Goal: Task Accomplishment & Management: Complete application form

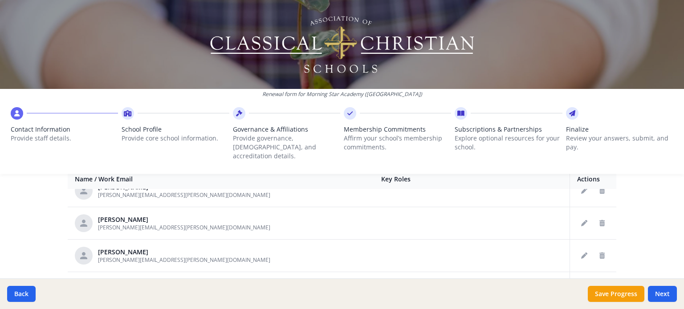
scroll to position [223, 0]
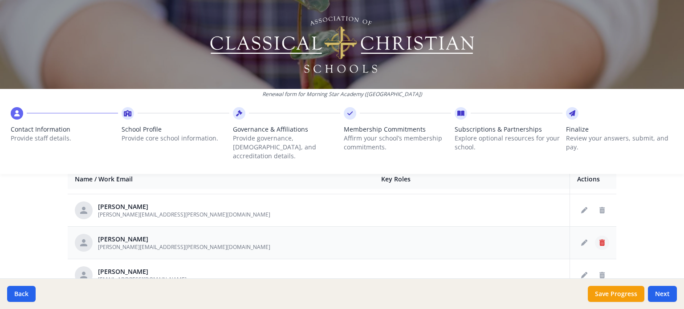
click at [599, 240] on icon "Delete staff" at bounding box center [601, 243] width 5 height 6
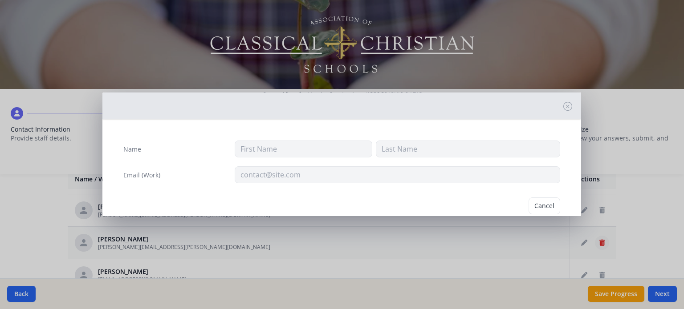
type input "[PERSON_NAME]"
type input "[PERSON_NAME][EMAIL_ADDRESS][PERSON_NAME][DOMAIN_NAME]"
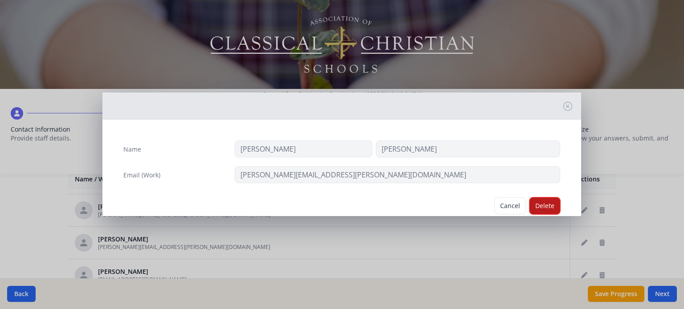
click at [543, 201] on button "Delete" at bounding box center [544, 206] width 31 height 17
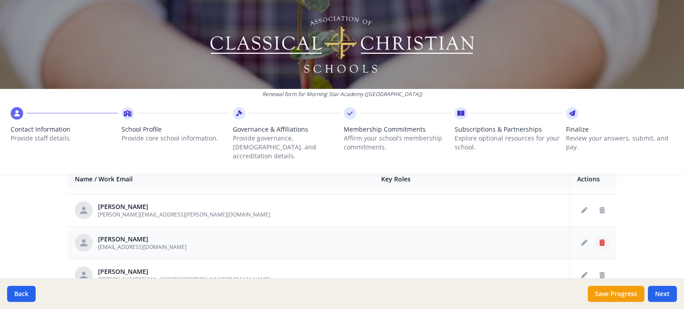
click at [599, 240] on icon "Delete staff" at bounding box center [601, 243] width 5 height 6
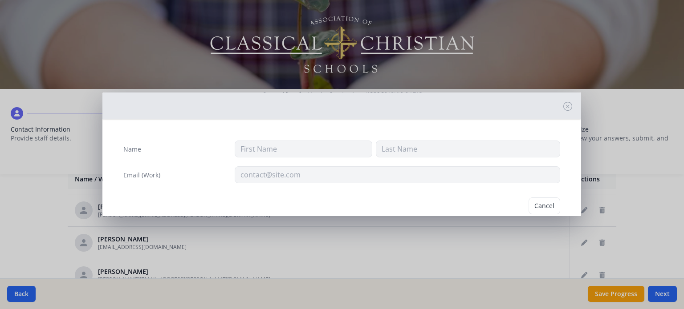
type input "Dr. Ben"
type input "BemPong"
type input "[EMAIL_ADDRESS][DOMAIN_NAME]"
click at [533, 203] on button "Delete" at bounding box center [544, 206] width 31 height 17
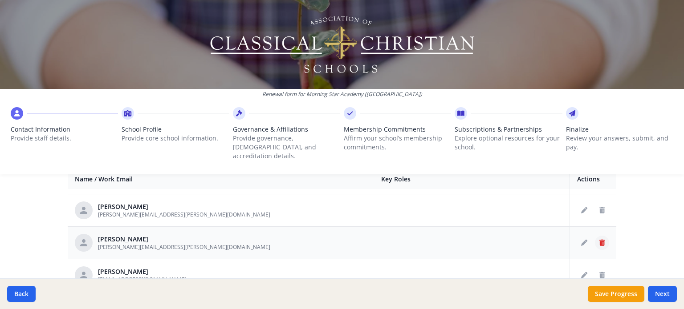
click at [599, 240] on icon "Delete staff" at bounding box center [601, 243] width 5 height 6
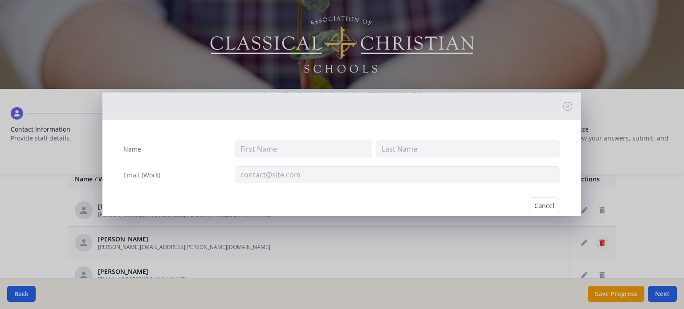
type input "[PERSON_NAME]"
type input "[PERSON_NAME][EMAIL_ADDRESS][PERSON_NAME][DOMAIN_NAME]"
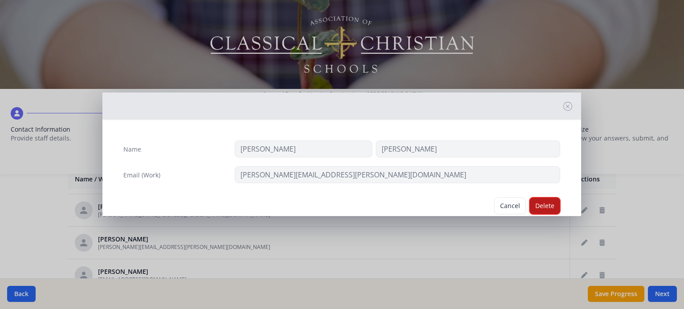
click at [537, 203] on button "Delete" at bounding box center [544, 206] width 31 height 17
click at [537, 203] on div "Cancel [GEOGRAPHIC_DATA]" at bounding box center [341, 206] width 451 height 31
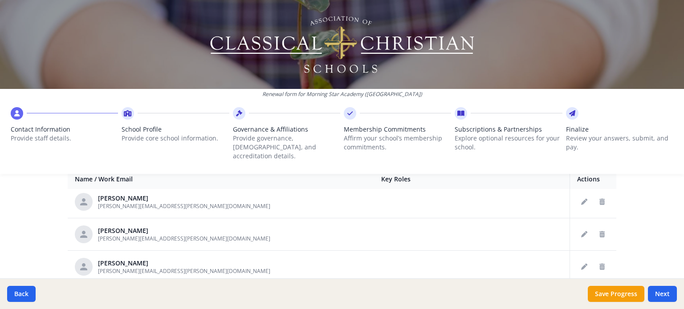
scroll to position [312, 0]
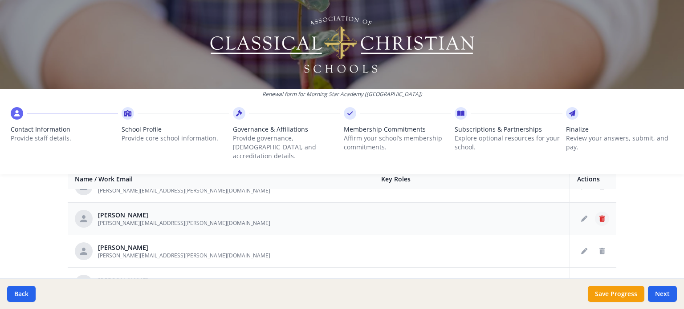
click at [599, 216] on icon "Delete staff" at bounding box center [601, 219] width 5 height 6
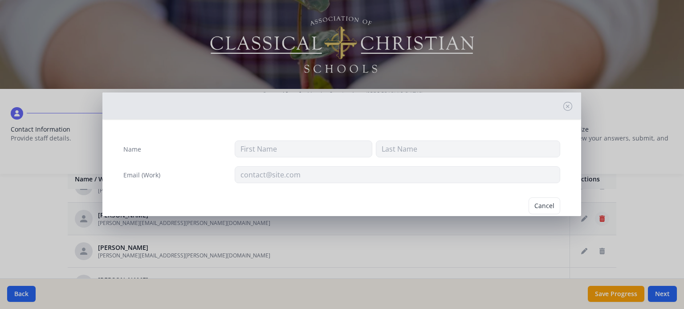
type input "[PERSON_NAME]"
type input "Bradford"
type input "[PERSON_NAME][EMAIL_ADDRESS][PERSON_NAME][DOMAIN_NAME]"
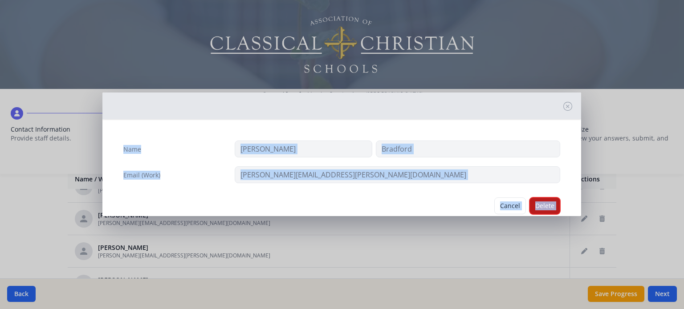
click at [547, 203] on button "Delete" at bounding box center [544, 206] width 31 height 17
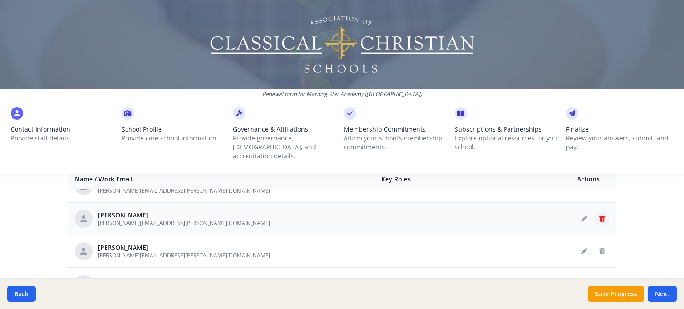
click at [599, 216] on icon "Delete staff" at bounding box center [601, 219] width 5 height 6
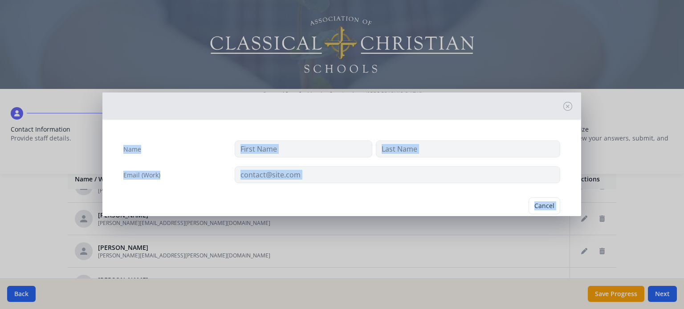
type input "[PERSON_NAME]"
type input "[PERSON_NAME][EMAIL_ADDRESS][PERSON_NAME][DOMAIN_NAME]"
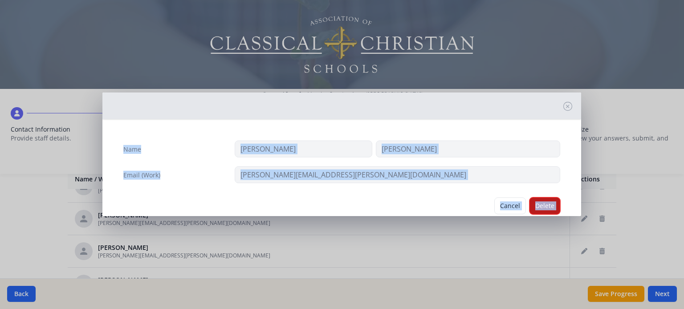
click at [541, 208] on button "Delete" at bounding box center [544, 206] width 31 height 17
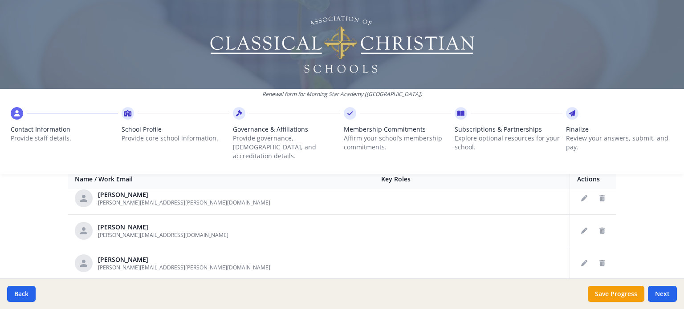
scroll to position [445, 0]
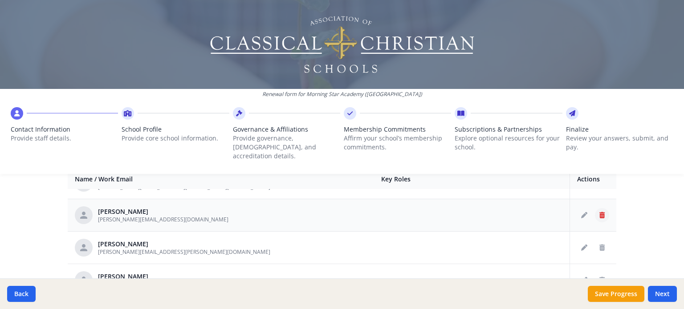
click at [599, 212] on icon "Delete staff" at bounding box center [601, 215] width 5 height 6
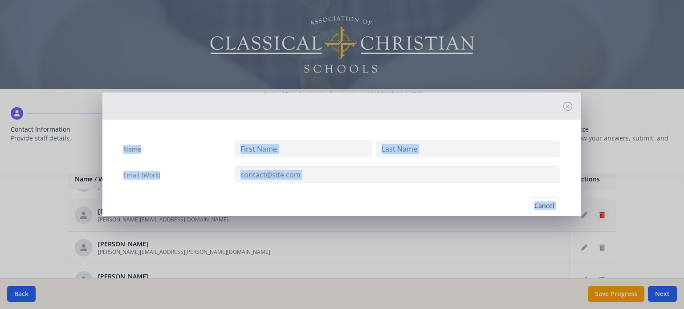
type input "[PERSON_NAME]"
type input "[PERSON_NAME][EMAIL_ADDRESS][DOMAIN_NAME]"
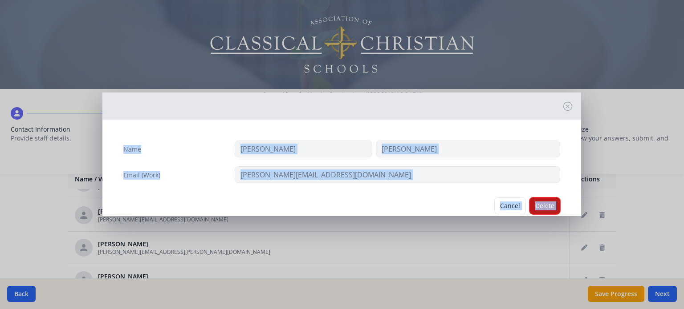
click at [537, 207] on button "Delete" at bounding box center [544, 206] width 31 height 17
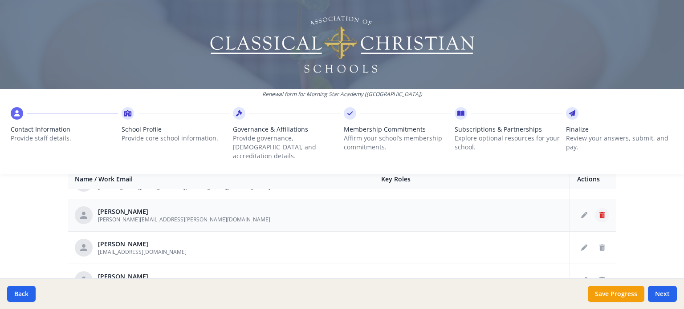
click at [599, 212] on icon "Delete staff" at bounding box center [601, 215] width 5 height 6
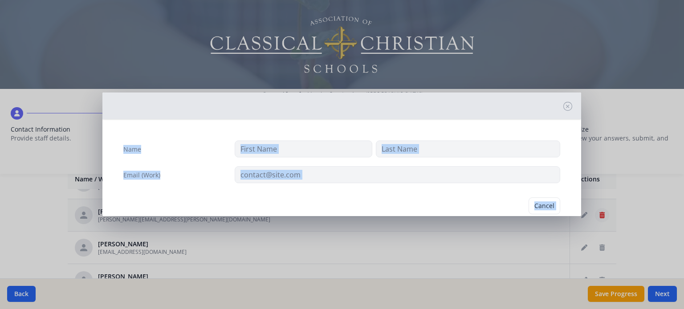
type input "[PERSON_NAME]"
type input "[PERSON_NAME][EMAIL_ADDRESS][PERSON_NAME][DOMAIN_NAME]"
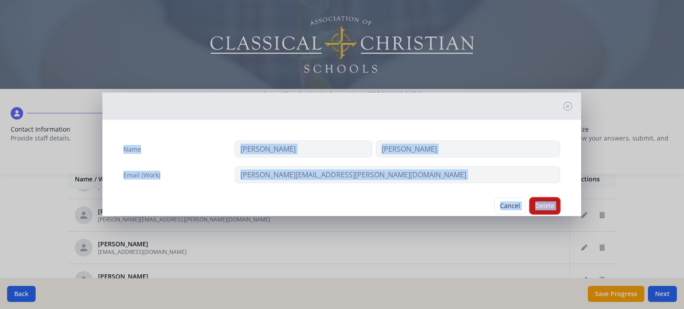
click at [544, 207] on button "Delete" at bounding box center [544, 206] width 31 height 17
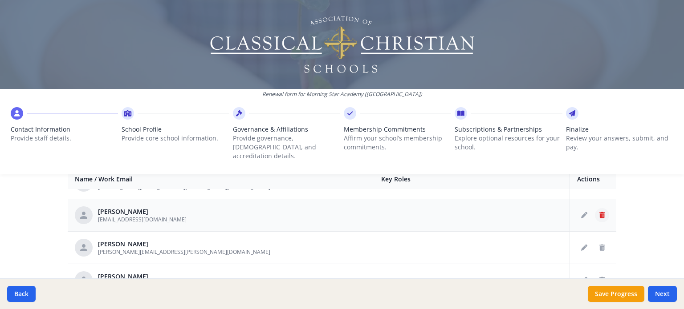
click at [599, 212] on icon "Delete staff" at bounding box center [601, 215] width 5 height 6
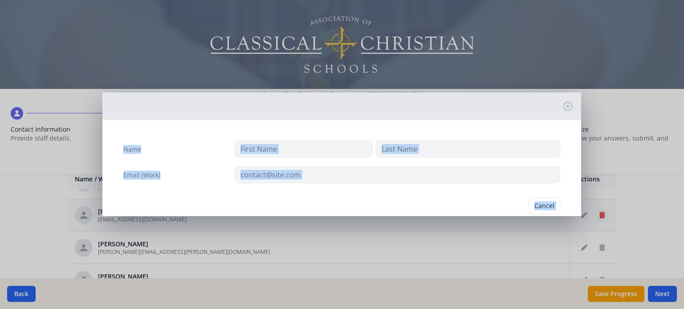
type input "[PERSON_NAME]"
type input "Giza"
type input "[EMAIL_ADDRESS][DOMAIN_NAME]"
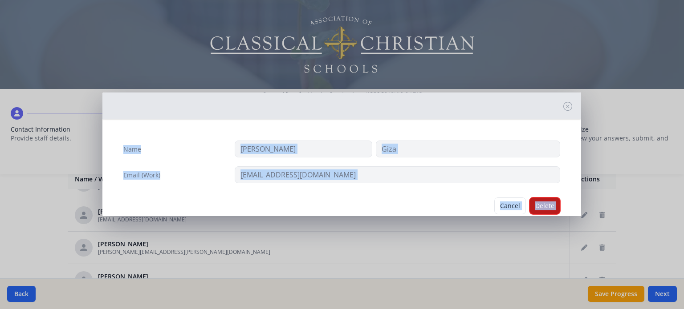
click at [530, 206] on button "Delete" at bounding box center [544, 206] width 31 height 17
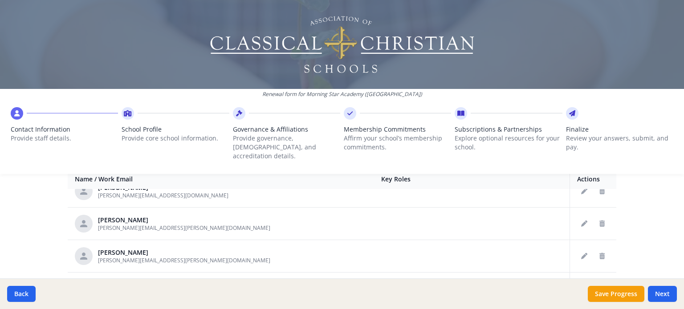
scroll to position [579, 0]
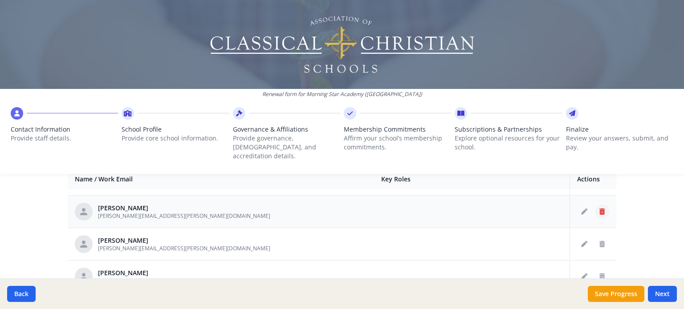
click at [599, 209] on icon "Delete staff" at bounding box center [601, 212] width 5 height 6
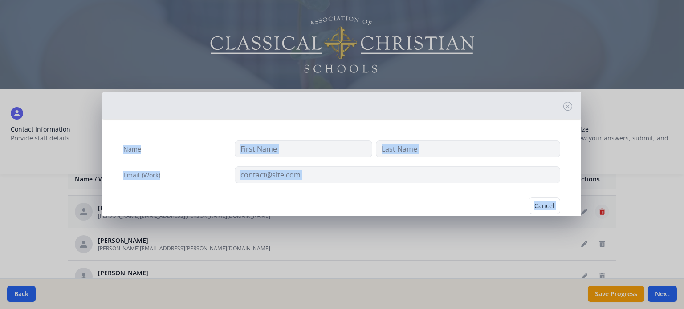
type input "[PERSON_NAME]"
type input "[PERSON_NAME][EMAIL_ADDRESS][PERSON_NAME][DOMAIN_NAME]"
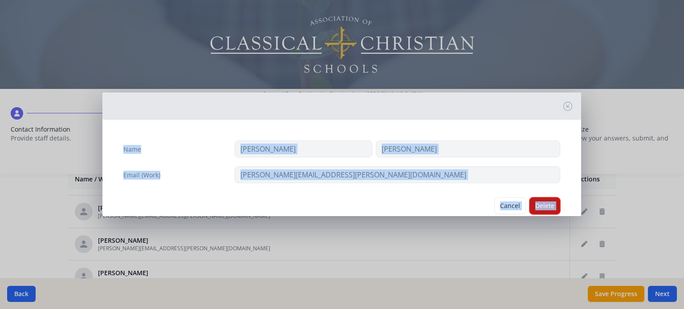
click at [545, 205] on button "Delete" at bounding box center [544, 206] width 31 height 17
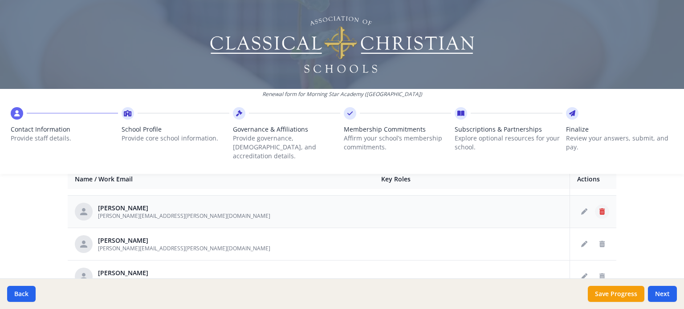
click at [599, 209] on icon "Delete staff" at bounding box center [601, 212] width 5 height 6
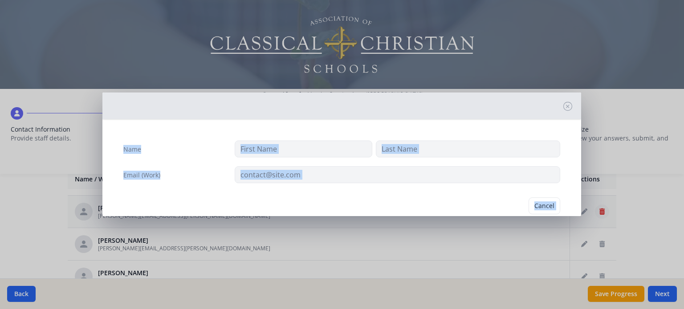
type input "[PERSON_NAME]"
type input "King"
type input "[PERSON_NAME][EMAIL_ADDRESS][PERSON_NAME][DOMAIN_NAME]"
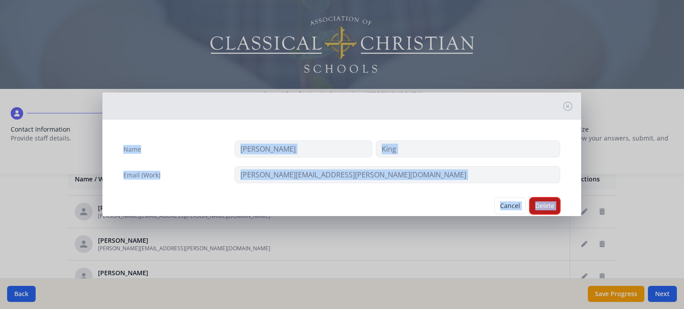
click at [548, 206] on button "Delete" at bounding box center [544, 206] width 31 height 17
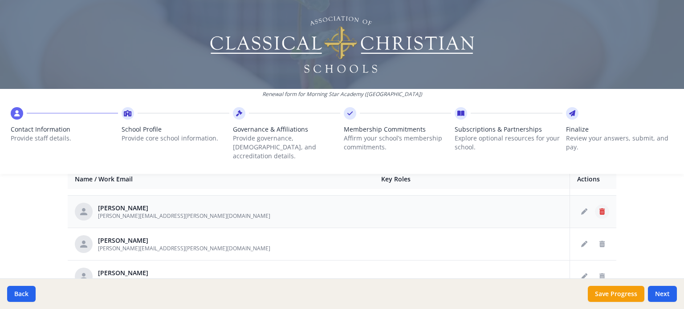
click at [599, 209] on icon "Delete staff" at bounding box center [601, 212] width 5 height 6
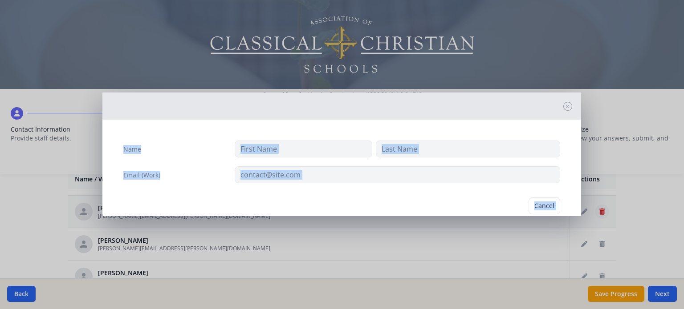
type input "[PERSON_NAME]"
type input "[PERSON_NAME][EMAIL_ADDRESS][PERSON_NAME][DOMAIN_NAME]"
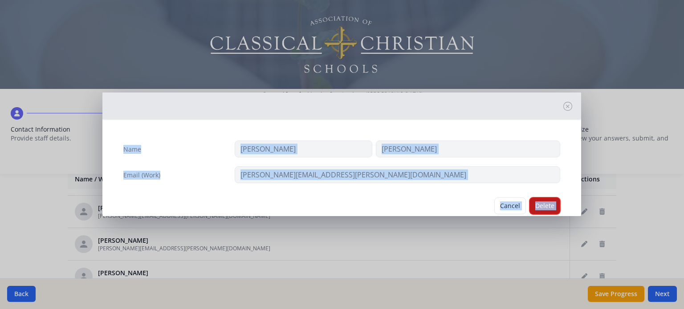
click at [543, 209] on button "Delete" at bounding box center [544, 206] width 31 height 17
click at [543, 209] on div "Name [PERSON_NAME] Email (Work) [PERSON_NAME][EMAIL_ADDRESS][PERSON_NAME][DOMAI…" at bounding box center [341, 172] width 479 height 93
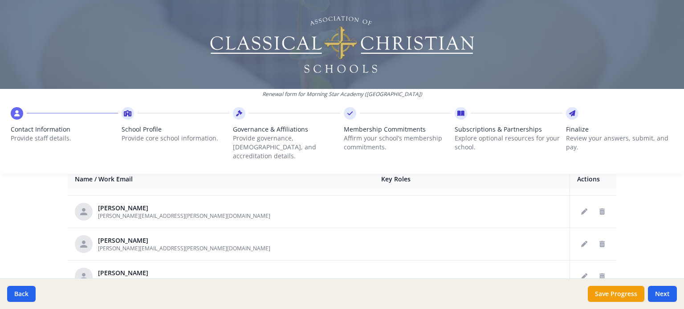
scroll to position [623, 0]
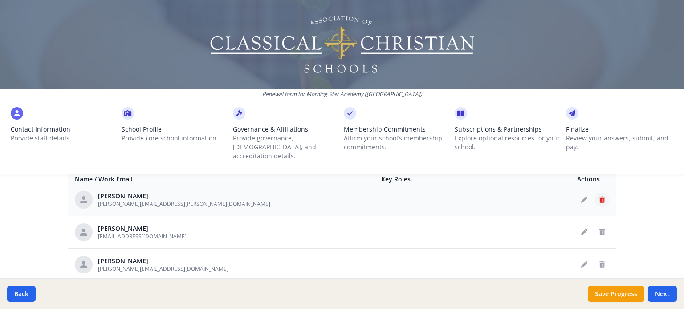
click at [599, 197] on icon "Delete staff" at bounding box center [601, 200] width 5 height 6
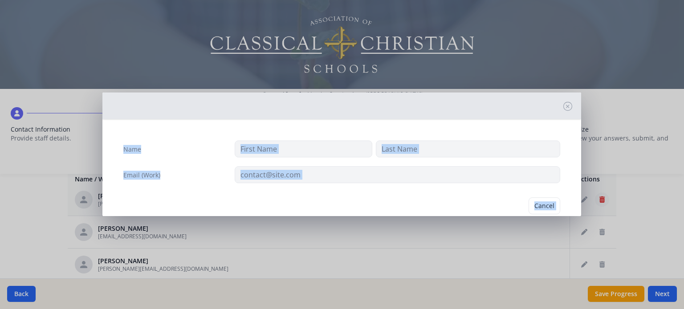
type input "[PERSON_NAME]"
type input "[PERSON_NAME][EMAIL_ADDRESS][PERSON_NAME][DOMAIN_NAME]"
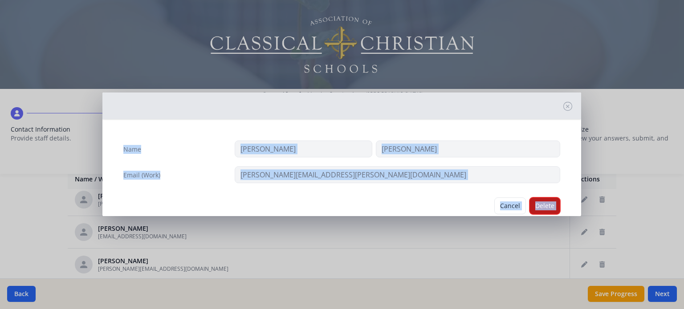
click at [538, 205] on button "Delete" at bounding box center [544, 206] width 31 height 17
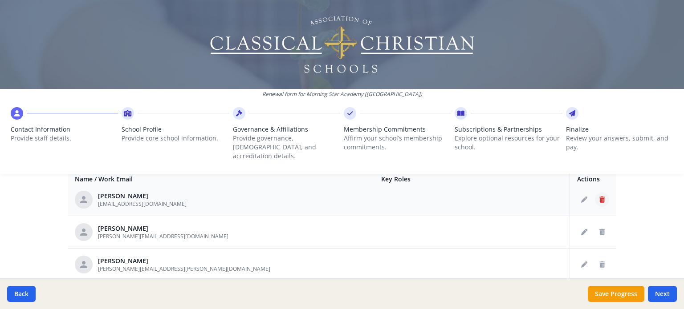
click at [599, 197] on icon "Delete staff" at bounding box center [601, 200] width 5 height 6
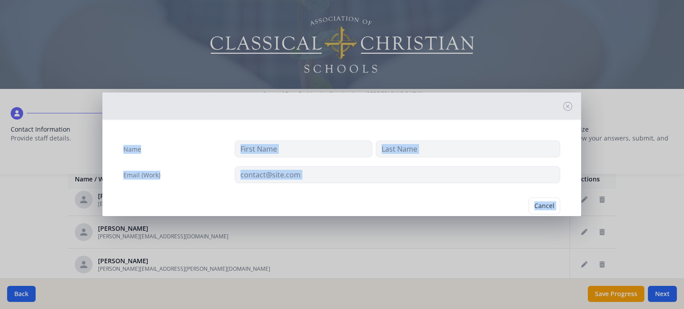
type input "[PERSON_NAME]"
type input "[EMAIL_ADDRESS][DOMAIN_NAME]"
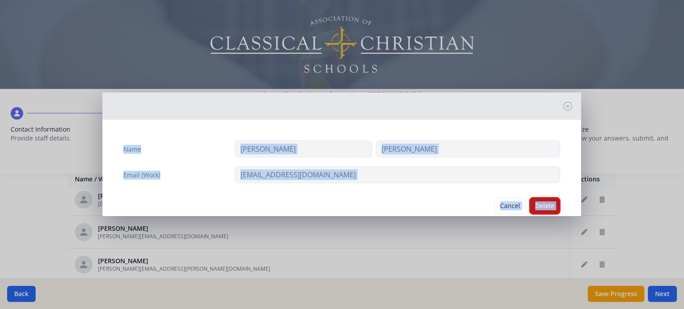
click at [540, 205] on button "Delete" at bounding box center [544, 206] width 31 height 17
click at [540, 205] on div "Name [PERSON_NAME] Email (Work) [EMAIL_ADDRESS][DOMAIN_NAME]" at bounding box center [341, 172] width 479 height 93
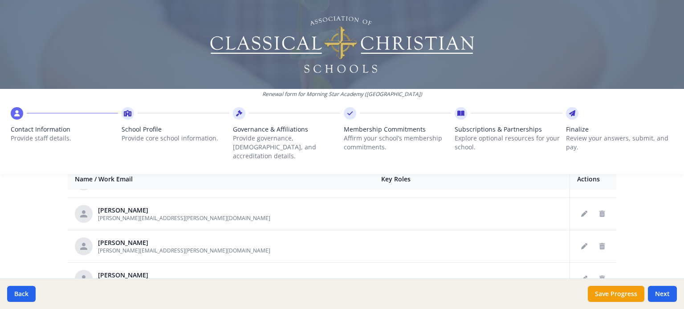
scroll to position [757, 0]
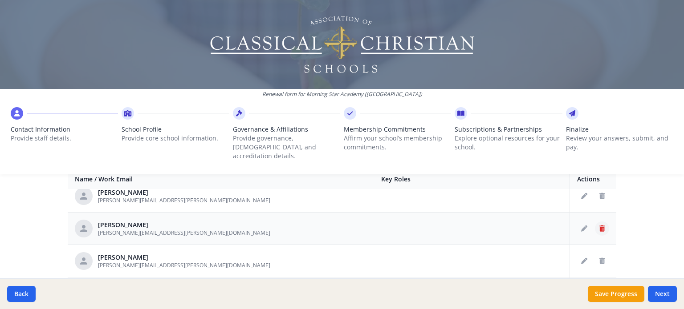
click at [599, 226] on icon "Delete staff" at bounding box center [601, 229] width 5 height 6
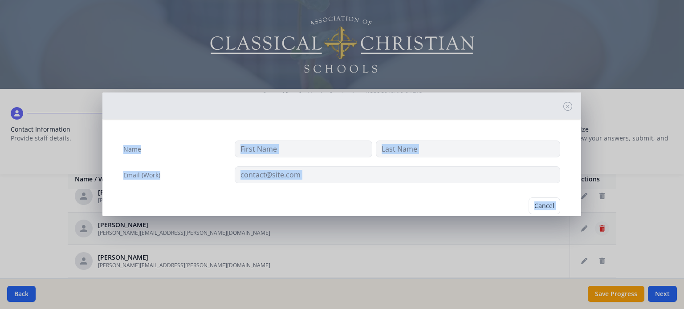
type input "[PERSON_NAME]"
type input "[PERSON_NAME][EMAIL_ADDRESS][PERSON_NAME][DOMAIN_NAME]"
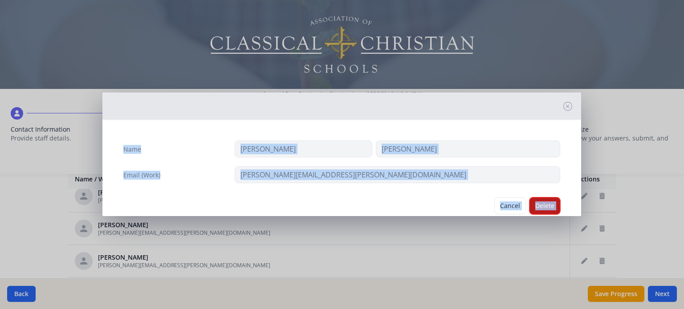
click at [540, 205] on button "Delete" at bounding box center [544, 206] width 31 height 17
click at [540, 205] on div "Name [PERSON_NAME] (Work) [PERSON_NAME][EMAIL_ADDRESS][PERSON_NAME][DOMAIN_NAME…" at bounding box center [341, 181] width 479 height 110
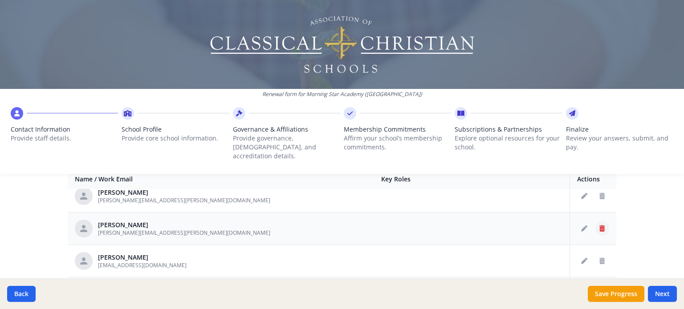
click at [599, 226] on icon "Delete staff" at bounding box center [601, 229] width 5 height 6
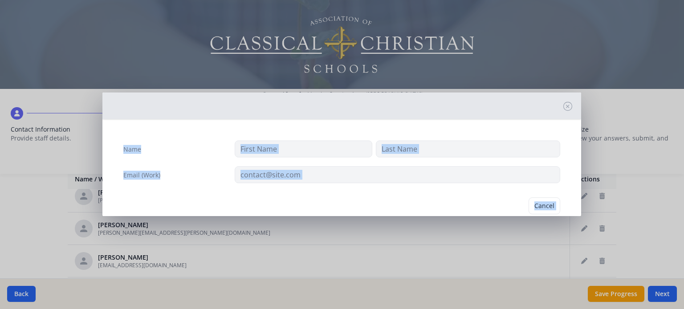
type input "[PERSON_NAME]"
type input "[PERSON_NAME][EMAIL_ADDRESS][PERSON_NAME][DOMAIN_NAME]"
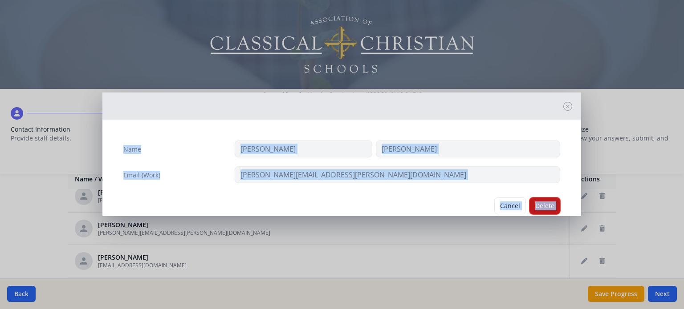
click at [537, 203] on button "Delete" at bounding box center [544, 206] width 31 height 17
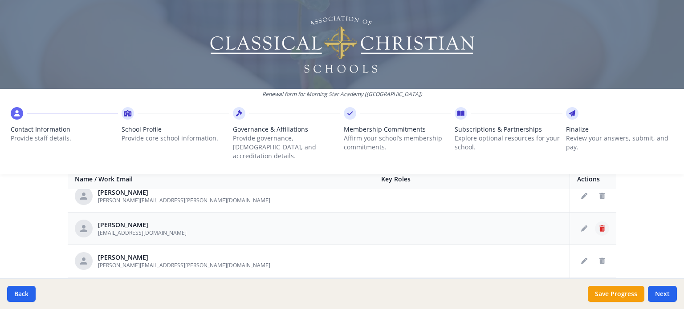
click at [599, 226] on icon "Delete staff" at bounding box center [601, 229] width 5 height 6
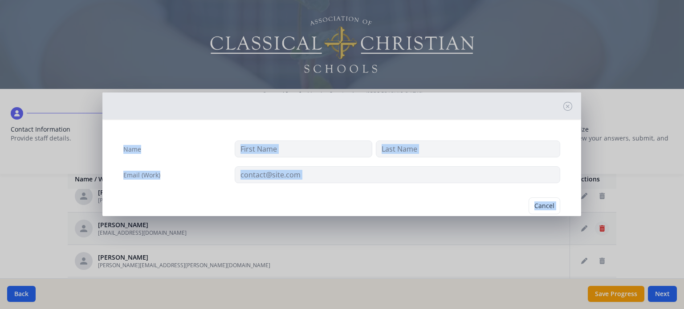
type input "[PERSON_NAME]"
type input "Raeside"
type input "[EMAIL_ADDRESS][DOMAIN_NAME]"
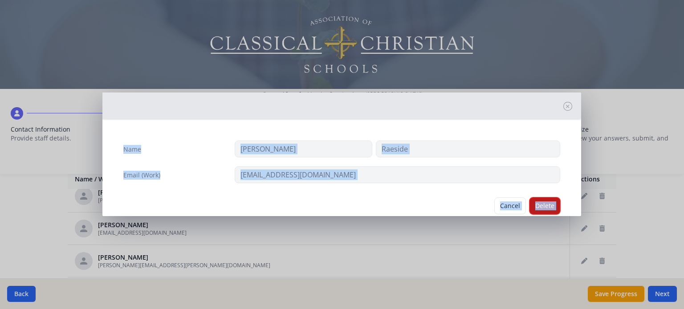
click at [547, 213] on button "Delete" at bounding box center [544, 206] width 31 height 17
click at [547, 213] on div "Name [PERSON_NAME] Email (Work) [EMAIL_ADDRESS][DOMAIN_NAME] Cancel [GEOGRAPHIC…" at bounding box center [341, 181] width 479 height 110
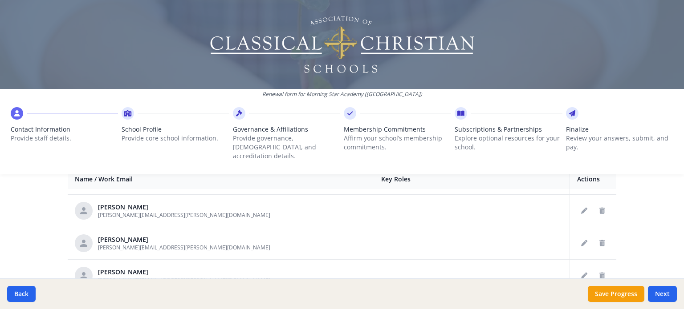
scroll to position [739, 0]
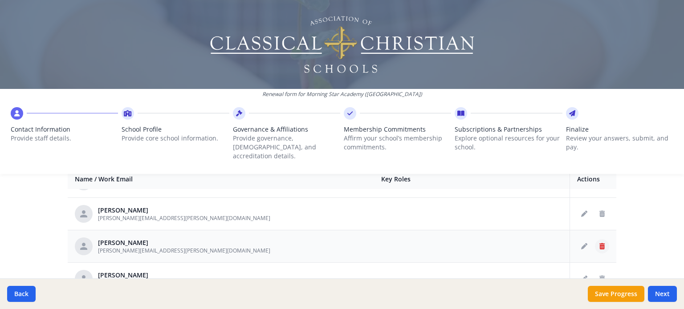
click at [599, 244] on icon "Delete staff" at bounding box center [601, 247] width 5 height 6
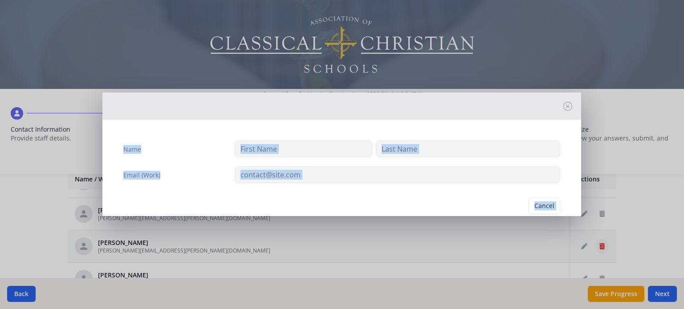
type input "[PERSON_NAME]"
type input "[PERSON_NAME][EMAIL_ADDRESS][PERSON_NAME][DOMAIN_NAME]"
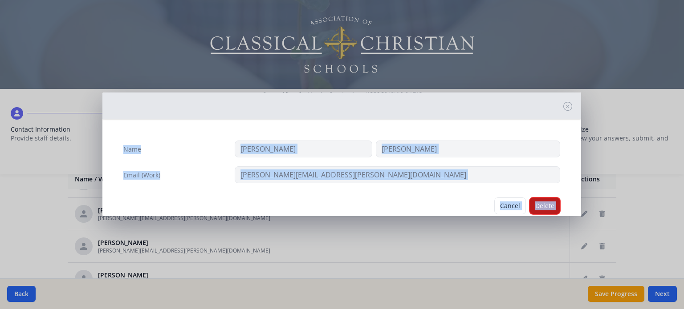
click at [541, 206] on button "Delete" at bounding box center [544, 206] width 31 height 17
click at [541, 206] on div "Name [PERSON_NAME] (Work) [PERSON_NAME][EMAIL_ADDRESS][PERSON_NAME][DOMAIN_NAME…" at bounding box center [341, 181] width 479 height 110
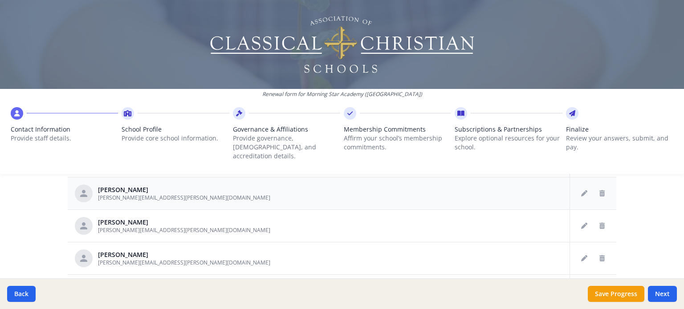
scroll to position [445, 0]
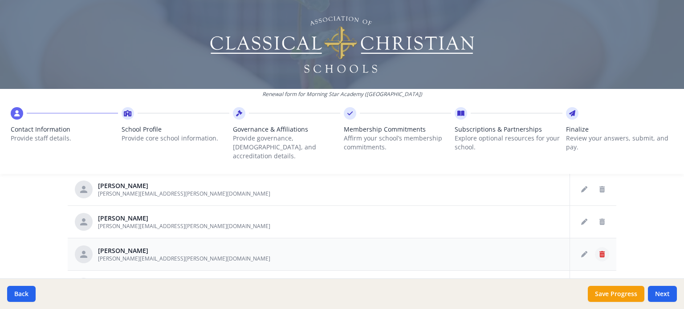
click at [595, 248] on button "Delete staff" at bounding box center [602, 255] width 14 height 14
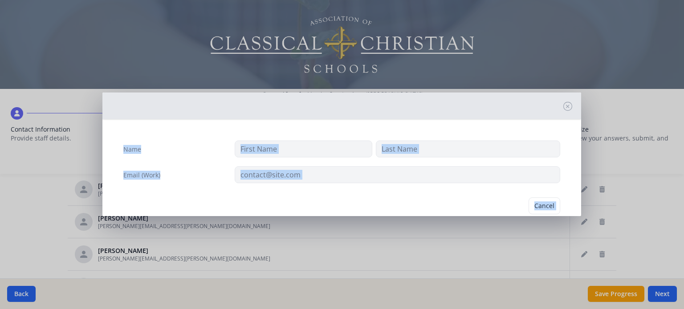
type input "[PERSON_NAME]"
type input "[PERSON_NAME][EMAIL_ADDRESS][PERSON_NAME][DOMAIN_NAME]"
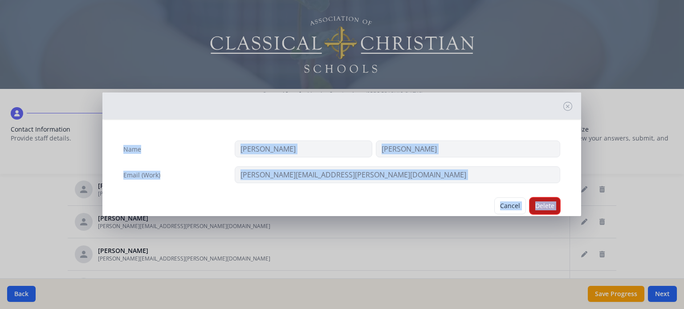
click at [541, 205] on button "Delete" at bounding box center [544, 206] width 31 height 17
click at [541, 205] on div "Name [PERSON_NAME] Email (Work) [PERSON_NAME][EMAIL_ADDRESS][PERSON_NAME][DOMAI…" at bounding box center [341, 181] width 479 height 110
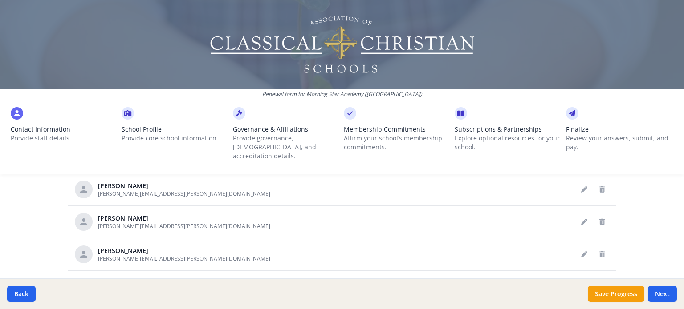
scroll to position [490, 0]
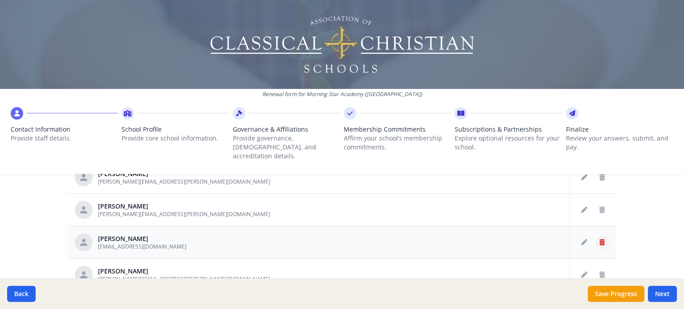
click at [597, 236] on button "Delete staff" at bounding box center [602, 243] width 14 height 14
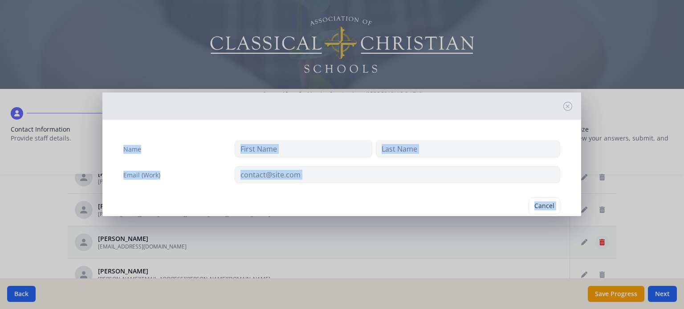
type input "[PERSON_NAME]"
type input "[EMAIL_ADDRESS][DOMAIN_NAME]"
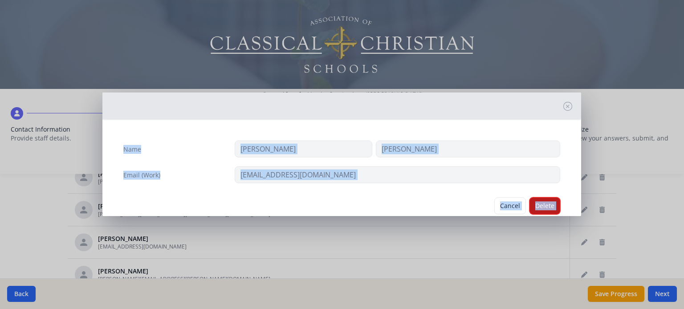
click at [538, 208] on button "Delete" at bounding box center [544, 206] width 31 height 17
click at [538, 208] on div "Name [PERSON_NAME] Email (Work) [EMAIL_ADDRESS][DOMAIN_NAME]" at bounding box center [341, 172] width 479 height 93
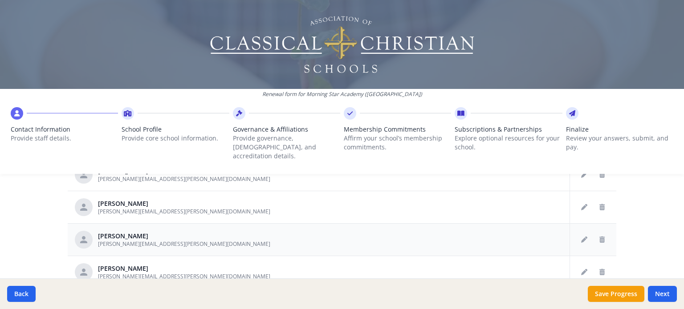
scroll to position [642, 0]
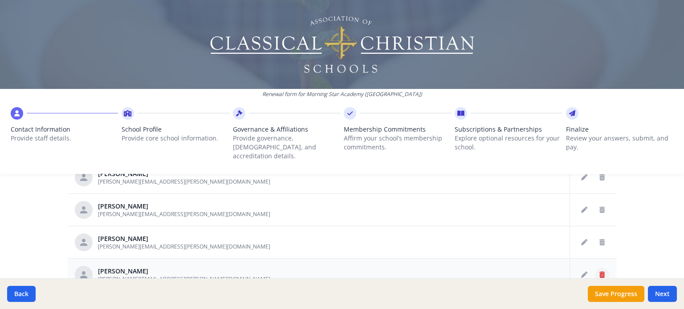
click at [595, 268] on button "Delete staff" at bounding box center [602, 275] width 14 height 14
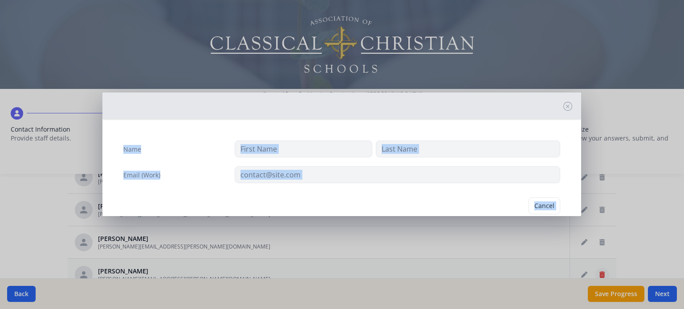
type input "[PERSON_NAME]"
type input "[PERSON_NAME][EMAIL_ADDRESS][PERSON_NAME][DOMAIN_NAME]"
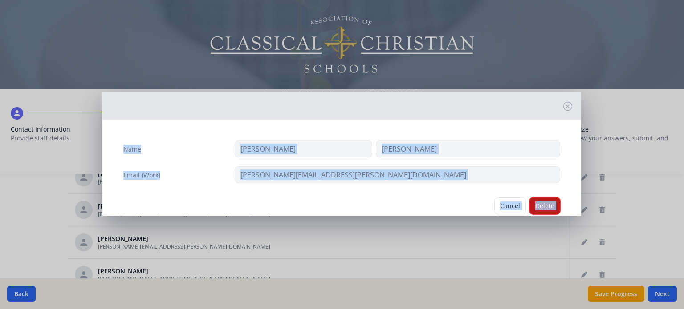
click at [544, 208] on button "Delete" at bounding box center [544, 206] width 31 height 17
click at [544, 208] on div "Name [PERSON_NAME] Email (Work) [PERSON_NAME][EMAIL_ADDRESS][PERSON_NAME][DOMAI…" at bounding box center [341, 181] width 479 height 110
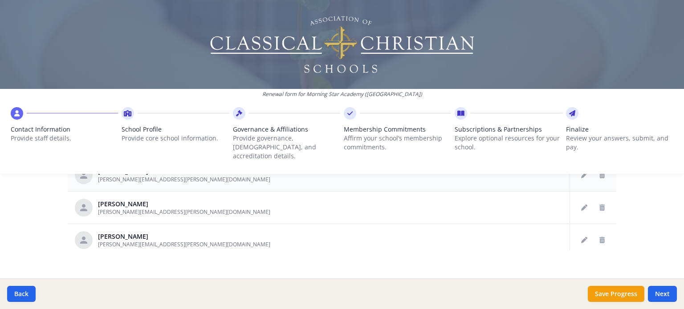
scroll to position [610, 0]
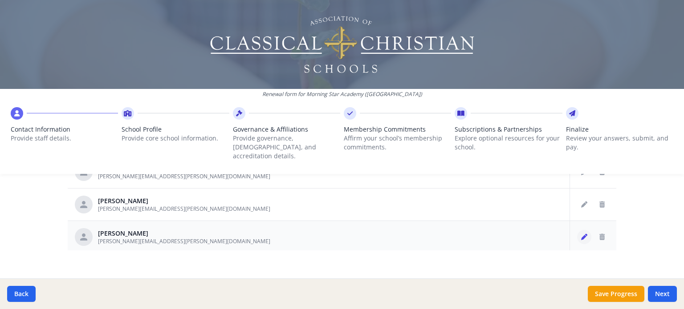
click at [581, 234] on icon "Edit staff" at bounding box center [584, 237] width 6 height 6
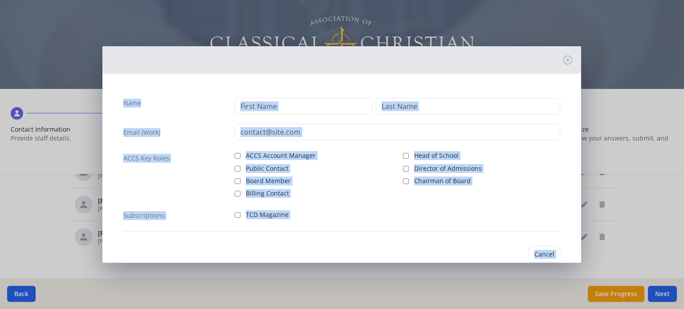
type input "[PERSON_NAME]"
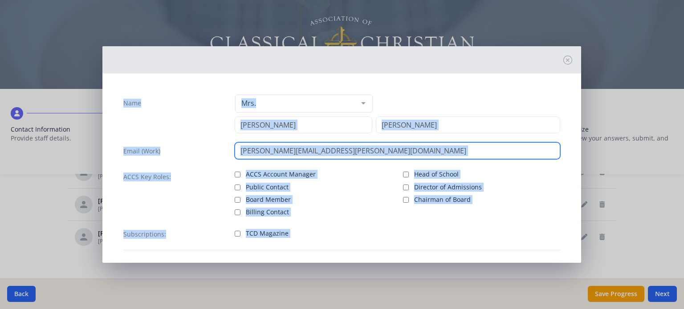
click at [341, 155] on input "[PERSON_NAME][EMAIL_ADDRESS][PERSON_NAME][DOMAIN_NAME]" at bounding box center [397, 150] width 325 height 17
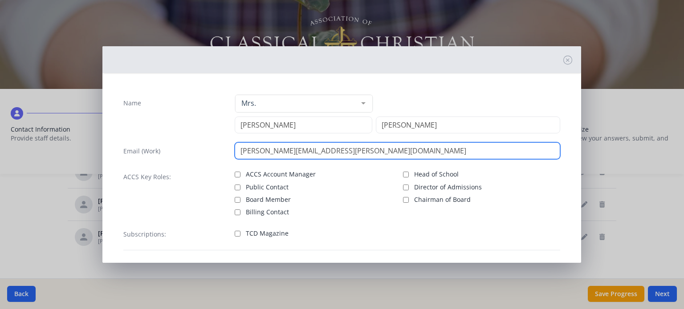
click at [371, 151] on input "[PERSON_NAME][EMAIL_ADDRESS][PERSON_NAME][DOMAIN_NAME]" at bounding box center [397, 150] width 325 height 17
type input "[PERSON_NAME][EMAIL_ADDRESS][PERSON_NAME][DOMAIN_NAME]"
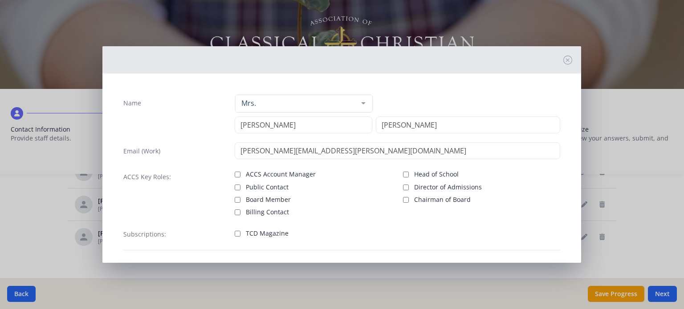
click at [397, 173] on div "ACCS Account Manager Public Contact Board Member Billing Contact Head of School…" at bounding box center [397, 192] width 325 height 49
click at [403, 175] on input "Head of School" at bounding box center [406, 175] width 6 height 6
checkbox input "true"
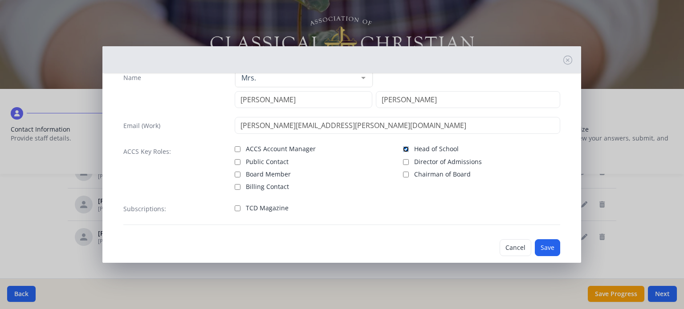
scroll to position [39, 0]
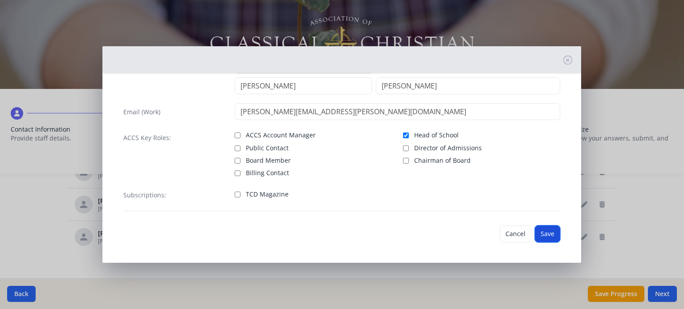
click at [538, 233] on button "Save" at bounding box center [547, 234] width 25 height 17
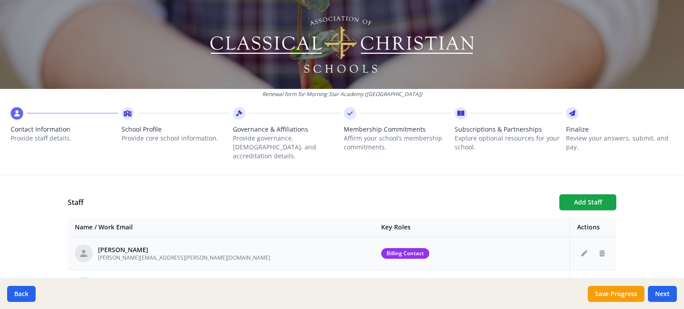
scroll to position [293, 0]
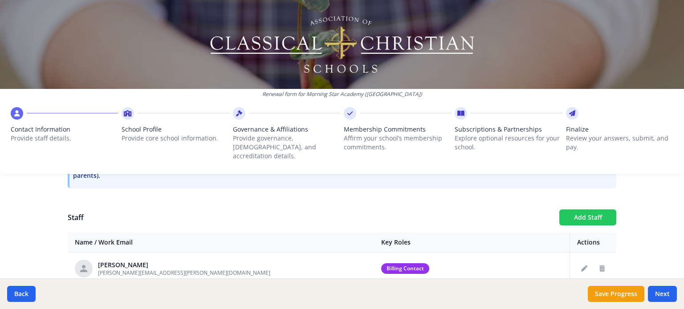
click at [589, 210] on button "Add Staff" at bounding box center [587, 218] width 57 height 16
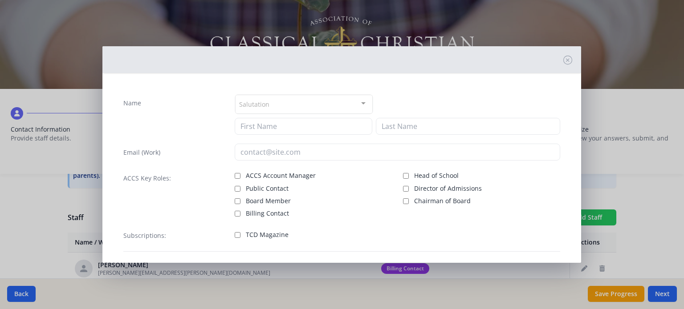
checkbox input "false"
click at [355, 108] on div at bounding box center [363, 103] width 18 height 17
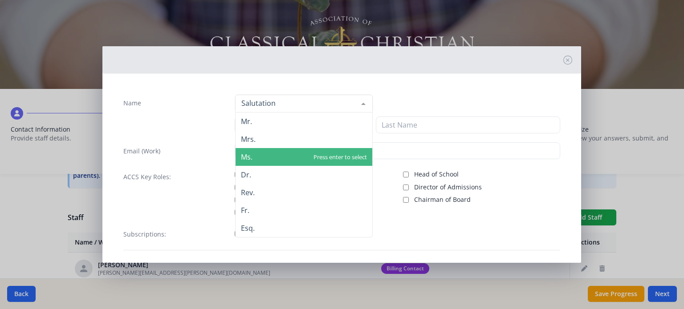
click at [332, 154] on span "Ms." at bounding box center [304, 157] width 137 height 18
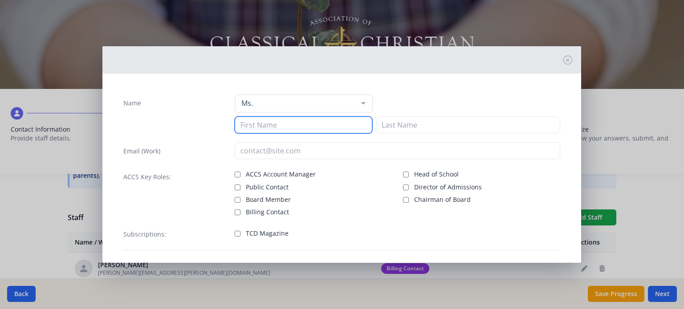
click at [324, 127] on input at bounding box center [304, 125] width 138 height 17
type input "[PERSON_NAME]"
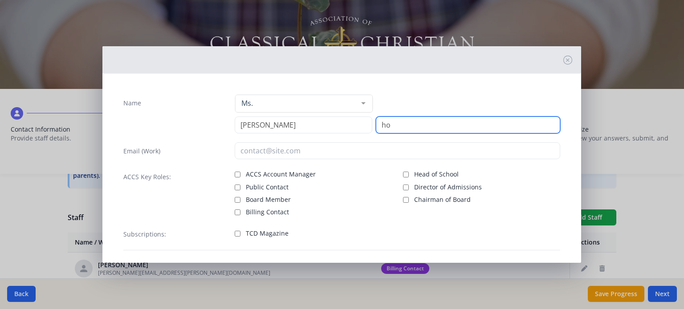
type input "h"
type input "[PERSON_NAME]"
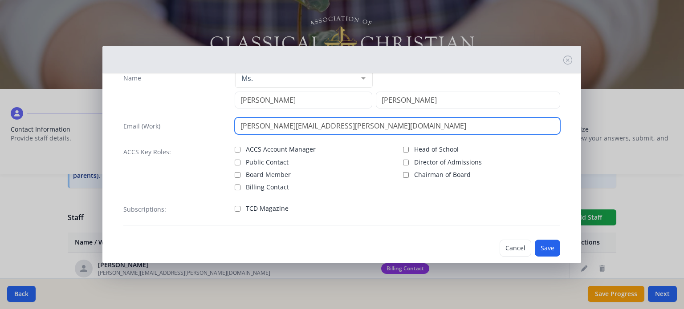
scroll to position [39, 0]
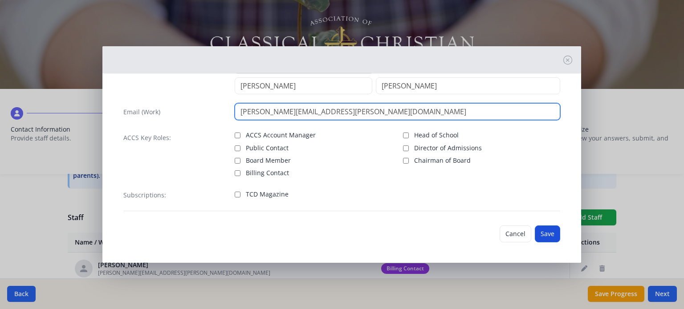
type input "[PERSON_NAME][EMAIL_ADDRESS][PERSON_NAME][DOMAIN_NAME]"
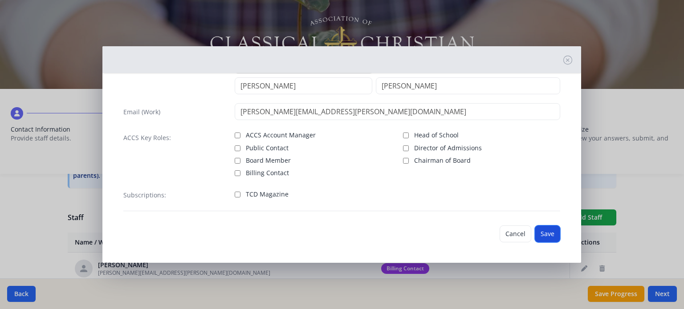
click at [535, 234] on button "Save" at bounding box center [547, 234] width 25 height 17
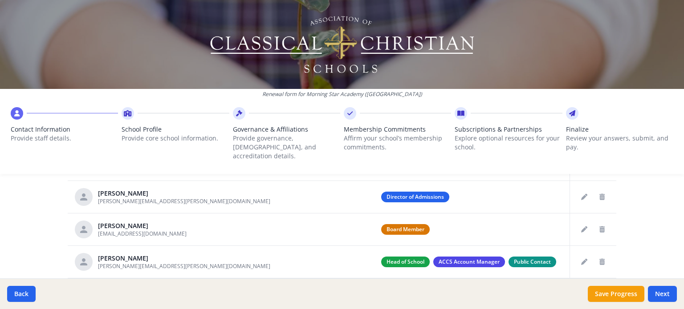
scroll to position [427, 0]
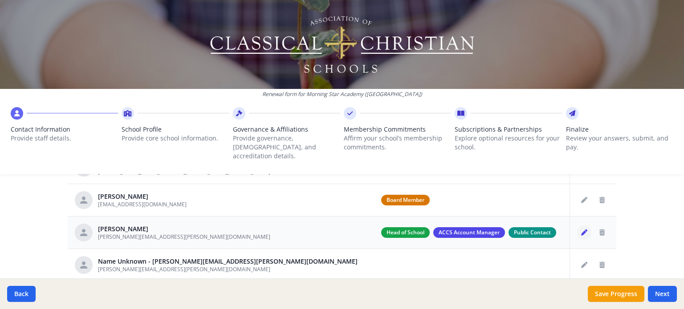
click at [581, 230] on icon "Edit staff" at bounding box center [584, 233] width 6 height 6
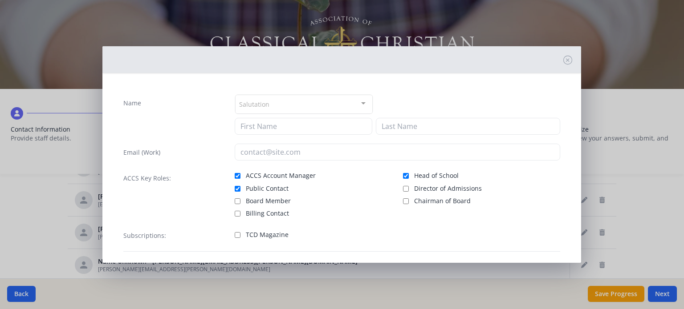
type input "[PERSON_NAME]"
type input "[PERSON_NAME][EMAIL_ADDRESS][PERSON_NAME][DOMAIN_NAME]"
checkbox input "true"
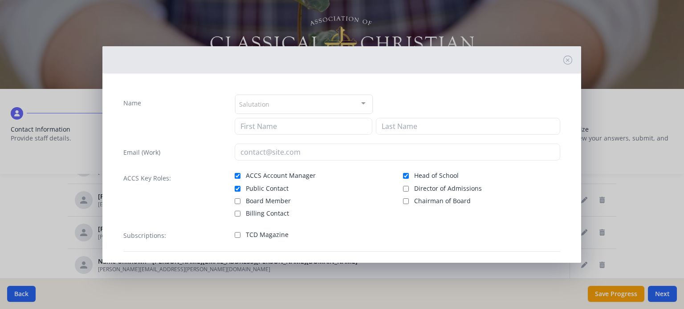
checkbox input "true"
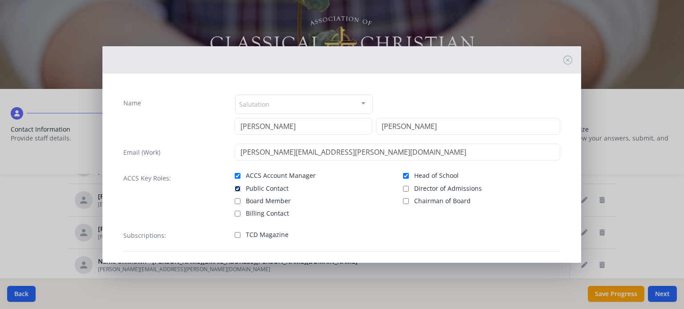
click at [237, 188] on input "Public Contact" at bounding box center [238, 189] width 6 height 6
checkbox input "false"
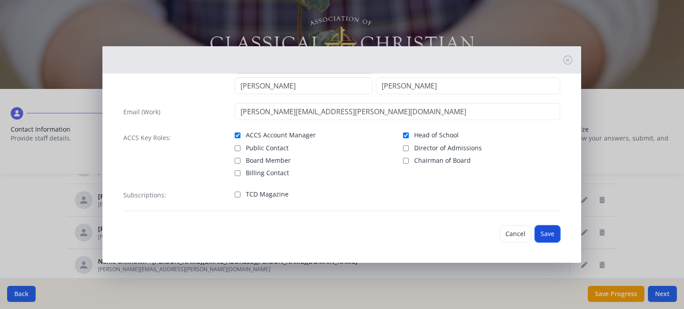
click at [541, 236] on button "Save" at bounding box center [547, 234] width 25 height 17
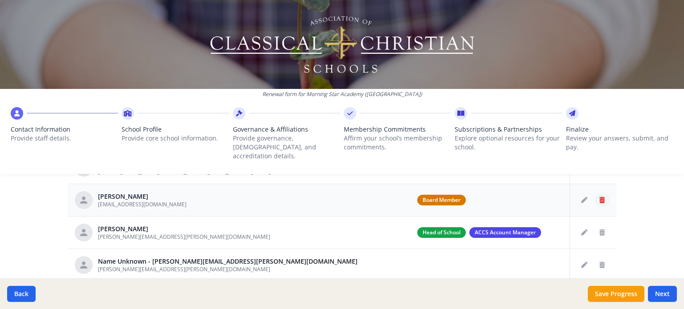
click at [599, 197] on icon "Delete staff" at bounding box center [601, 200] width 5 height 6
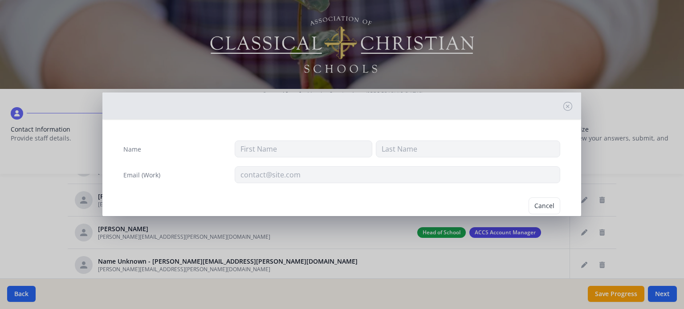
type input "[PERSON_NAME]"
type input "VonMuenster"
type input "[EMAIL_ADDRESS][DOMAIN_NAME]"
click at [546, 200] on button "Delete" at bounding box center [544, 206] width 31 height 17
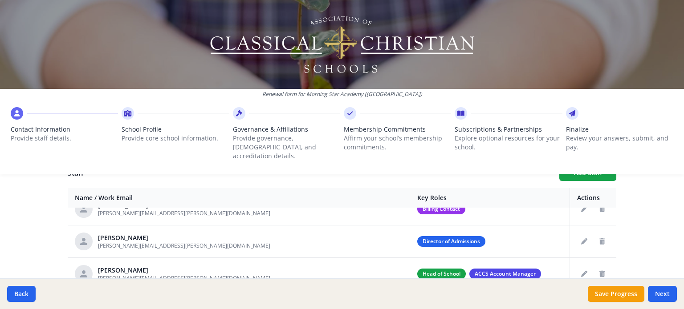
scroll to position [0, 0]
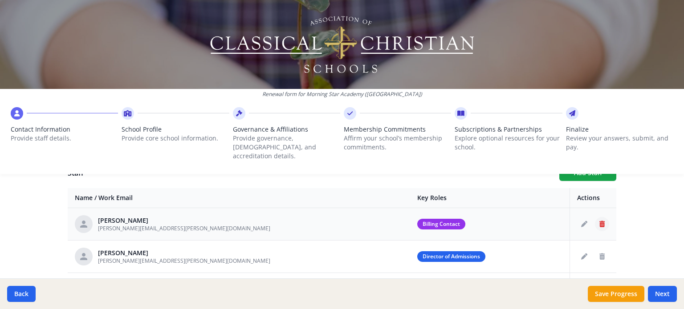
click at [599, 221] on icon "Delete staff" at bounding box center [601, 224] width 5 height 6
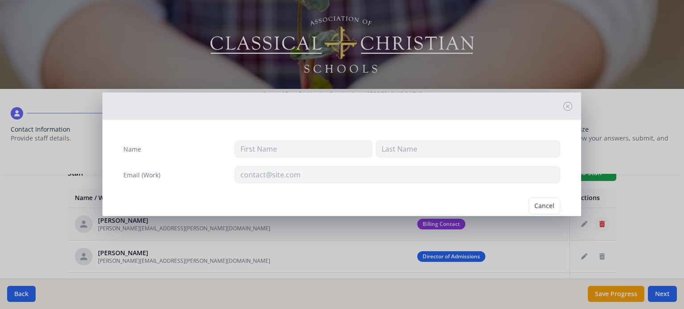
type input "[PERSON_NAME]"
type input "[PERSON_NAME][EMAIL_ADDRESS][PERSON_NAME][DOMAIN_NAME]"
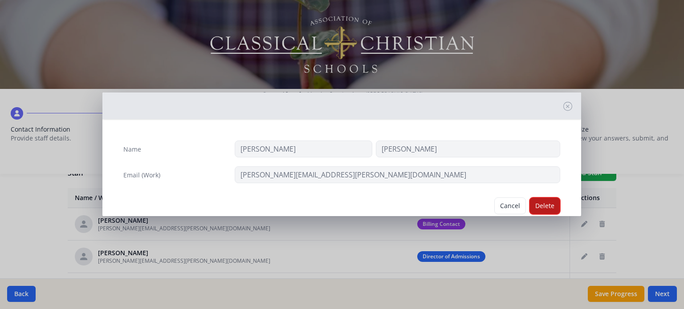
click at [545, 207] on button "Delete" at bounding box center [544, 206] width 31 height 17
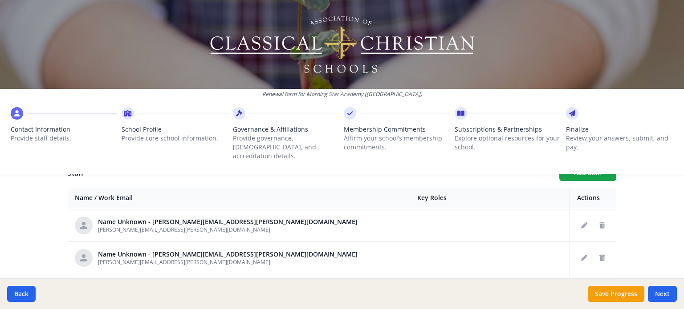
scroll to position [45, 0]
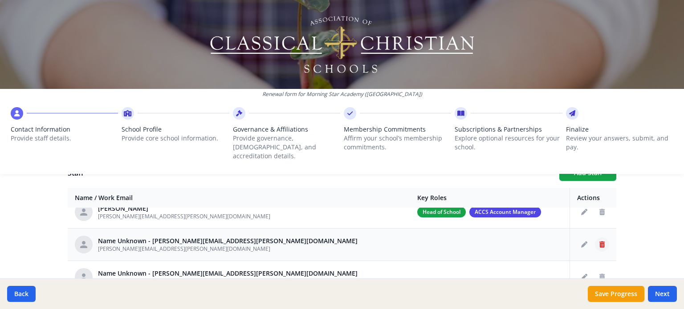
click at [599, 242] on icon "Delete staff" at bounding box center [601, 245] width 5 height 6
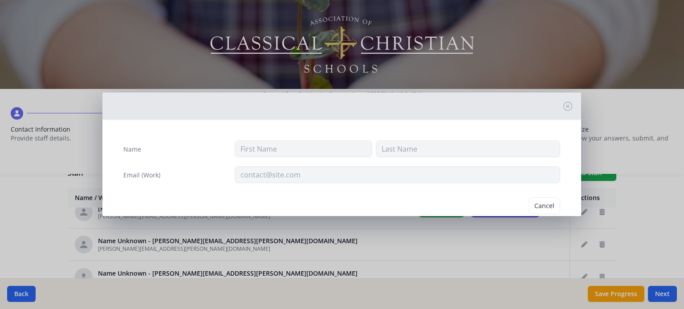
type input "[PERSON_NAME][EMAIL_ADDRESS][PERSON_NAME][DOMAIN_NAME]"
click at [534, 206] on button "Delete" at bounding box center [544, 206] width 31 height 17
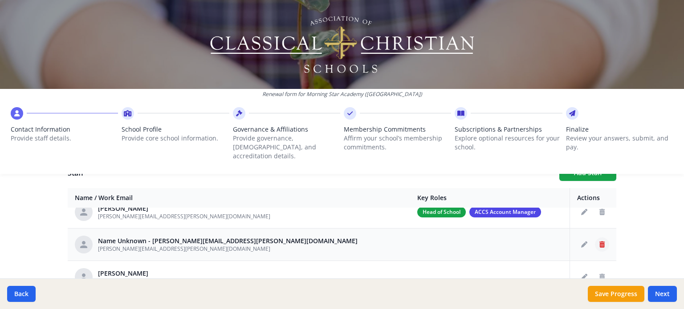
click at [599, 242] on icon "Delete staff" at bounding box center [601, 245] width 5 height 6
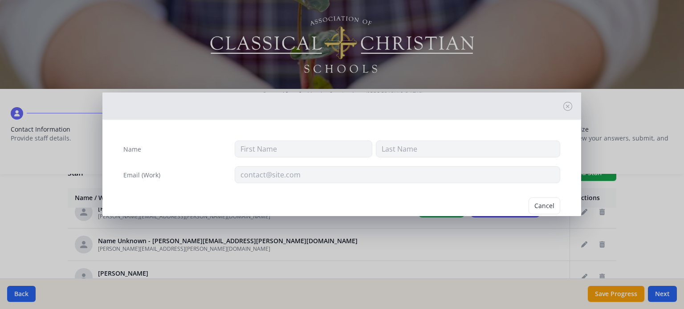
type input "[PERSON_NAME][EMAIL_ADDRESS][PERSON_NAME][DOMAIN_NAME]"
click at [529, 208] on button "Delete" at bounding box center [544, 206] width 31 height 17
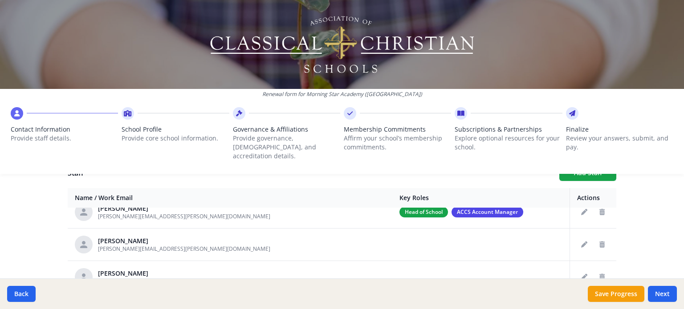
scroll to position [89, 0]
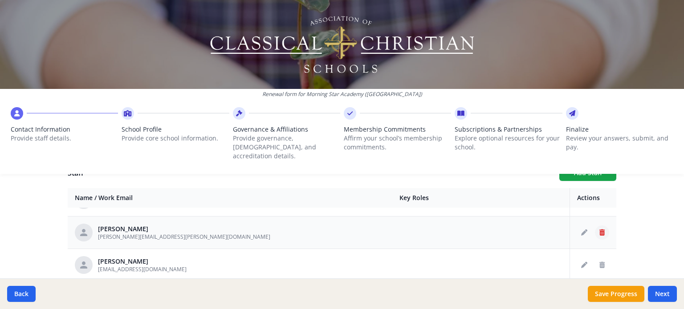
click at [599, 230] on icon "Delete staff" at bounding box center [601, 233] width 5 height 6
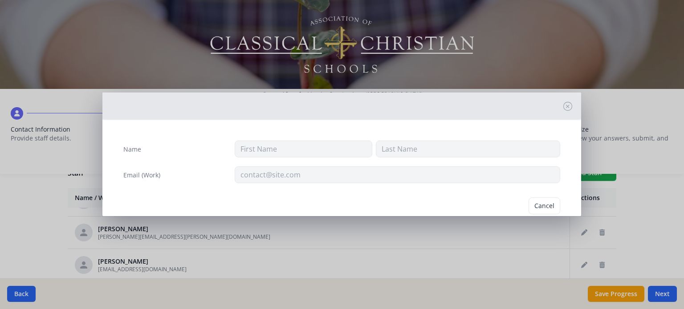
type input "[PERSON_NAME]"
type input "[PERSON_NAME][EMAIL_ADDRESS][PERSON_NAME][DOMAIN_NAME]"
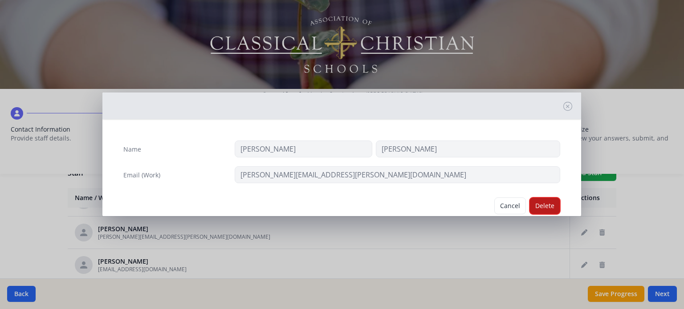
click at [540, 207] on button "Delete" at bounding box center [544, 206] width 31 height 17
click at [540, 207] on div "Name [PERSON_NAME] Email (Work) [PERSON_NAME][EMAIL_ADDRESS][PERSON_NAME][DOMAI…" at bounding box center [341, 172] width 479 height 93
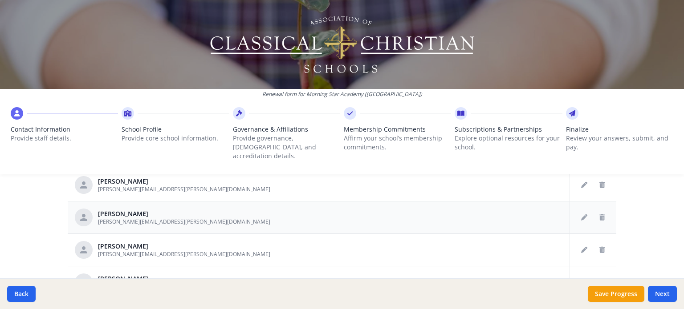
scroll to position [382, 0]
click at [581, 247] on icon "Edit staff" at bounding box center [584, 250] width 6 height 6
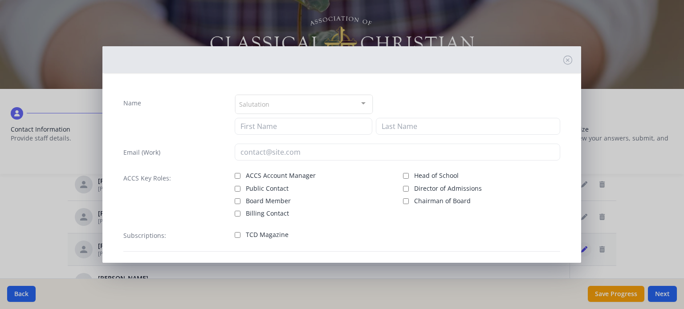
type input "[PERSON_NAME]"
type input "[PERSON_NAME][EMAIL_ADDRESS][PERSON_NAME][DOMAIN_NAME]"
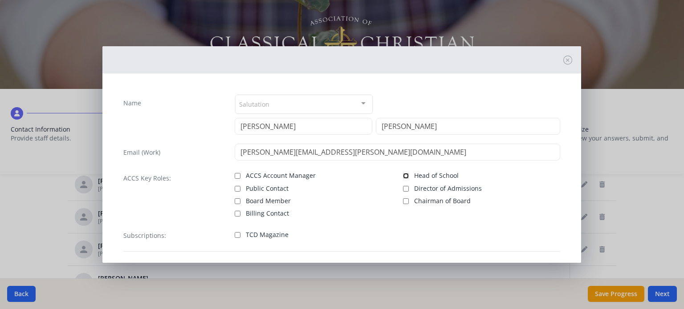
click at [403, 176] on input "Head of School" at bounding box center [406, 176] width 6 height 6
checkbox input "true"
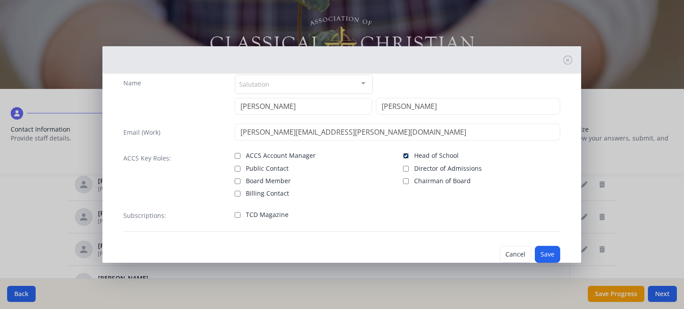
scroll to position [41, 0]
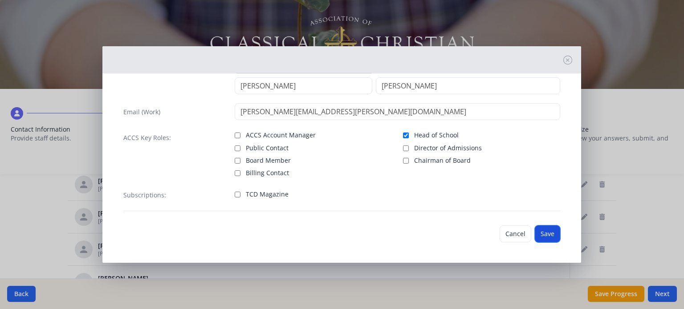
click at [538, 231] on button "Save" at bounding box center [547, 234] width 25 height 17
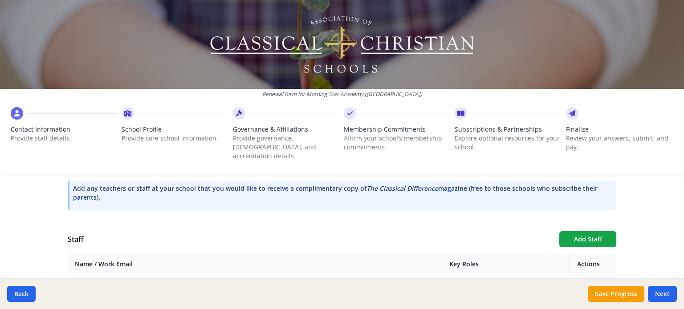
scroll to position [248, 0]
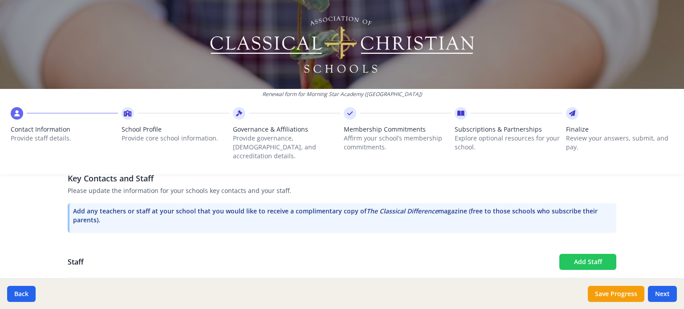
click at [572, 254] on button "Add Staff" at bounding box center [587, 262] width 57 height 16
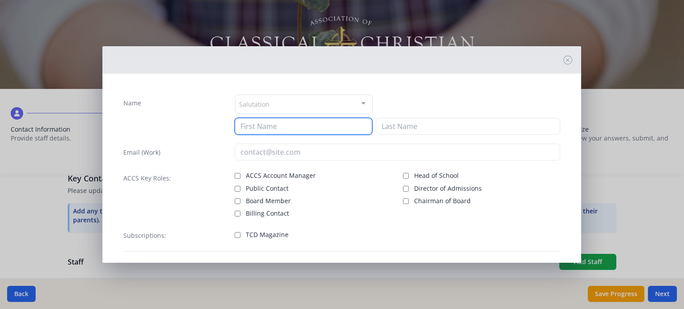
click at [285, 122] on input at bounding box center [304, 126] width 138 height 17
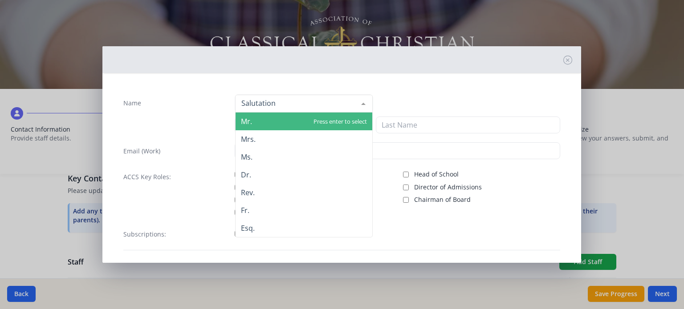
click at [289, 106] on div at bounding box center [304, 104] width 138 height 18
click at [274, 128] on span "Mr." at bounding box center [304, 122] width 137 height 18
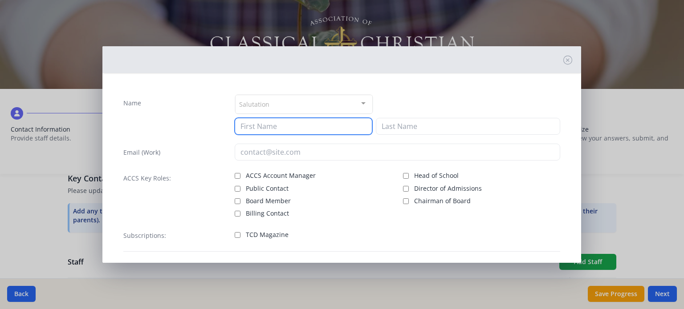
click at [274, 128] on input at bounding box center [304, 126] width 138 height 17
type input "[PERSON_NAME]"
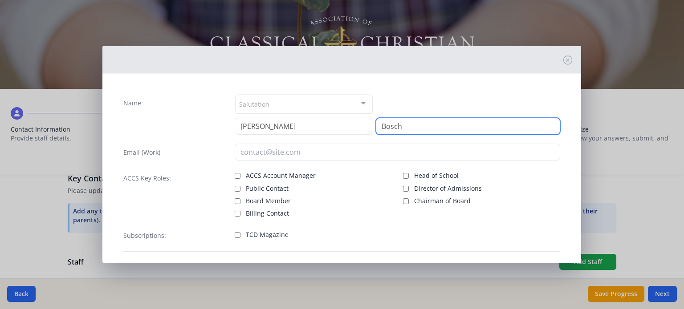
type input "Bosch"
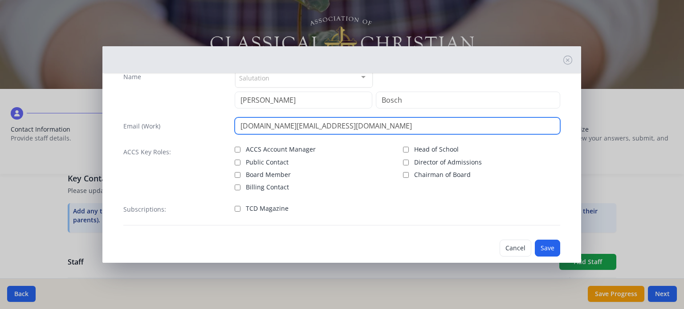
scroll to position [41, 0]
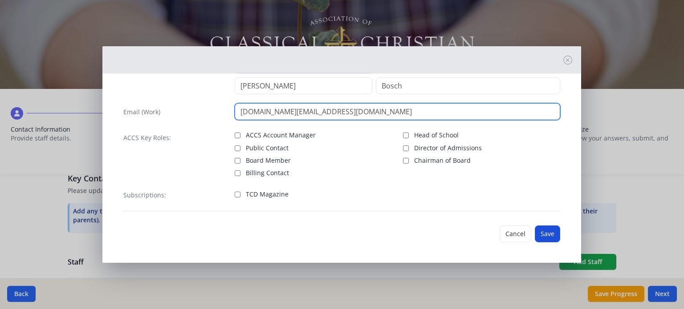
type input "[DOMAIN_NAME][EMAIL_ADDRESS][DOMAIN_NAME]"
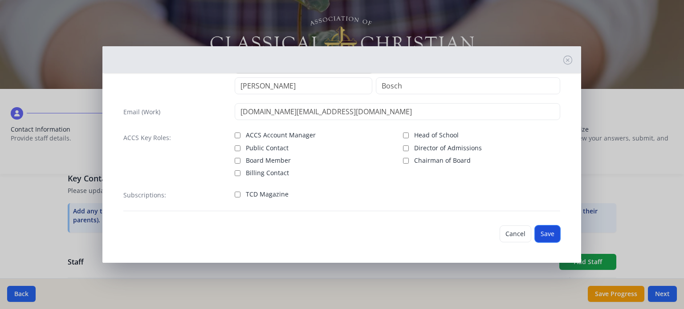
click at [535, 233] on button "Save" at bounding box center [547, 234] width 25 height 17
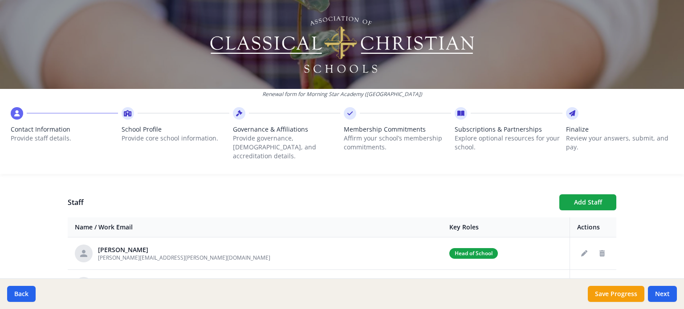
scroll to position [293, 0]
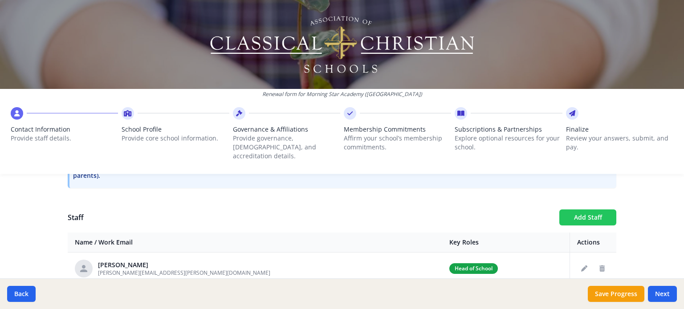
click at [579, 210] on button "Add Staff" at bounding box center [587, 218] width 57 height 16
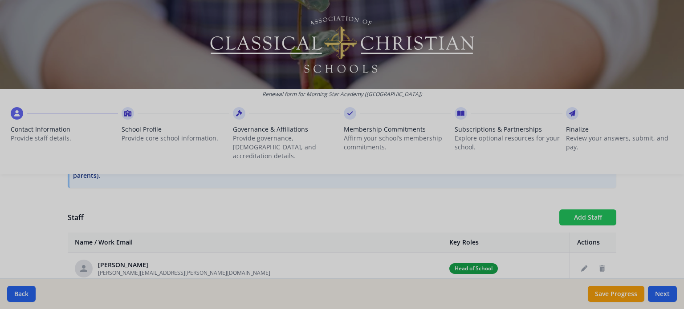
checkbox input "false"
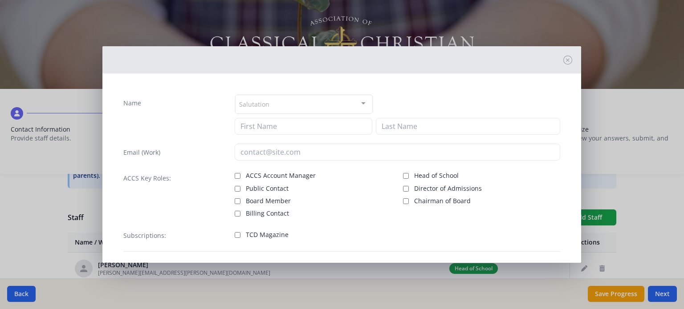
click at [253, 98] on div "Salutation" at bounding box center [304, 104] width 138 height 19
click at [253, 98] on div at bounding box center [304, 104] width 138 height 18
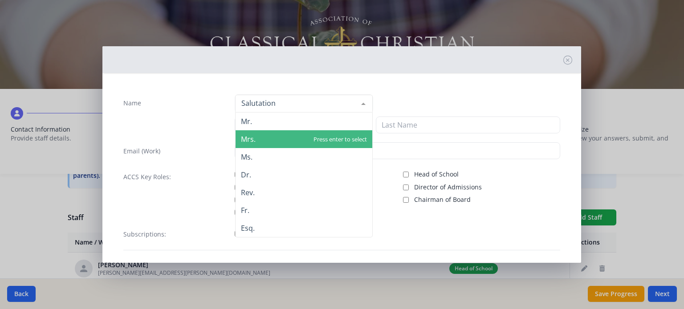
click at [257, 137] on span "Mrs." at bounding box center [304, 139] width 137 height 18
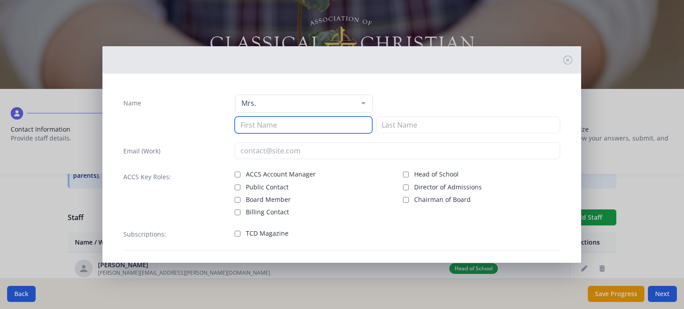
click at [258, 128] on input at bounding box center [304, 125] width 138 height 17
type input "[PERSON_NAME]"
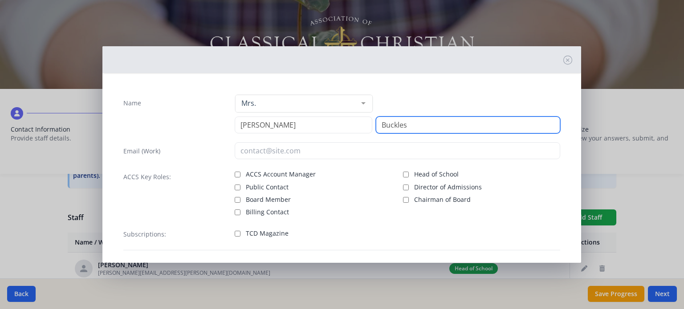
type input "Buckles"
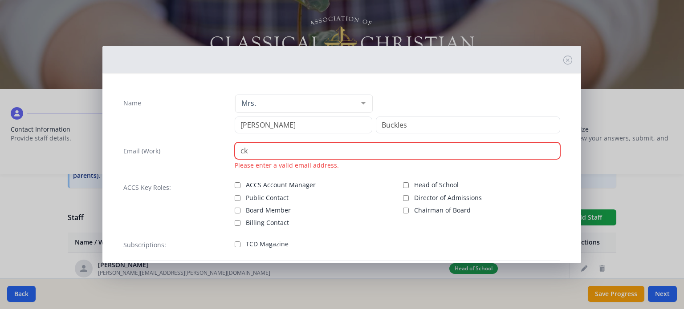
type input "c"
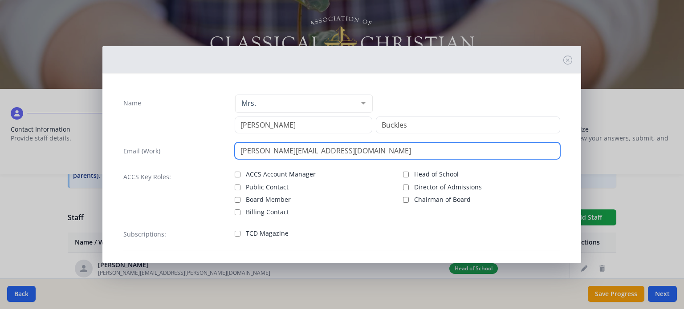
scroll to position [39, 0]
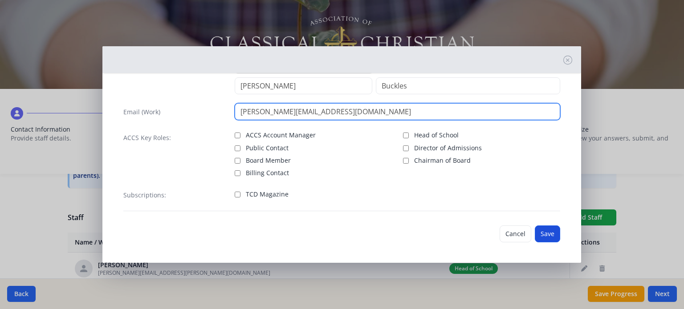
type input "[PERSON_NAME][EMAIL_ADDRESS][DOMAIN_NAME]"
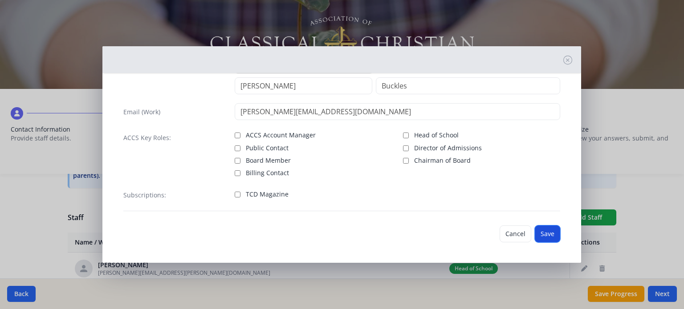
click at [547, 235] on button "Save" at bounding box center [547, 234] width 25 height 17
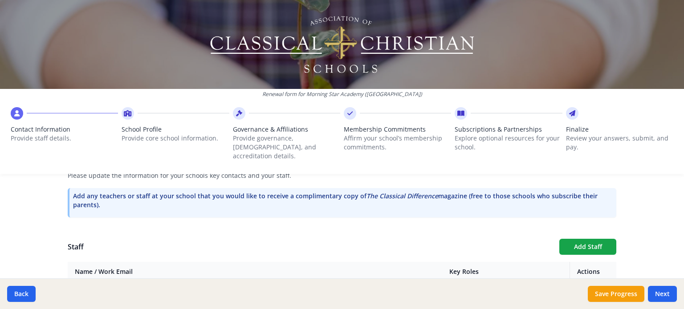
scroll to position [248, 0]
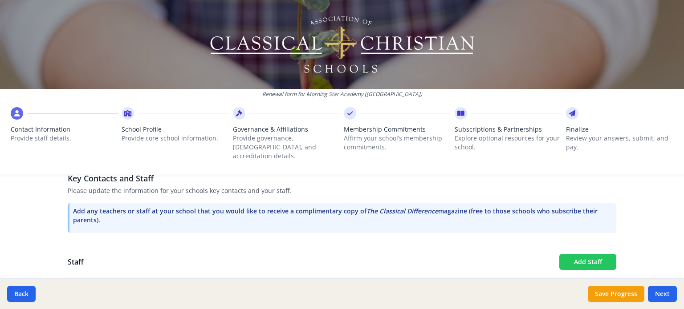
click at [577, 254] on button "Add Staff" at bounding box center [587, 262] width 57 height 16
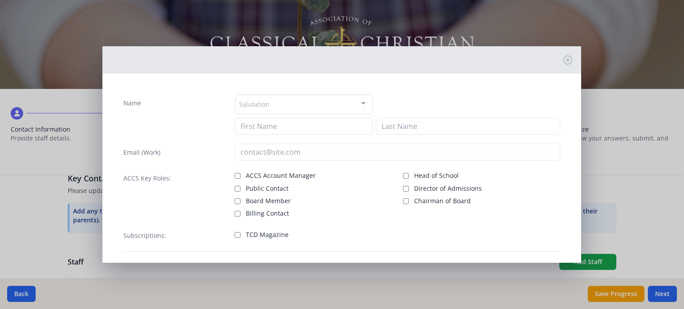
click at [297, 106] on div "Salutation" at bounding box center [304, 104] width 138 height 19
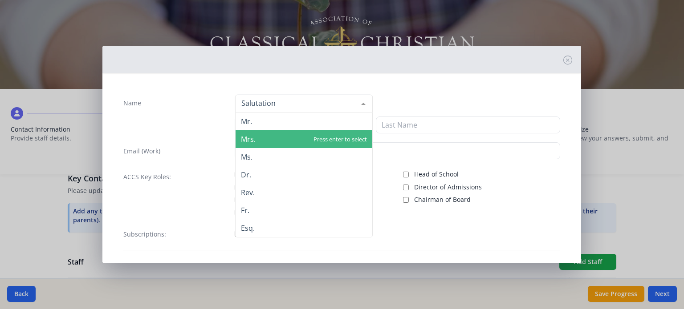
click at [302, 136] on span "Mrs." at bounding box center [304, 139] width 137 height 18
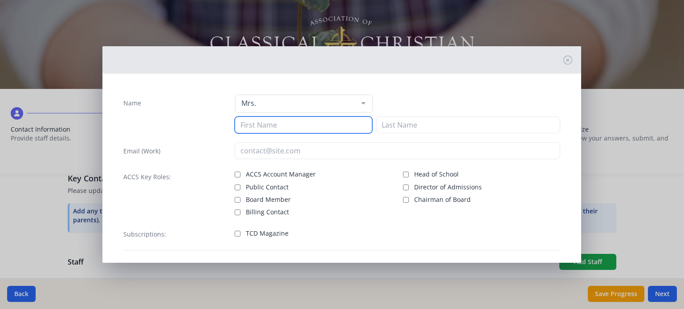
click at [303, 130] on input at bounding box center [304, 125] width 138 height 17
type input "[PERSON_NAME]"
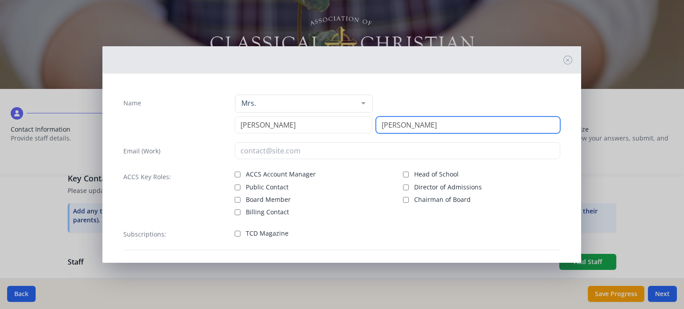
type input "[PERSON_NAME]"
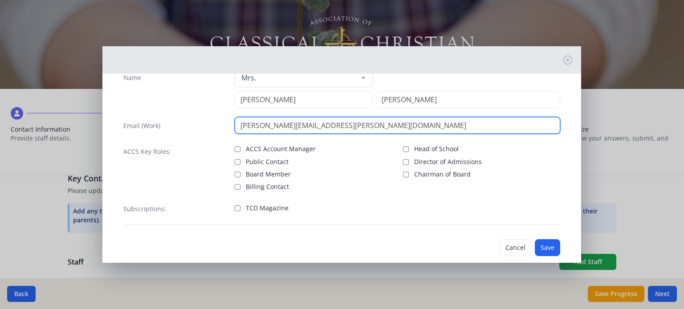
scroll to position [39, 0]
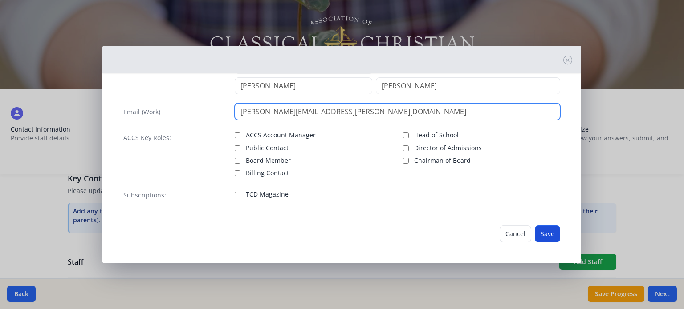
type input "[PERSON_NAME][EMAIL_ADDRESS][PERSON_NAME][DOMAIN_NAME]"
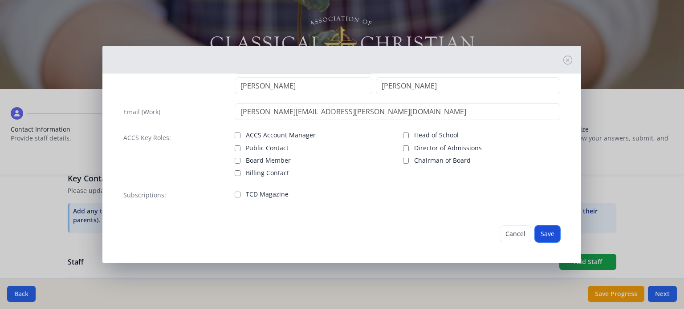
click at [545, 236] on button "Save" at bounding box center [547, 234] width 25 height 17
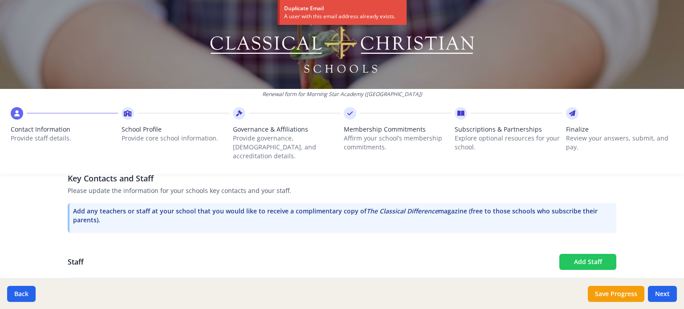
click at [582, 254] on button "Add Staff" at bounding box center [587, 262] width 57 height 16
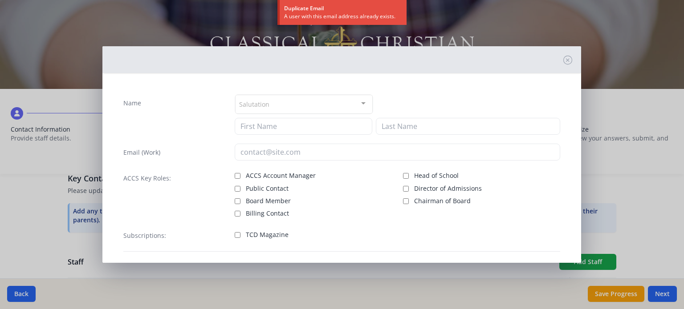
checkbox input "false"
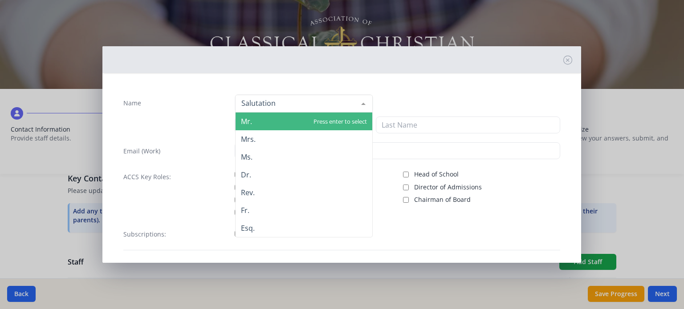
click at [328, 103] on div at bounding box center [304, 104] width 138 height 18
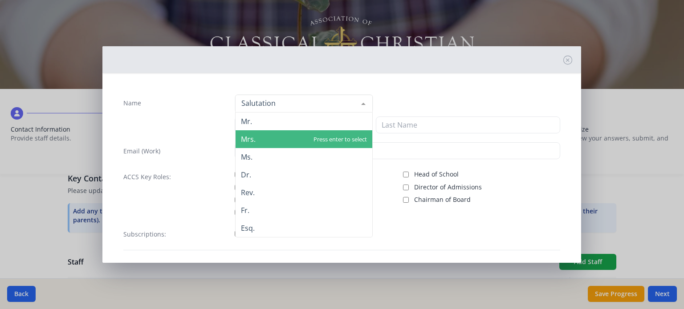
click at [319, 137] on span "Mrs." at bounding box center [304, 139] width 137 height 18
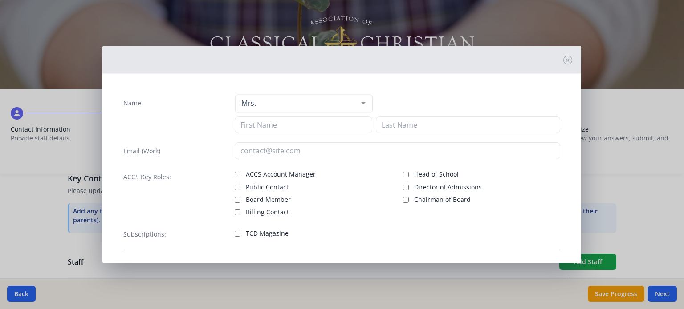
click at [319, 137] on span "Mrs." at bounding box center [304, 139] width 137 height 18
click at [318, 130] on input at bounding box center [304, 126] width 138 height 17
type input "[PERSON_NAME]"
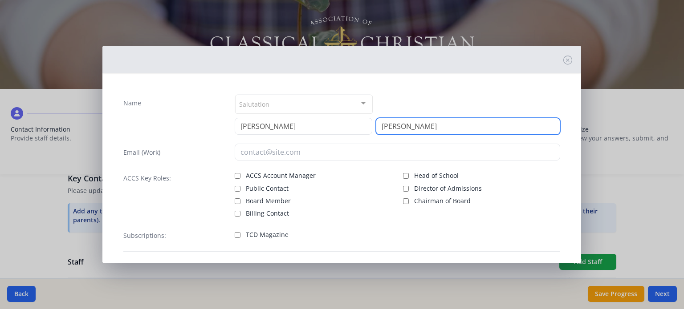
type input "[PERSON_NAME]"
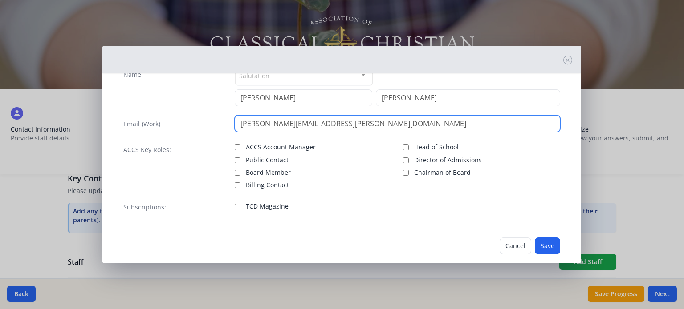
scroll to position [41, 0]
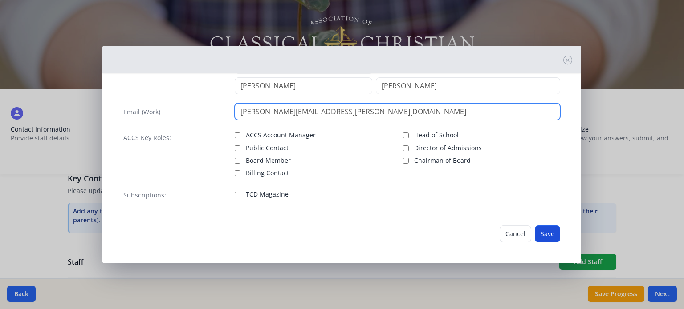
type input "[PERSON_NAME][EMAIL_ADDRESS][PERSON_NAME][DOMAIN_NAME]"
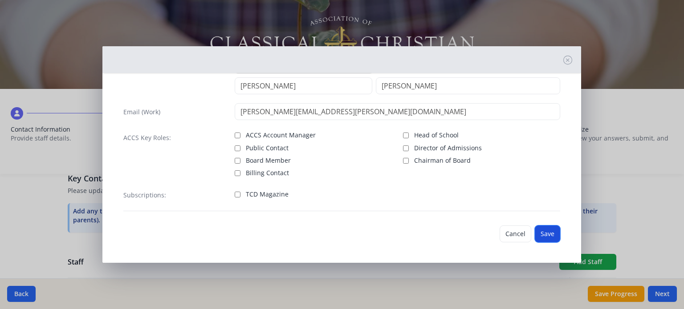
click at [546, 238] on button "Save" at bounding box center [547, 234] width 25 height 17
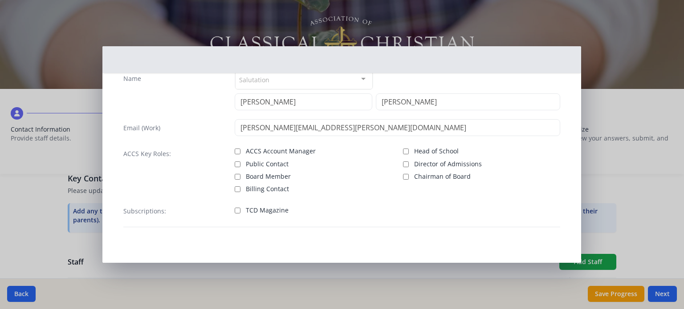
scroll to position [24, 0]
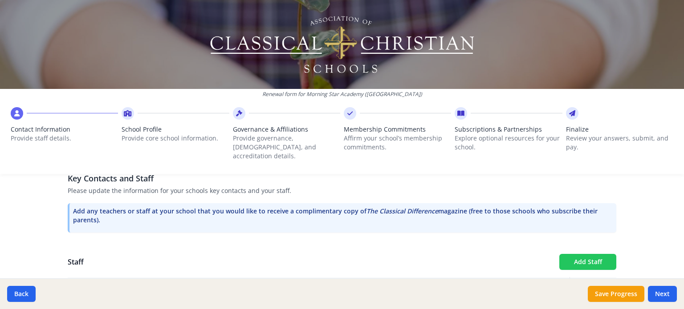
click at [568, 255] on button "Add Staff" at bounding box center [587, 262] width 57 height 16
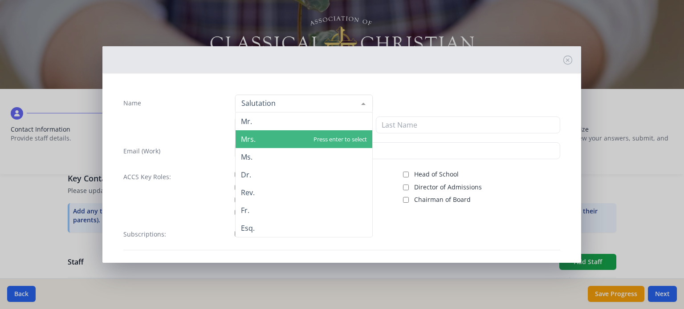
click at [260, 132] on span "Mrs." at bounding box center [304, 139] width 137 height 18
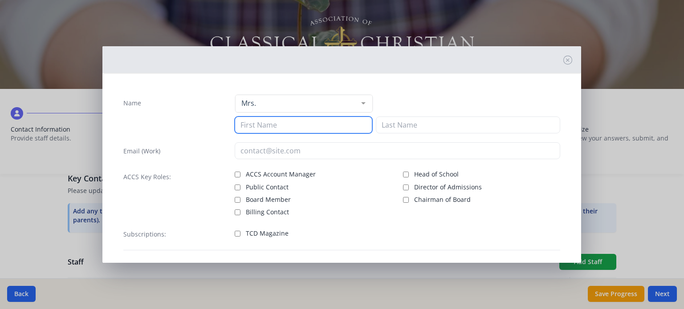
click at [260, 127] on input at bounding box center [304, 125] width 138 height 17
drag, startPoint x: 260, startPoint y: 128, endPoint x: 248, endPoint y: 128, distance: 11.6
click at [248, 128] on input at bounding box center [304, 125] width 138 height 17
type input "Makaliah"
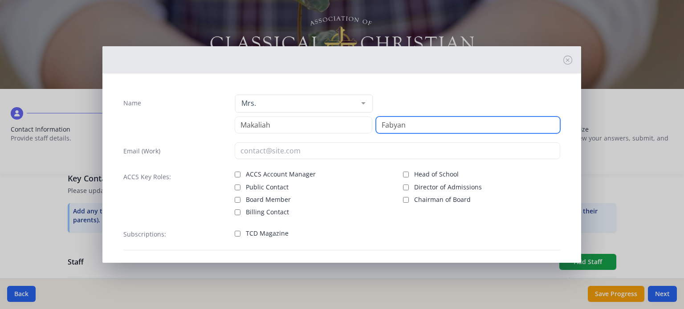
type input "Fabyan"
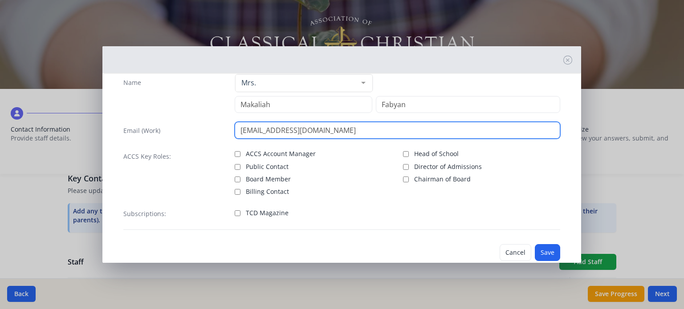
scroll to position [39, 0]
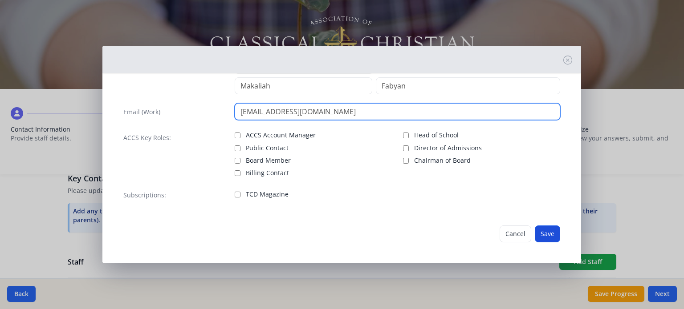
type input "[EMAIL_ADDRESS][DOMAIN_NAME]"
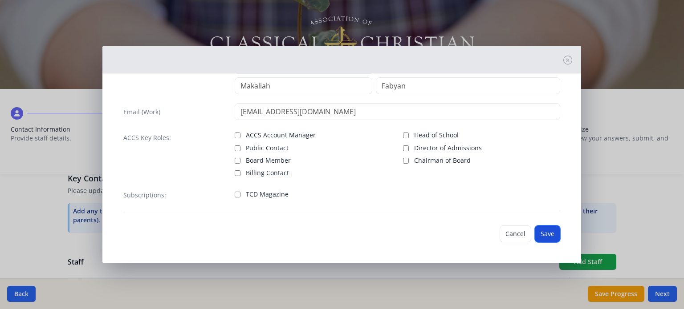
click at [542, 231] on button "Save" at bounding box center [547, 234] width 25 height 17
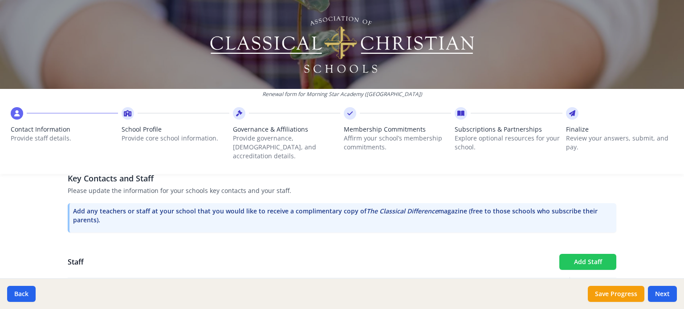
click at [599, 254] on button "Add Staff" at bounding box center [587, 262] width 57 height 16
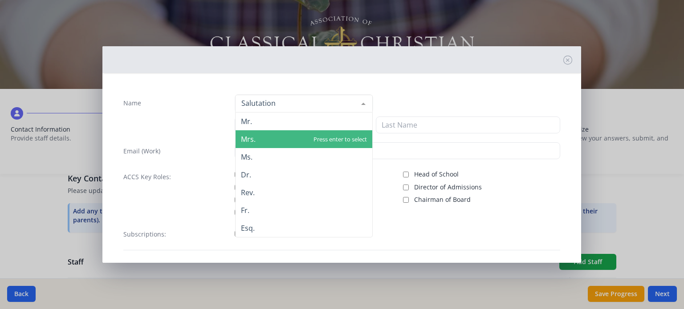
click at [264, 139] on span "Mrs." at bounding box center [304, 139] width 137 height 18
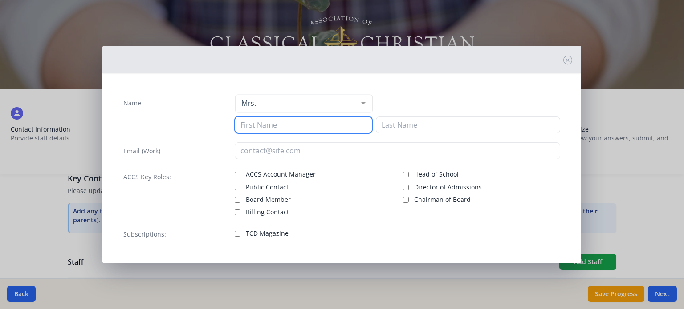
drag, startPoint x: 264, startPoint y: 125, endPoint x: 268, endPoint y: 124, distance: 4.5
click at [264, 125] on input at bounding box center [304, 125] width 138 height 17
click at [268, 124] on input at bounding box center [304, 125] width 138 height 17
click at [268, 124] on input "E" at bounding box center [304, 125] width 138 height 17
type input "[PERSON_NAME]"
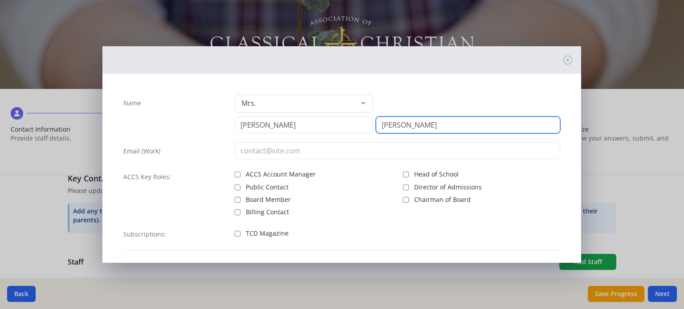
type input "[PERSON_NAME]"
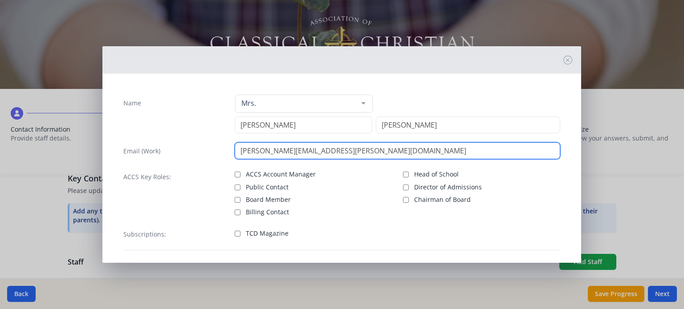
type input "[PERSON_NAME][EMAIL_ADDRESS][PERSON_NAME][DOMAIN_NAME]"
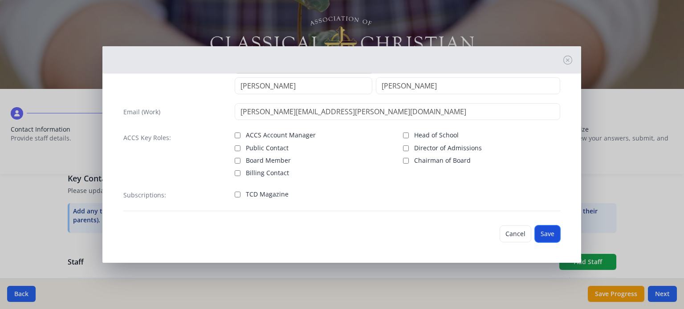
click at [547, 236] on button "Save" at bounding box center [547, 234] width 25 height 17
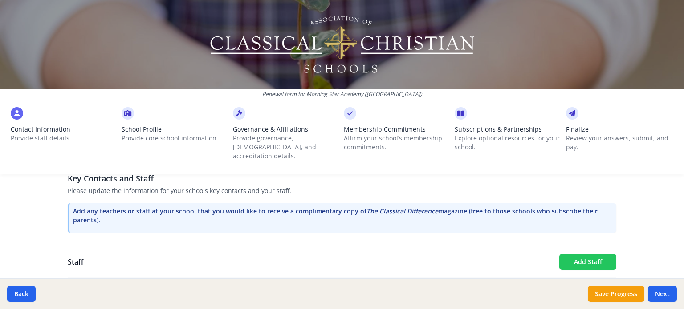
click at [580, 256] on button "Add Staff" at bounding box center [587, 262] width 57 height 16
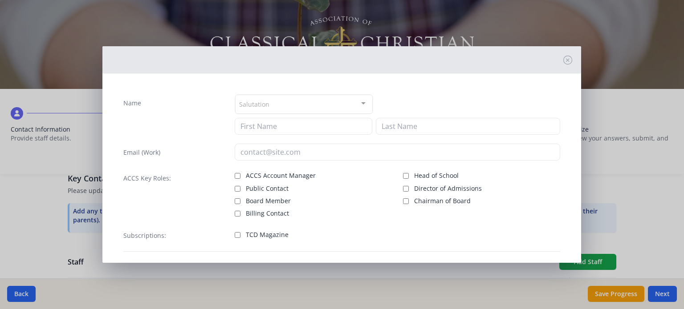
checkbox input "false"
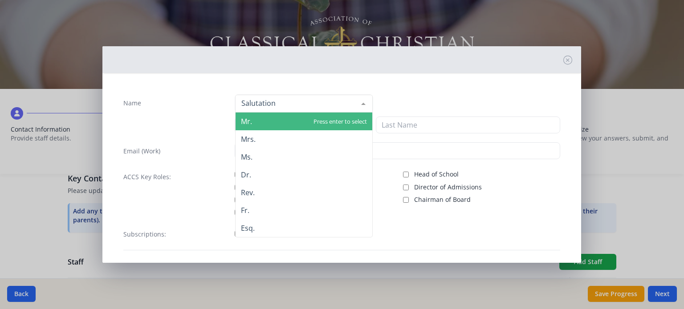
click at [282, 107] on div at bounding box center [304, 104] width 138 height 18
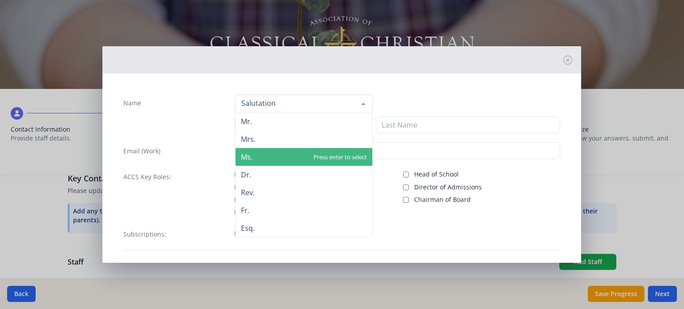
click at [286, 149] on span "Ms." at bounding box center [304, 157] width 137 height 18
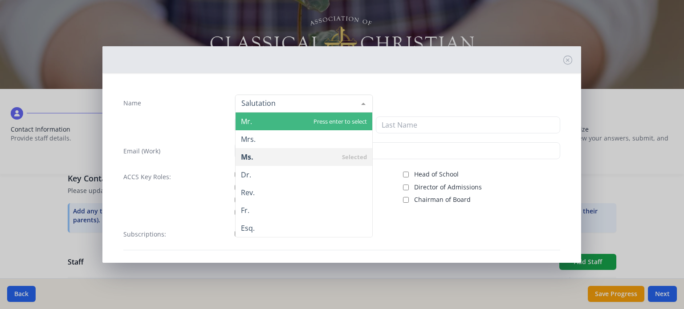
click at [272, 125] on span "Mr." at bounding box center [304, 122] width 137 height 18
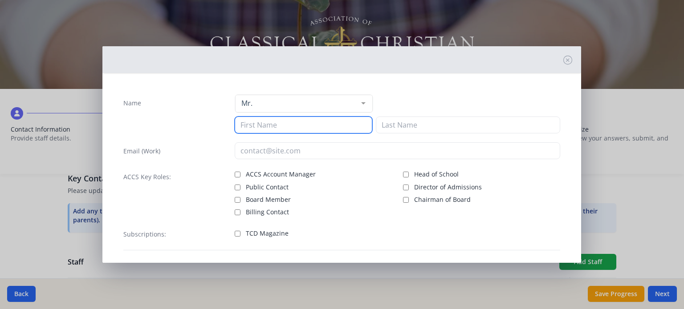
click at [272, 124] on input at bounding box center [304, 125] width 138 height 17
type input "j"
click at [273, 124] on input "Rodneyt" at bounding box center [304, 125] width 138 height 17
type input "[PERSON_NAME]"
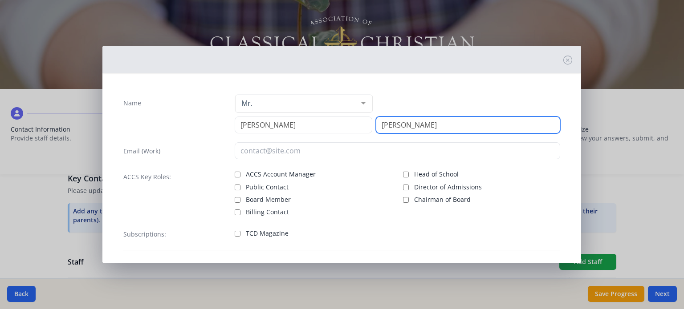
type input "[PERSON_NAME]"
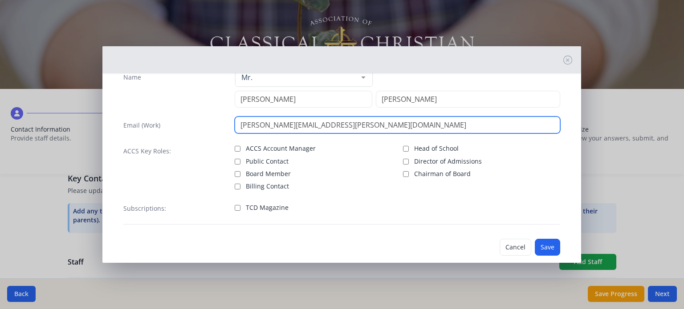
scroll to position [39, 0]
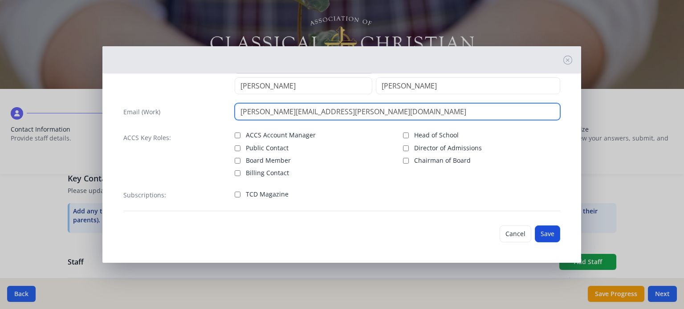
type input "[PERSON_NAME][EMAIL_ADDRESS][PERSON_NAME][DOMAIN_NAME]"
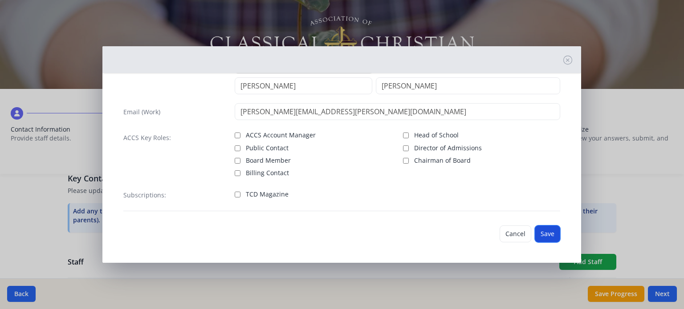
click at [541, 232] on button "Save" at bounding box center [547, 234] width 25 height 17
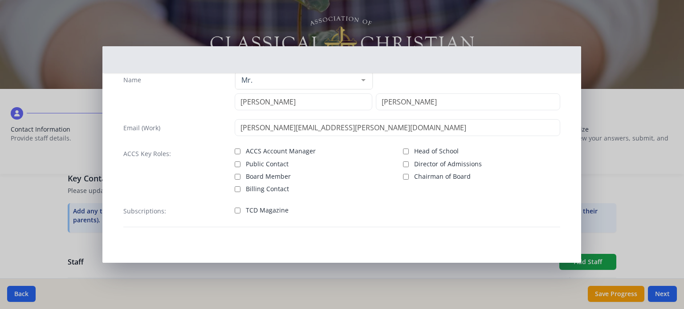
scroll to position [23, 0]
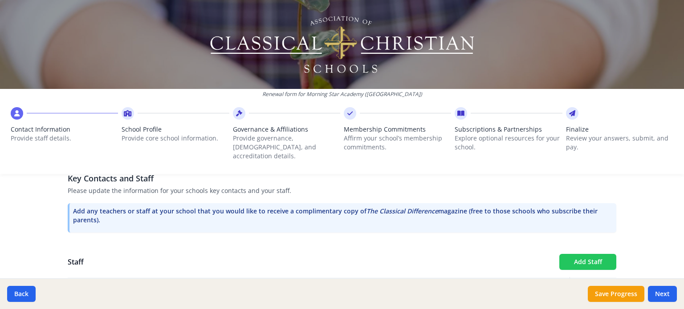
click at [578, 254] on button "Add Staff" at bounding box center [587, 262] width 57 height 16
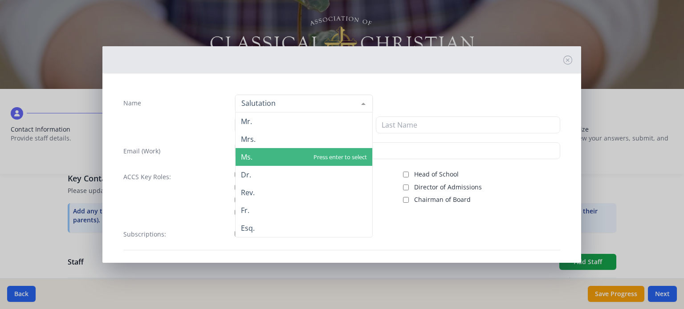
click at [254, 150] on span "Ms." at bounding box center [304, 157] width 137 height 18
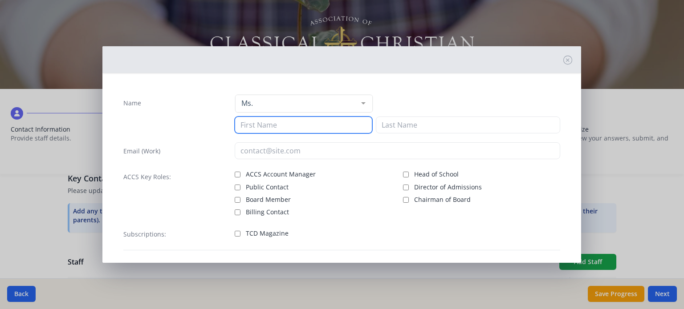
click at [257, 129] on input at bounding box center [304, 125] width 138 height 17
type input "[PERSON_NAME]"
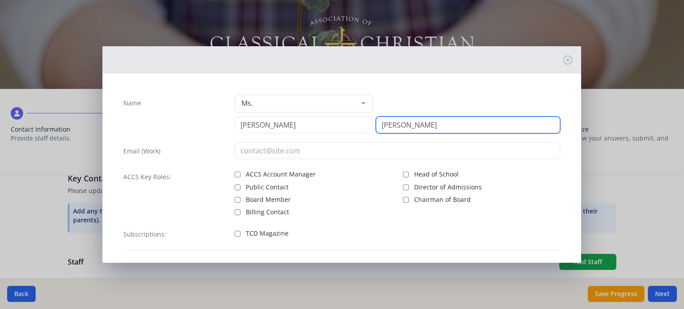
type input "[PERSON_NAME]"
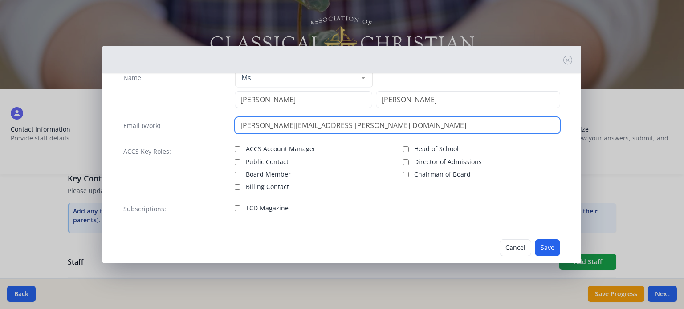
scroll to position [39, 0]
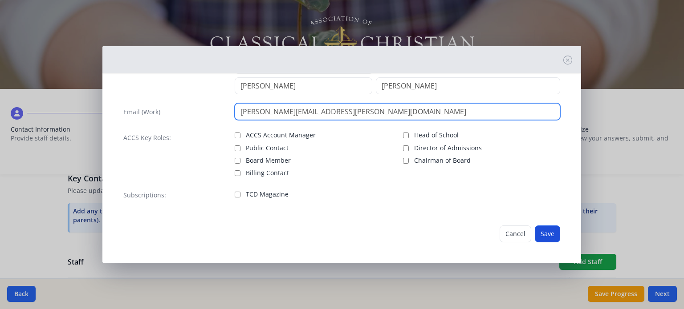
type input "[PERSON_NAME][EMAIL_ADDRESS][PERSON_NAME][DOMAIN_NAME]"
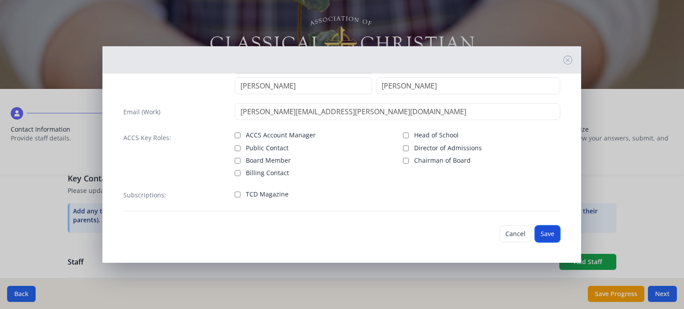
click at [542, 226] on button "Save" at bounding box center [547, 234] width 25 height 17
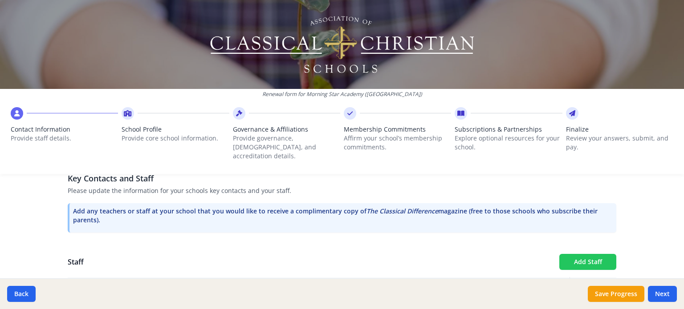
click at [587, 254] on button "Add Staff" at bounding box center [587, 262] width 57 height 16
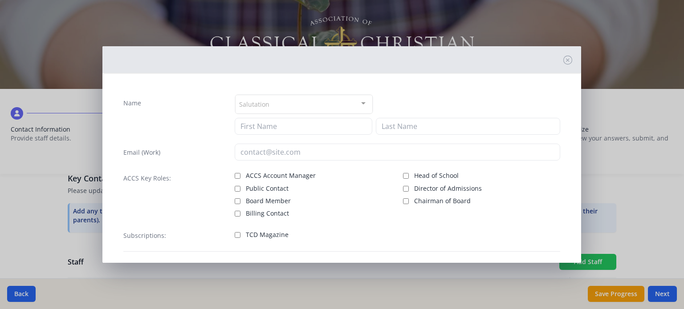
checkbox input "false"
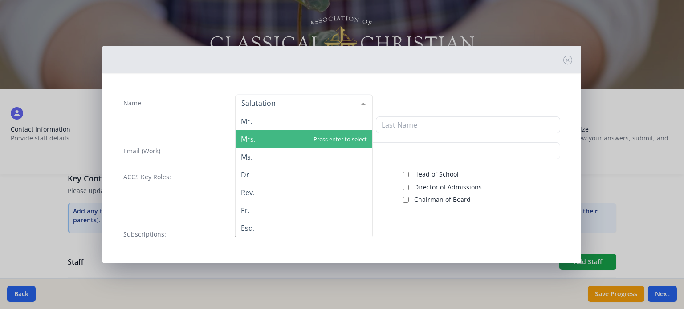
click at [264, 138] on span "Mrs." at bounding box center [304, 139] width 137 height 18
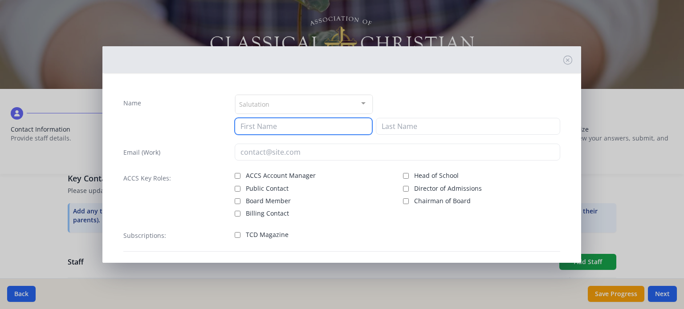
click at [262, 125] on input at bounding box center [304, 126] width 138 height 17
type input "[PERSON_NAME]"
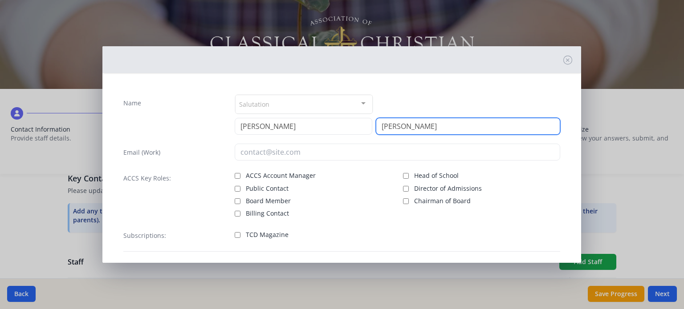
type input "[PERSON_NAME]"
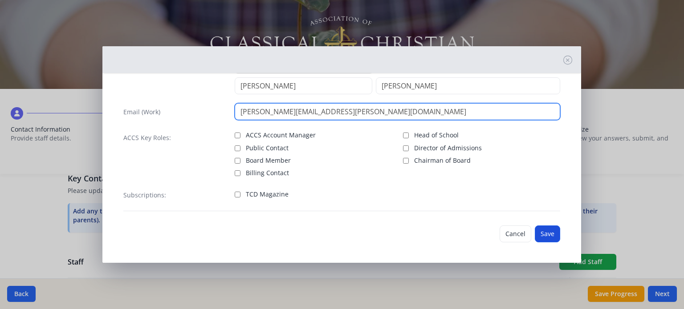
type input "[PERSON_NAME][EMAIL_ADDRESS][PERSON_NAME][DOMAIN_NAME]"
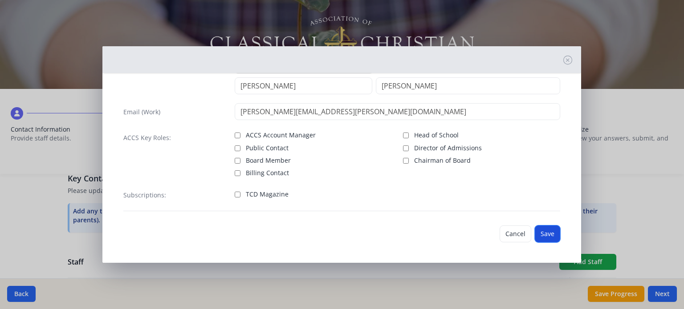
click at [535, 235] on button "Save" at bounding box center [547, 234] width 25 height 17
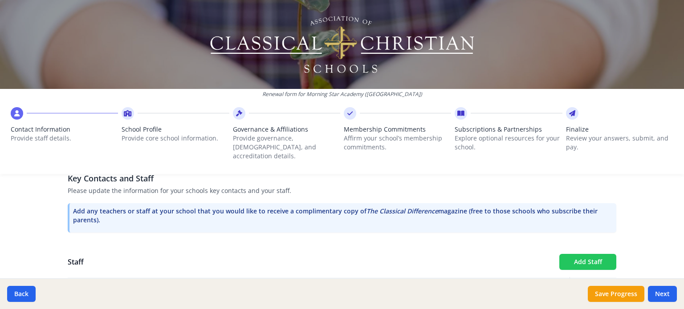
click at [586, 254] on button "Add Staff" at bounding box center [587, 262] width 57 height 16
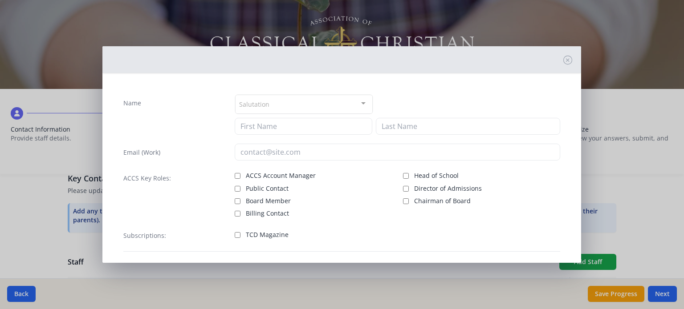
click at [258, 109] on div "Salutation" at bounding box center [304, 104] width 138 height 19
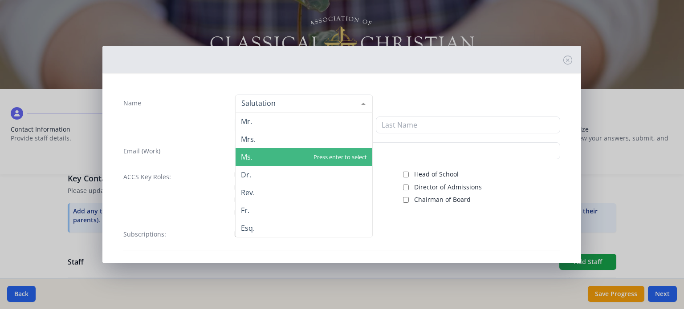
click at [262, 155] on span "Ms." at bounding box center [304, 157] width 137 height 18
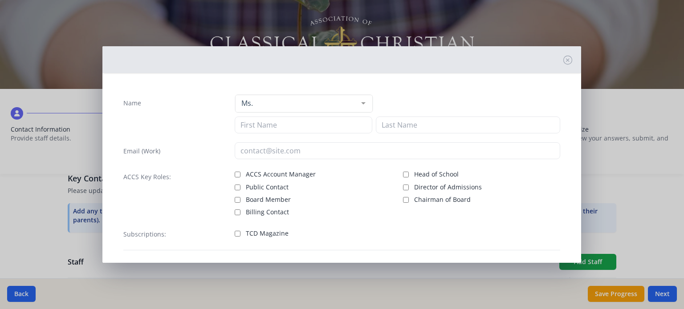
click at [262, 155] on span "Ms." at bounding box center [304, 157] width 137 height 18
click at [265, 127] on input at bounding box center [304, 126] width 138 height 17
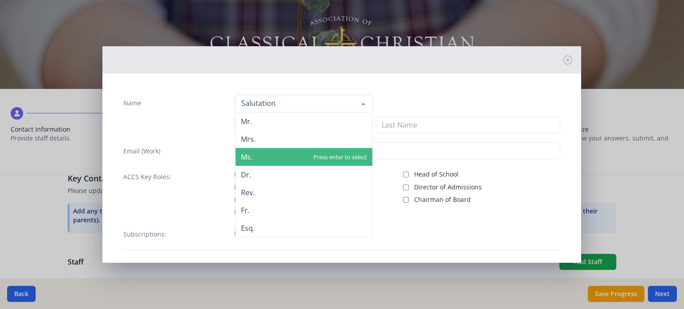
click at [265, 155] on span "Ms." at bounding box center [304, 157] width 137 height 18
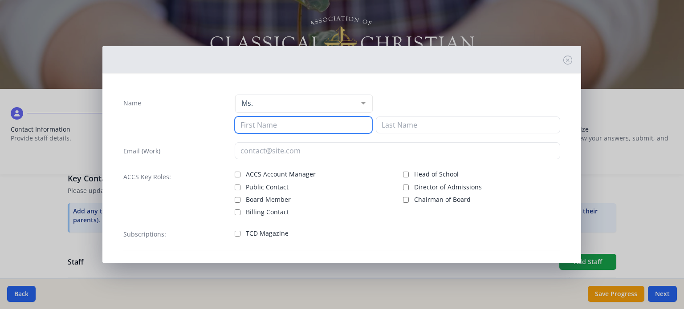
click at [264, 129] on input at bounding box center [304, 125] width 138 height 17
type input "[PERSON_NAME]"
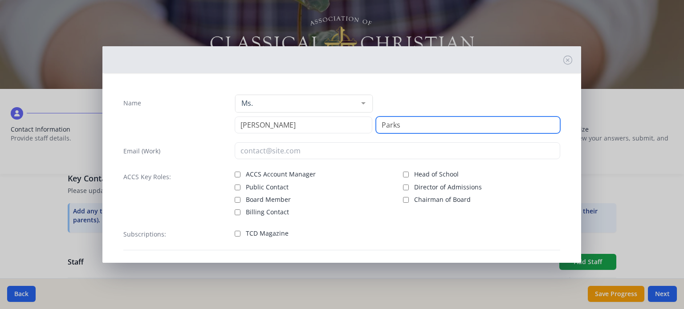
type input "Parks"
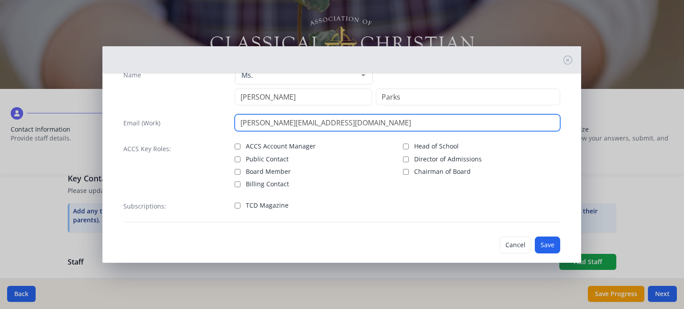
scroll to position [39, 0]
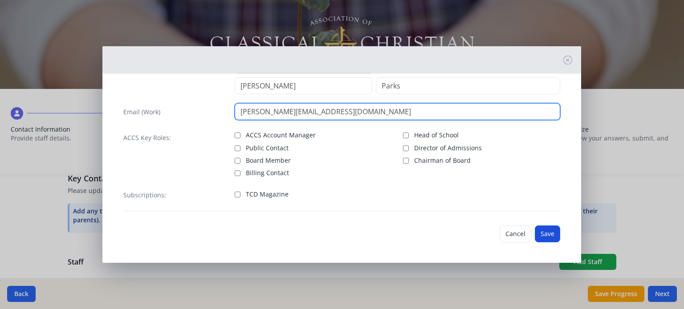
type input "[PERSON_NAME][EMAIL_ADDRESS][DOMAIN_NAME]"
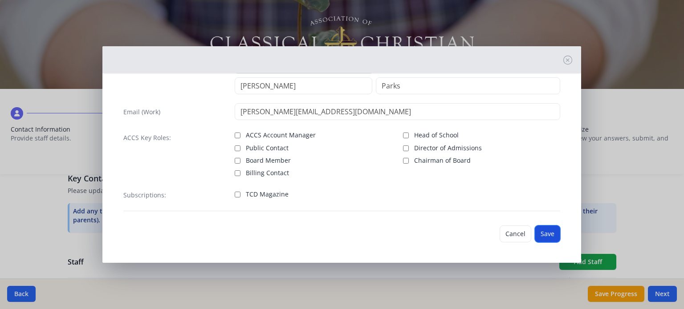
click at [543, 232] on button "Save" at bounding box center [547, 234] width 25 height 17
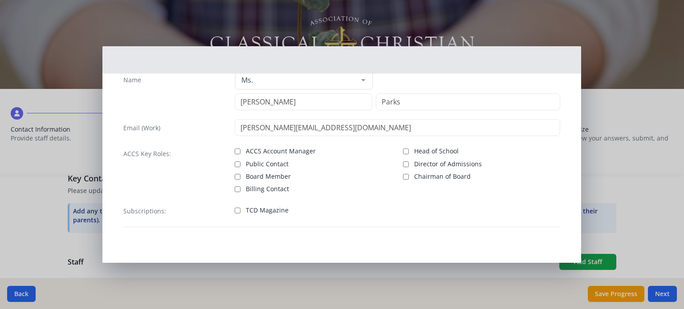
scroll to position [23, 0]
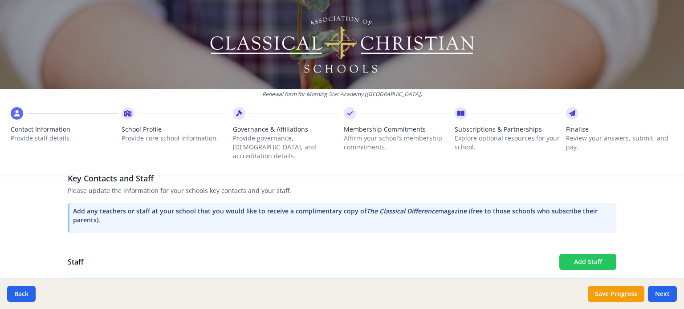
click at [578, 257] on button "Add Staff" at bounding box center [587, 262] width 57 height 16
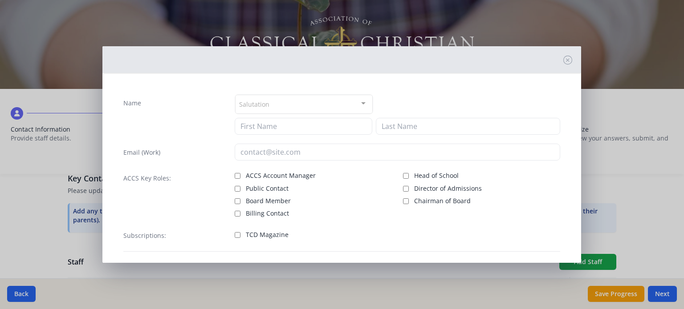
click at [273, 102] on div "Salutation" at bounding box center [304, 104] width 138 height 19
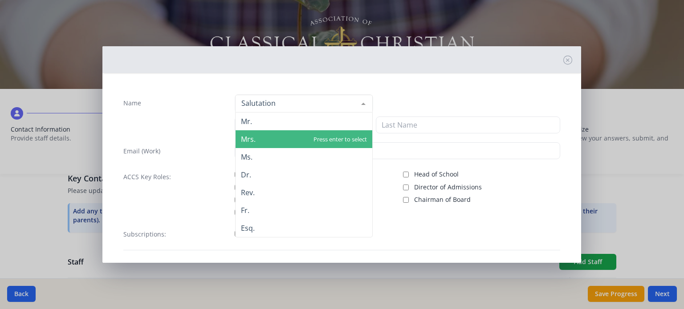
click at [277, 134] on span "Mrs." at bounding box center [304, 139] width 137 height 18
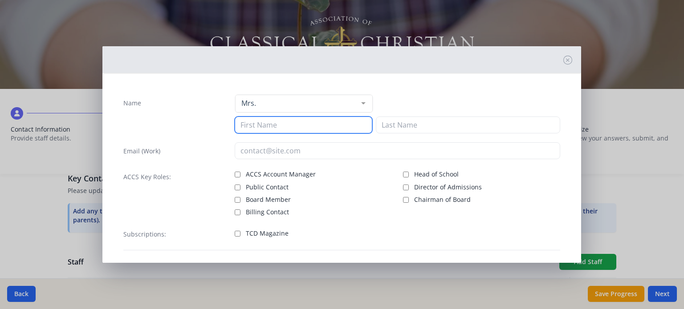
click at [276, 124] on input at bounding box center [304, 125] width 138 height 17
type input "[PERSON_NAME]"
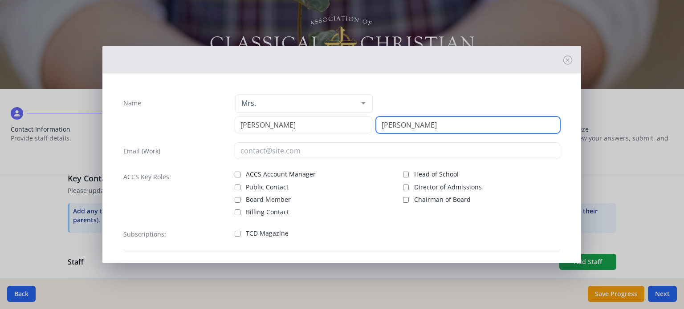
type input "[PERSON_NAME]"
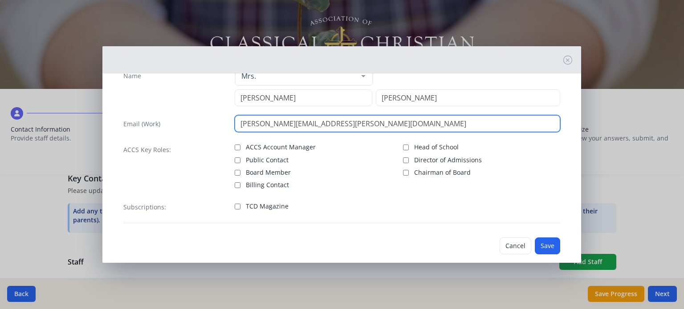
scroll to position [39, 0]
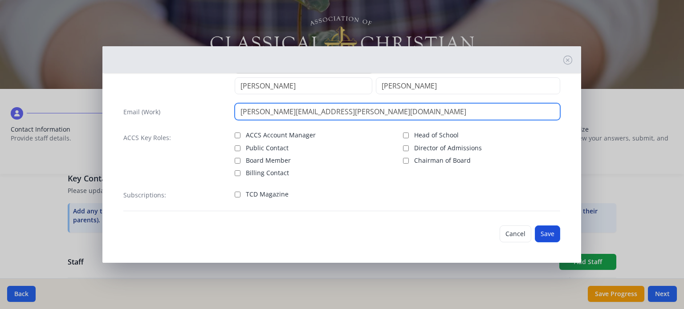
type input "[PERSON_NAME][EMAIL_ADDRESS][PERSON_NAME][DOMAIN_NAME]"
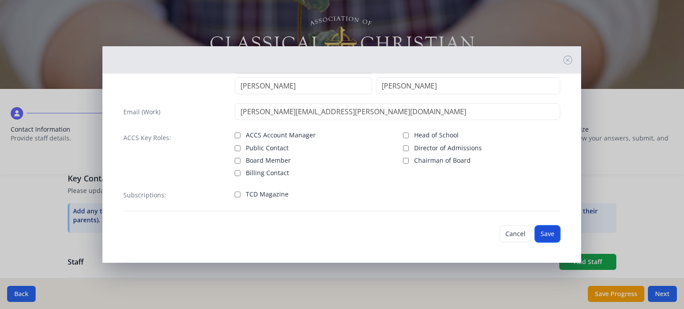
click at [538, 239] on button "Save" at bounding box center [547, 234] width 25 height 17
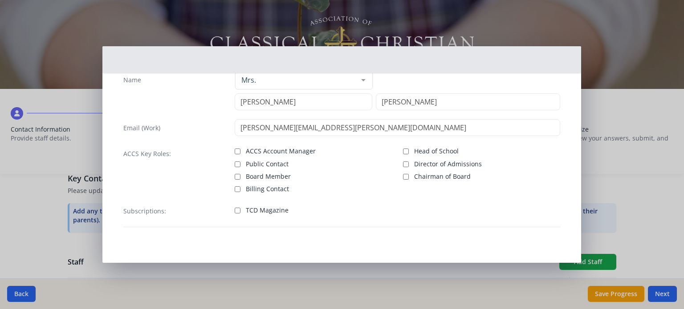
scroll to position [23, 0]
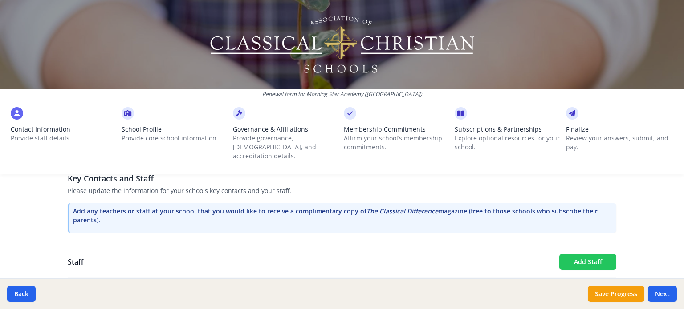
click at [595, 254] on button "Add Staff" at bounding box center [587, 262] width 57 height 16
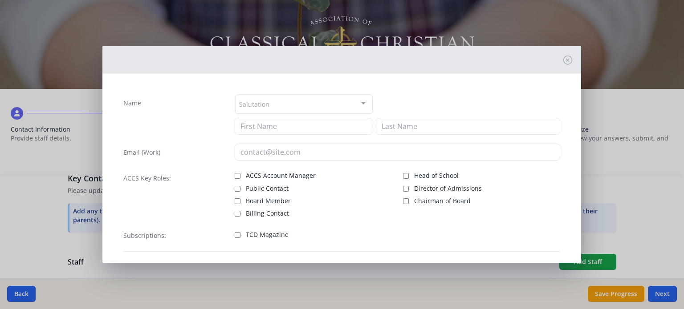
checkbox input "false"
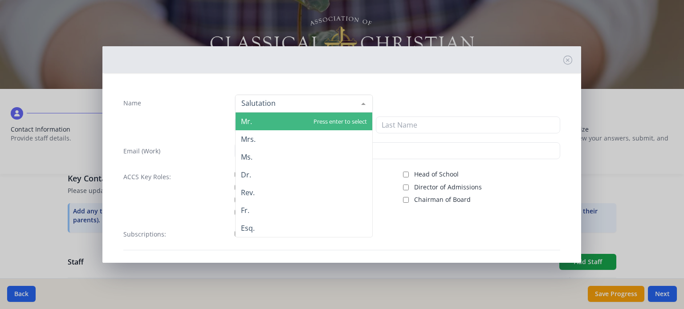
click at [280, 128] on span "Mr." at bounding box center [304, 122] width 137 height 18
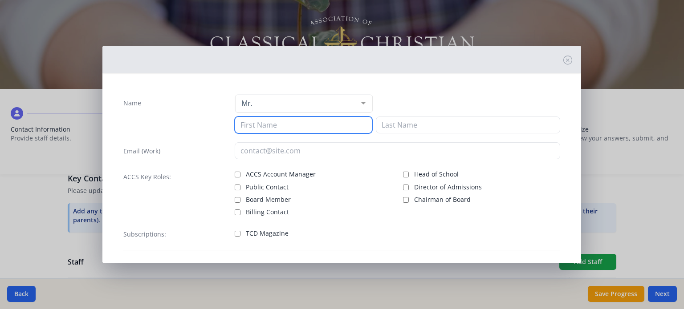
click at [280, 129] on input at bounding box center [304, 125] width 138 height 17
type input "[PERSON_NAME]"
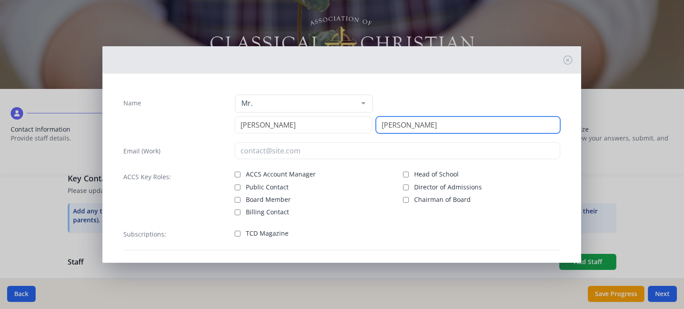
type input "[PERSON_NAME]"
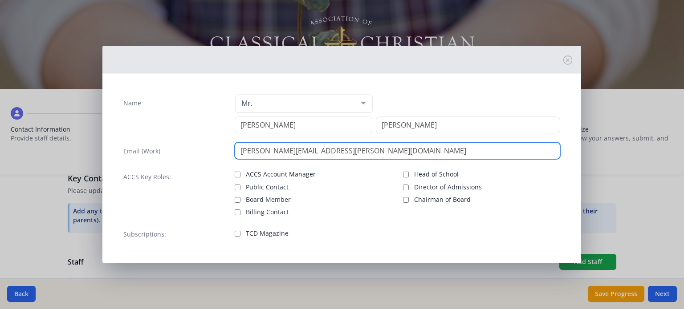
scroll to position [39, 0]
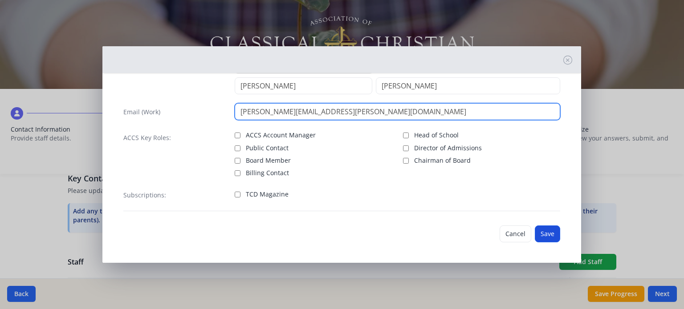
type input "[PERSON_NAME][EMAIL_ADDRESS][PERSON_NAME][DOMAIN_NAME]"
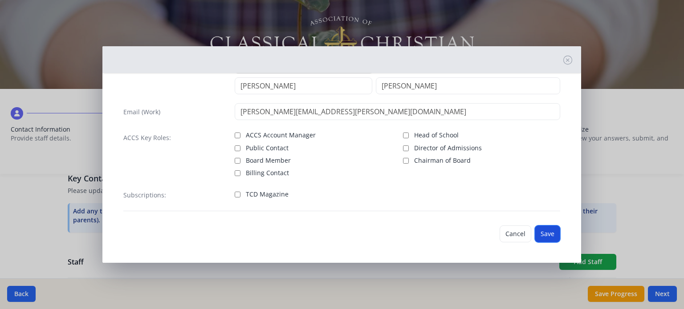
click at [545, 237] on button "Save" at bounding box center [547, 234] width 25 height 17
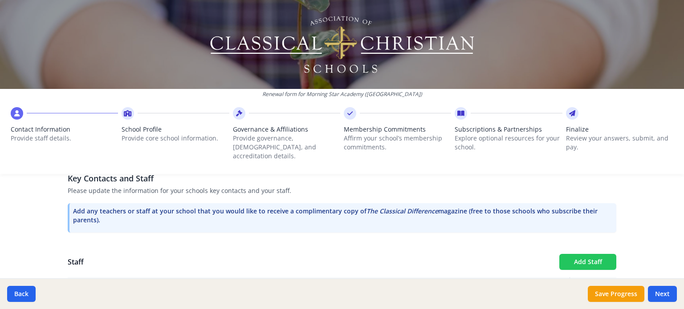
click at [602, 258] on button "Add Staff" at bounding box center [587, 262] width 57 height 16
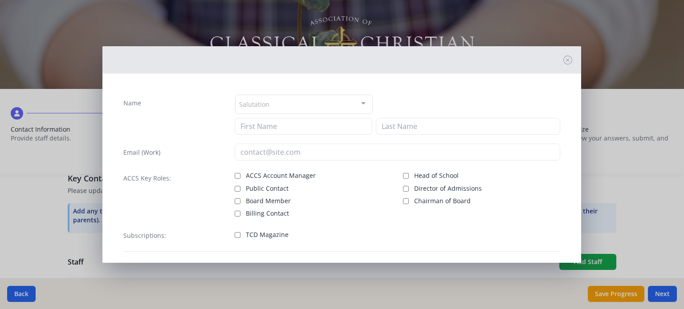
click at [317, 106] on div "Salutation" at bounding box center [304, 104] width 138 height 19
click at [239, 106] on input "Name" at bounding box center [239, 103] width 0 height 9
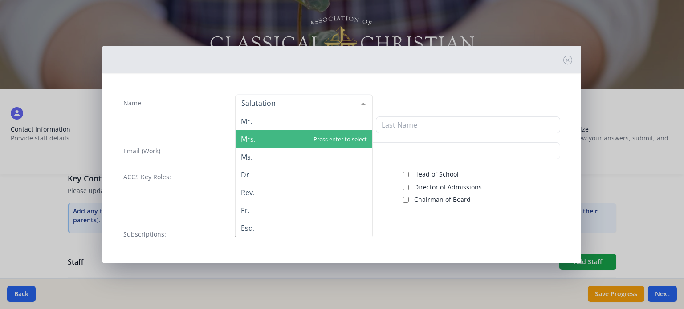
click at [307, 131] on span "Mrs." at bounding box center [304, 139] width 137 height 18
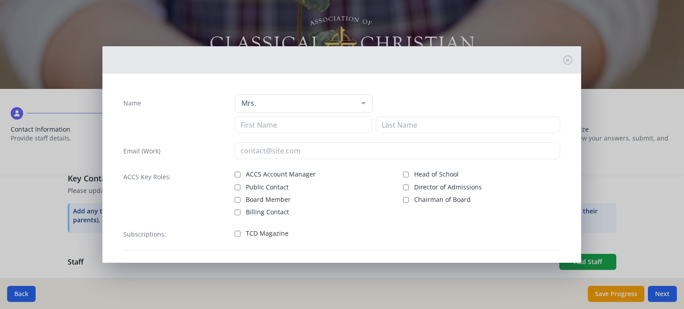
click at [307, 131] on span "Mrs." at bounding box center [304, 139] width 137 height 18
click at [306, 126] on input at bounding box center [304, 126] width 138 height 17
type input "l"
type input "[PERSON_NAME]"
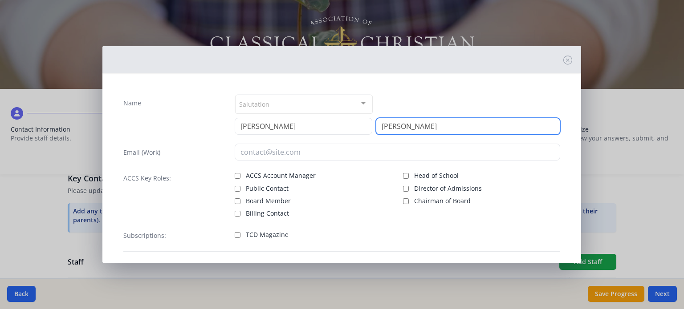
type input "[PERSON_NAME]"
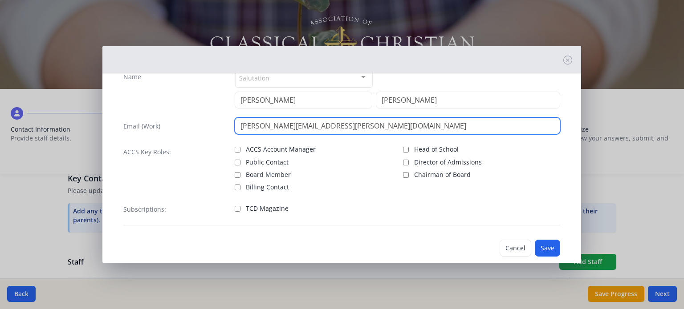
scroll to position [41, 0]
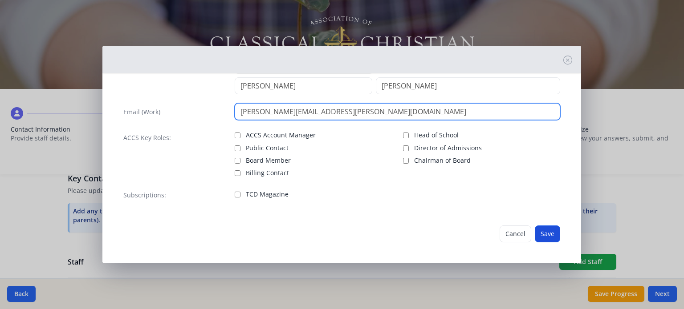
type input "[PERSON_NAME][EMAIL_ADDRESS][PERSON_NAME][DOMAIN_NAME]"
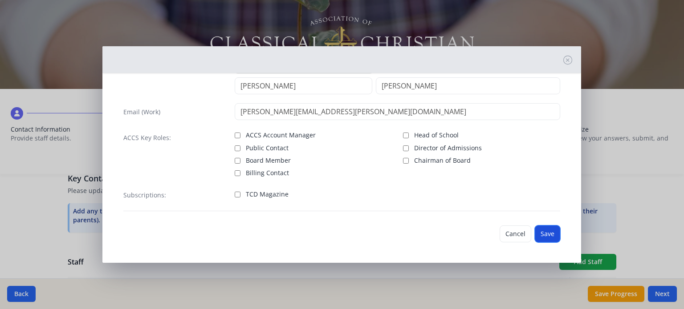
click at [543, 234] on button "Save" at bounding box center [547, 234] width 25 height 17
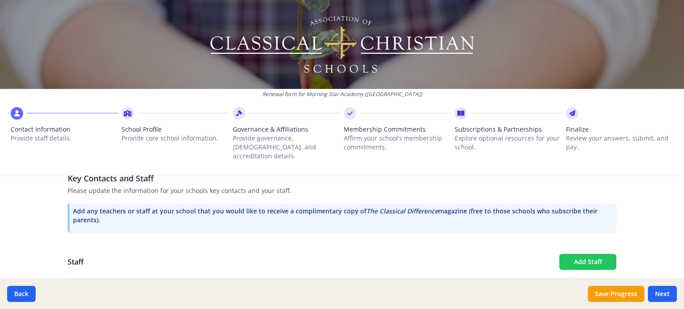
click at [593, 254] on button "Add Staff" at bounding box center [587, 262] width 57 height 16
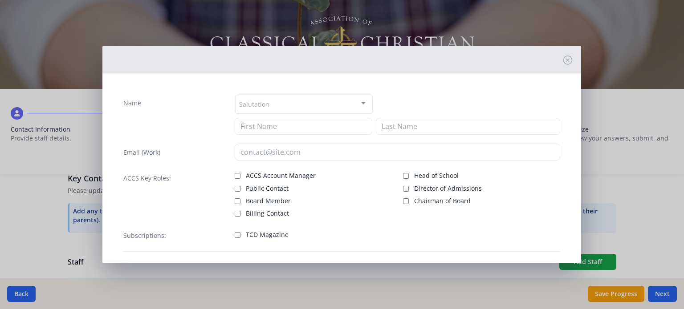
checkbox input "false"
click at [239, 102] on input "Name" at bounding box center [239, 103] width 0 height 9
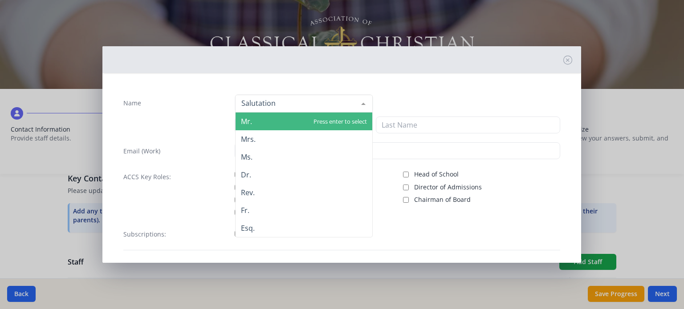
click at [252, 118] on span "Mr." at bounding box center [304, 122] width 137 height 18
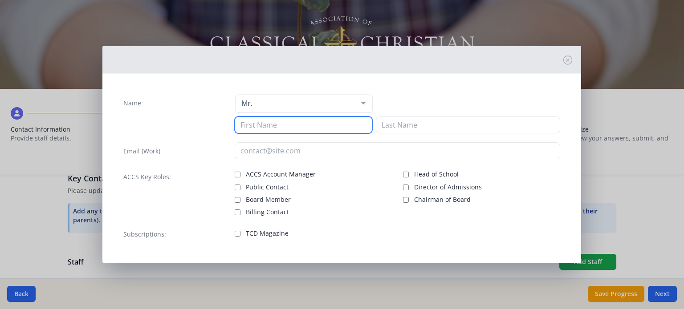
click at [252, 118] on input at bounding box center [304, 125] width 138 height 17
type input "[PERSON_NAME]"
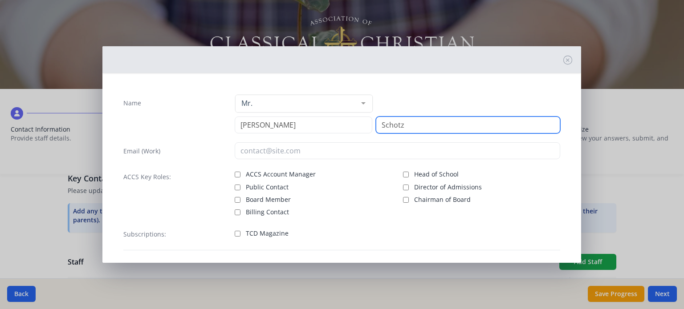
type input "Schotz"
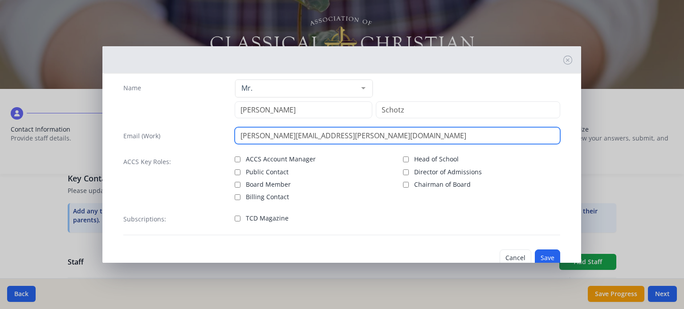
scroll to position [39, 0]
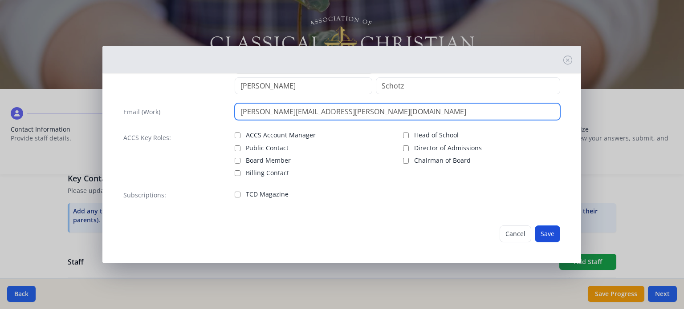
type input "[PERSON_NAME][EMAIL_ADDRESS][PERSON_NAME][DOMAIN_NAME]"
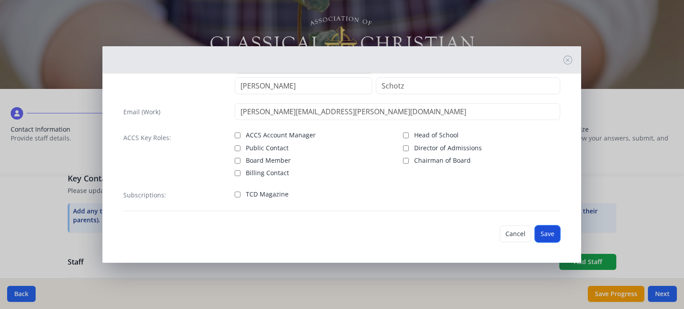
click at [543, 237] on button "Save" at bounding box center [547, 234] width 25 height 17
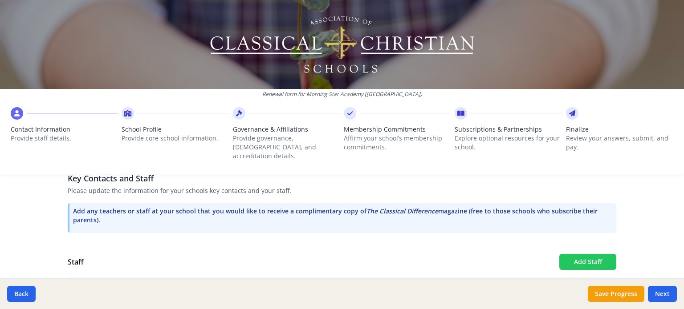
click at [573, 254] on button "Add Staff" at bounding box center [587, 262] width 57 height 16
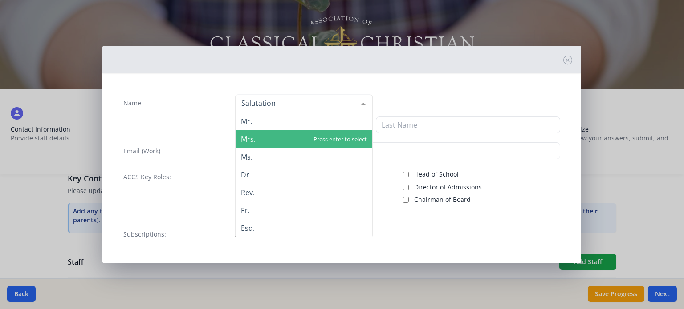
click at [258, 133] on span "Mrs." at bounding box center [304, 139] width 137 height 18
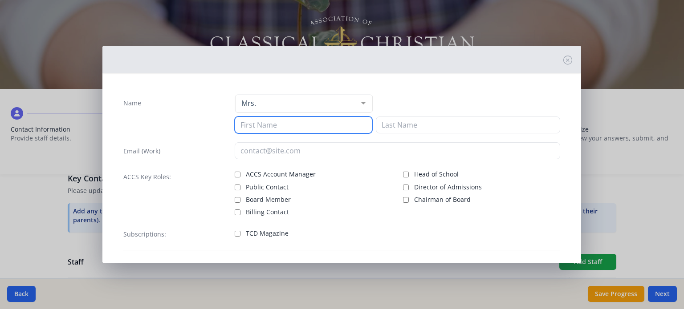
click at [258, 124] on input at bounding box center [304, 125] width 138 height 17
type input "[PERSON_NAME]"
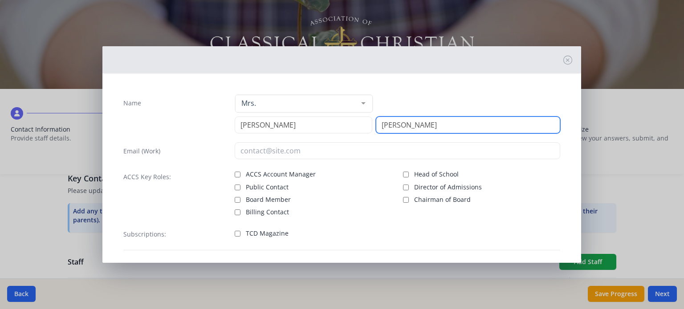
type input "[PERSON_NAME]"
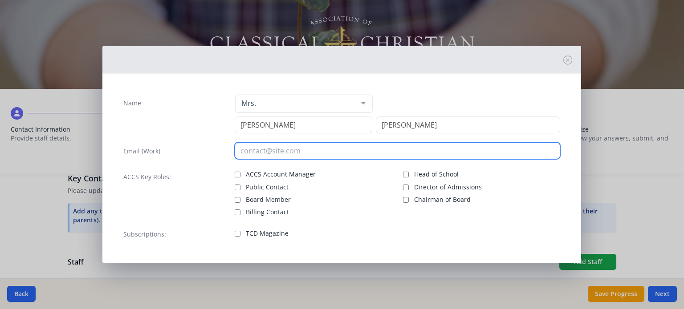
type input "v"
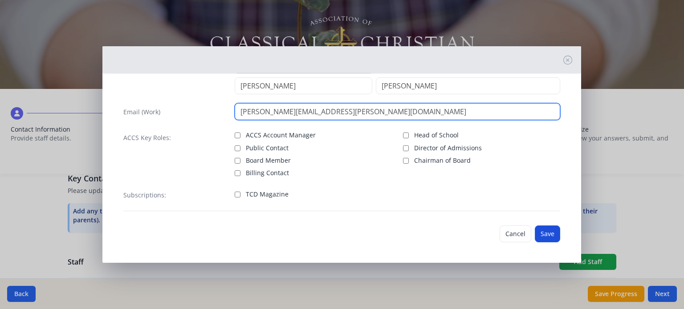
type input "[PERSON_NAME][EMAIL_ADDRESS][PERSON_NAME][DOMAIN_NAME]"
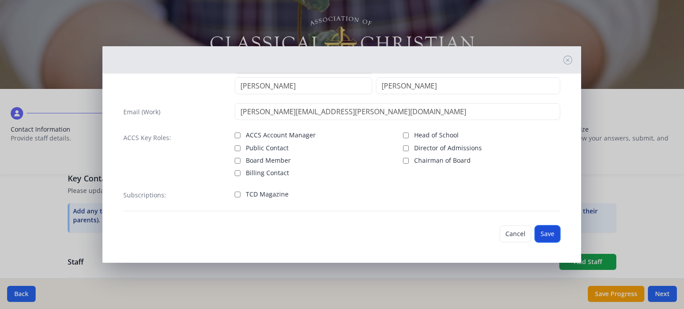
click at [535, 229] on button "Save" at bounding box center [547, 234] width 25 height 17
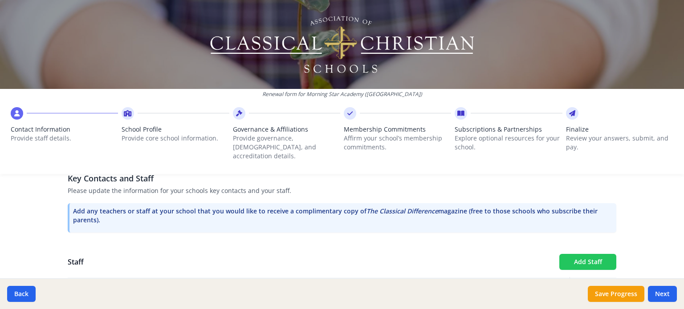
click at [576, 256] on button "Add Staff" at bounding box center [587, 262] width 57 height 16
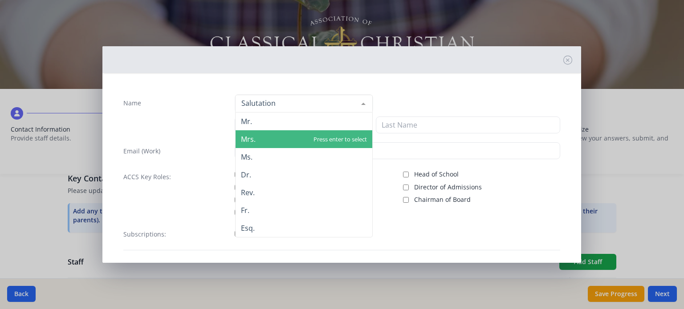
drag, startPoint x: 254, startPoint y: 135, endPoint x: 254, endPoint y: 130, distance: 4.9
click at [254, 135] on span "Mrs." at bounding box center [304, 139] width 137 height 18
click at [254, 135] on span "Mrs." at bounding box center [248, 139] width 15 height 10
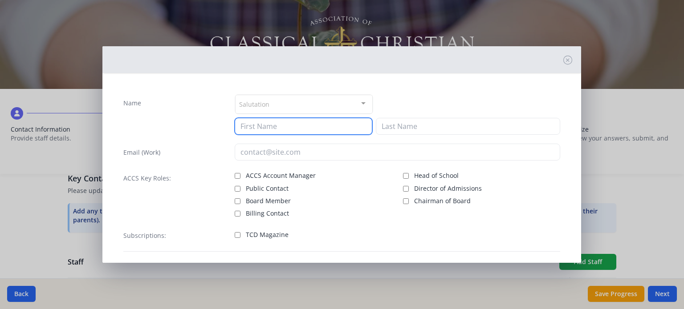
click at [253, 120] on input at bounding box center [304, 126] width 138 height 17
type input "JaCarra"
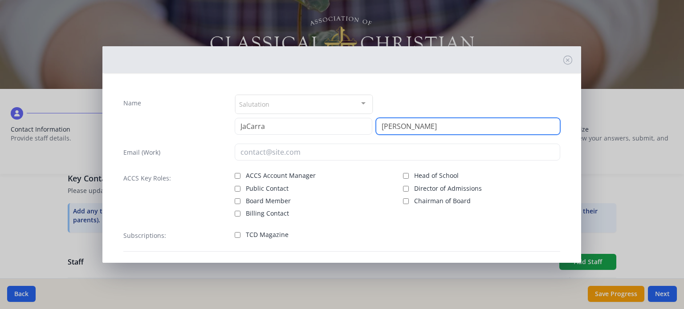
type input "[PERSON_NAME]"
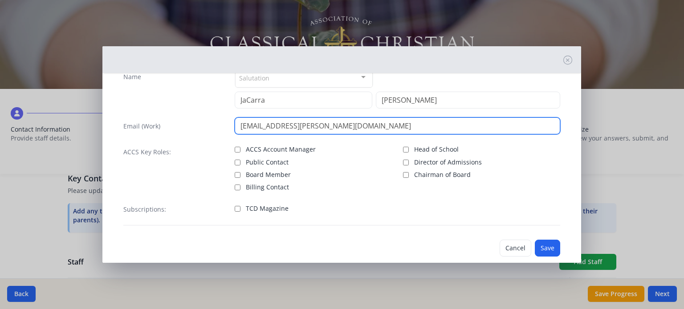
scroll to position [41, 0]
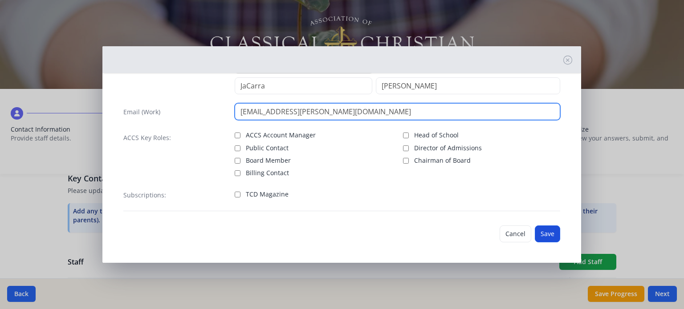
type input "[EMAIL_ADDRESS][PERSON_NAME][DOMAIN_NAME]"
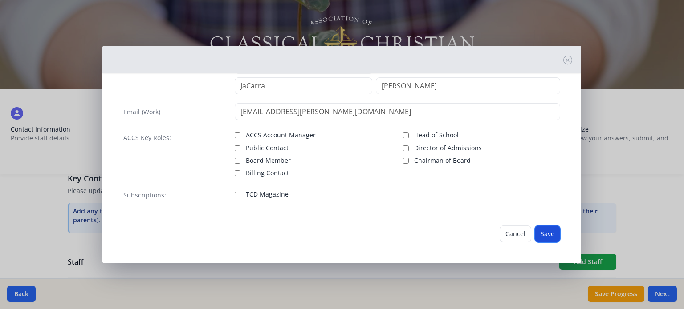
click at [541, 235] on button "Save" at bounding box center [547, 234] width 25 height 17
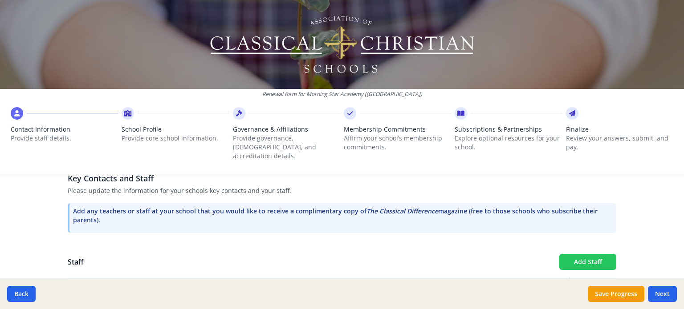
click at [582, 254] on button "Add Staff" at bounding box center [587, 262] width 57 height 16
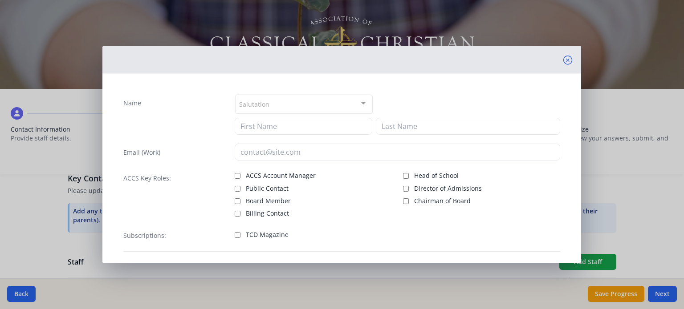
click at [563, 60] on icon at bounding box center [567, 60] width 9 height 9
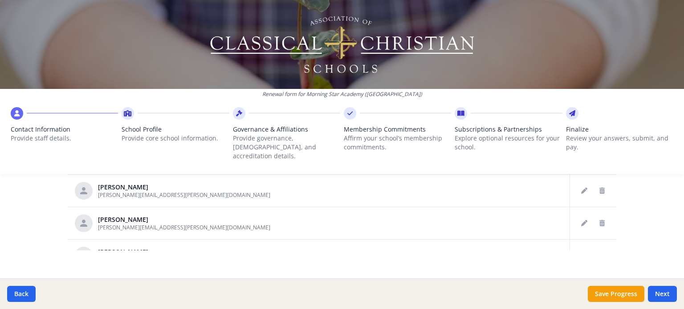
scroll to position [757, 0]
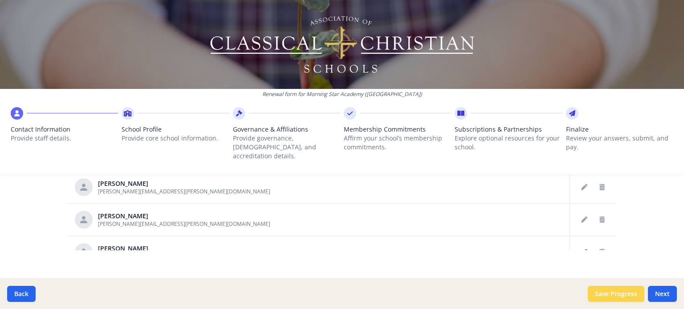
click at [627, 292] on button "Save Progress" at bounding box center [616, 294] width 57 height 16
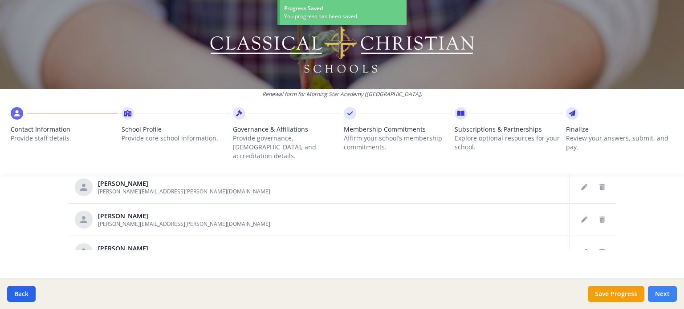
click at [675, 290] on button "Next" at bounding box center [662, 294] width 29 height 16
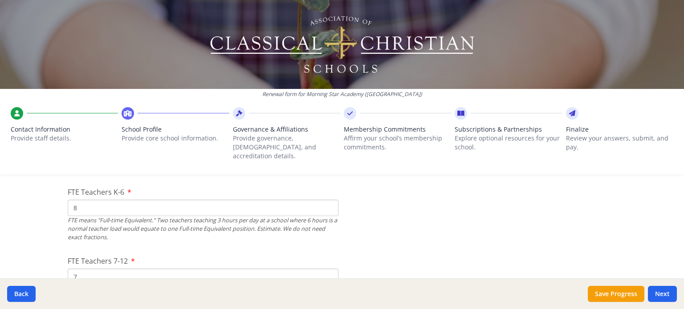
click at [98, 200] on input "8" at bounding box center [203, 208] width 271 height 16
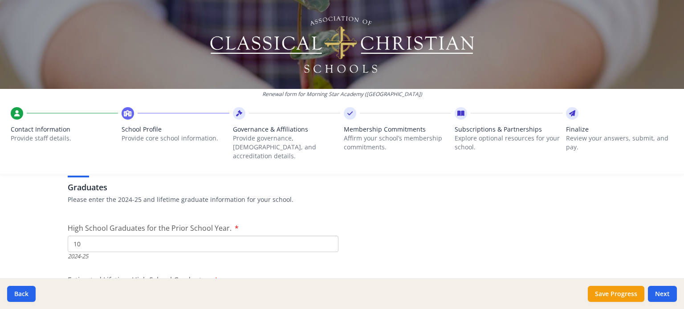
scroll to position [1362, 0]
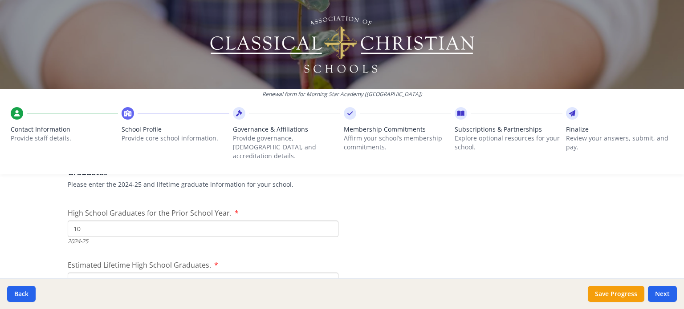
click at [154, 224] on input "10" at bounding box center [203, 229] width 271 height 16
click at [83, 237] on div "2024-25" at bounding box center [203, 241] width 271 height 8
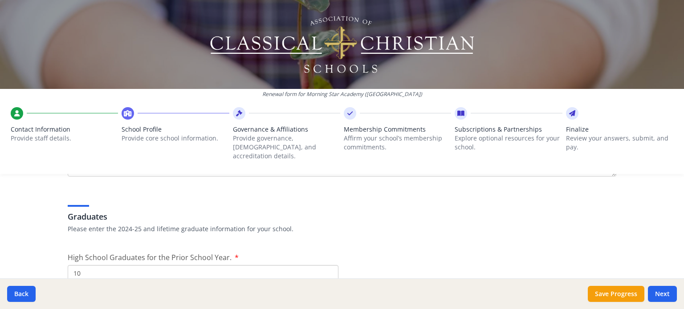
click at [219, 226] on div "Graduates Please enter the 2024-25 and lifetime graduate information for your s…" at bounding box center [342, 214] width 549 height 47
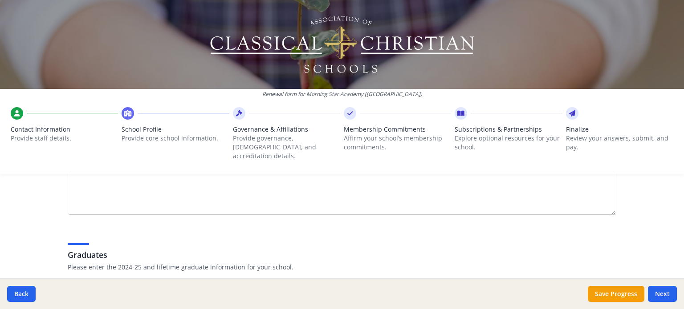
scroll to position [1406, 0]
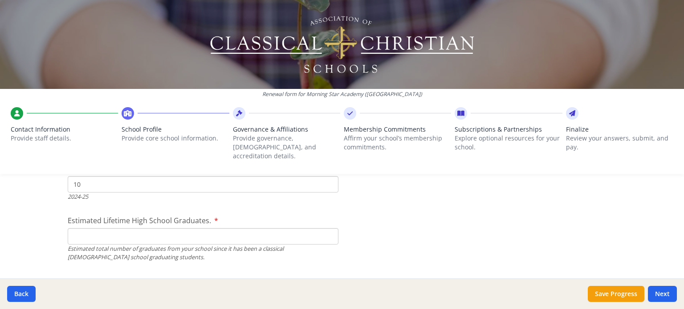
click at [202, 216] on span "Estimated Lifetime High School Graduates." at bounding box center [139, 221] width 143 height 10
click at [202, 228] on input "Estimated Lifetime High School Graduates." at bounding box center [203, 236] width 271 height 16
type input "250"
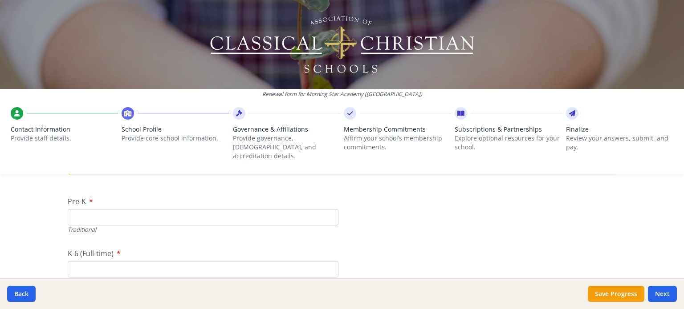
scroll to position [1985, 0]
click at [154, 217] on input "K-6 (Full-time)" at bounding box center [203, 225] width 271 height 16
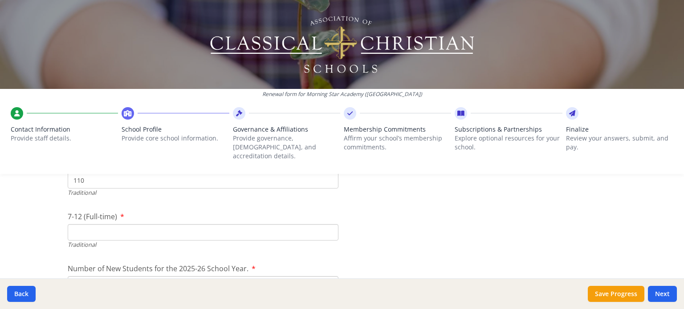
type input "110"
click at [257, 224] on input "7-12 (Full-time)" at bounding box center [203, 232] width 271 height 16
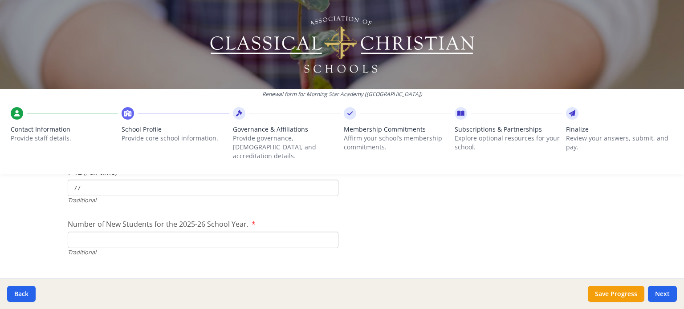
type input "77"
click at [249, 219] on label "Number of New Students for the 2025-26 School Year." at bounding box center [162, 224] width 188 height 11
click at [249, 232] on input "Number of New Students for the 2025-26 School Year." at bounding box center [203, 240] width 271 height 16
click at [249, 219] on label "Number of New Students for the 2025-26 School Year." at bounding box center [162, 224] width 188 height 11
click at [249, 232] on input "Number of New Students for the 2025-26 School Year." at bounding box center [203, 240] width 271 height 16
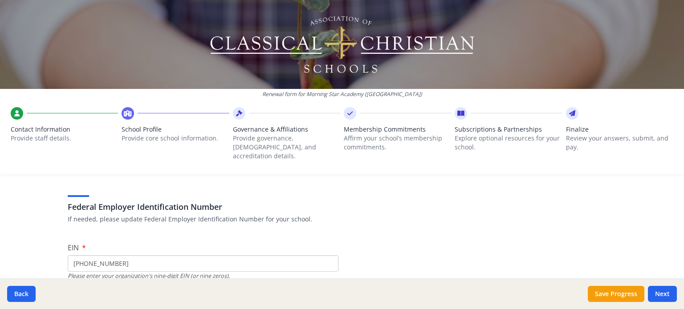
scroll to position [89, 0]
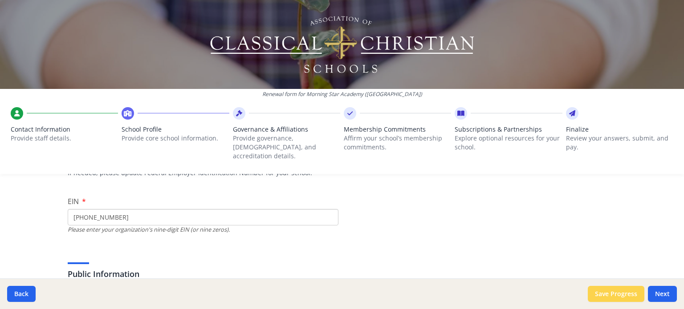
type input "20"
click at [602, 290] on button "Save Progress" at bounding box center [616, 294] width 57 height 16
type input "[PHONE_NUMBER]"
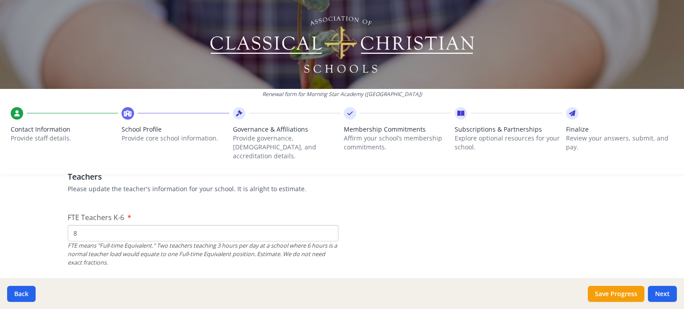
scroll to position [534, 0]
type input "9"
click at [325, 226] on input "9" at bounding box center [203, 234] width 271 height 16
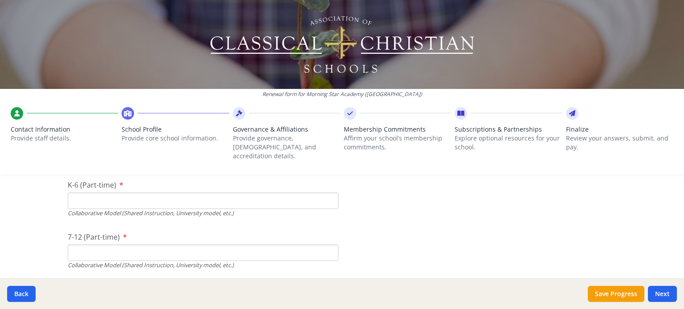
scroll to position [2226, 0]
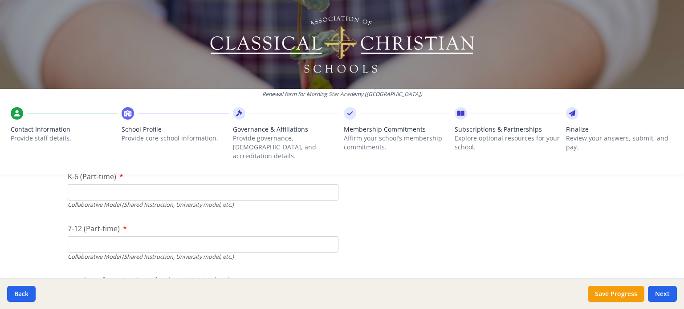
click at [157, 186] on input "K-6 (Part-time)" at bounding box center [203, 192] width 271 height 16
type input "0"
click at [128, 236] on input "7-12 (Part-time)" at bounding box center [203, 244] width 271 height 16
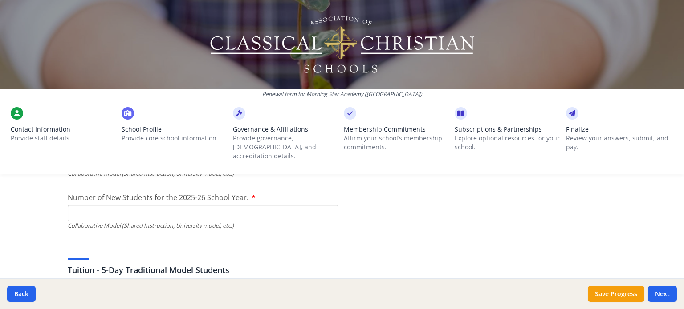
scroll to position [2315, 0]
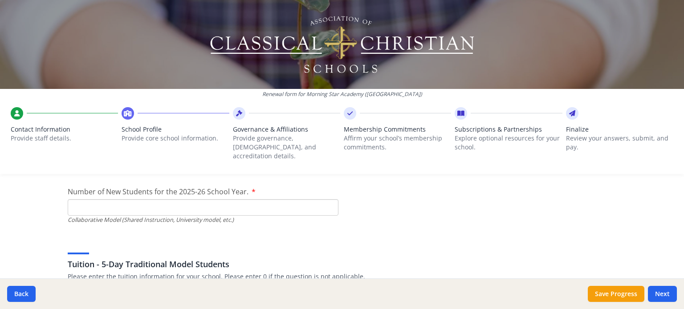
type input "0"
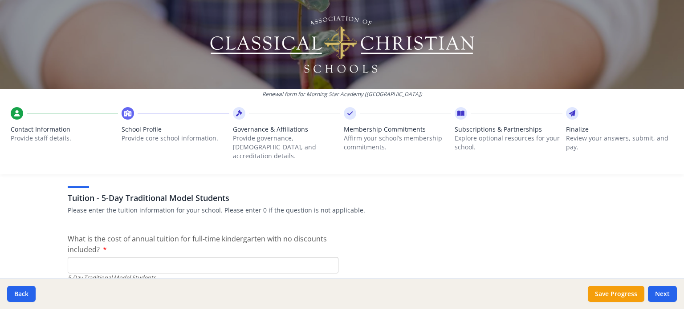
scroll to position [2404, 0]
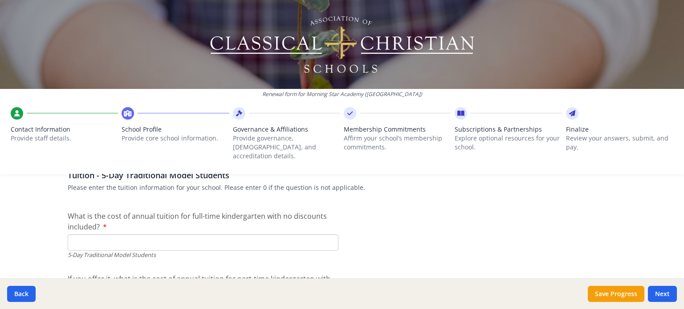
type input "0"
click at [84, 235] on input "What is the cost of annual tuition for full-time kindergarten with no discounts…" at bounding box center [203, 243] width 271 height 16
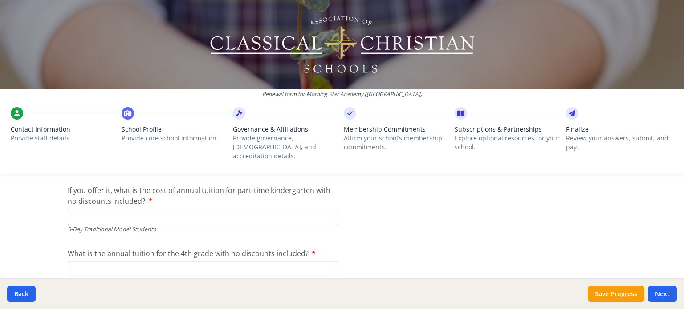
scroll to position [2493, 0]
type input "$0"
click at [103, 209] on input "If you offer it, what is the cost of annual tuition for part-time kindergarten …" at bounding box center [203, 216] width 271 height 16
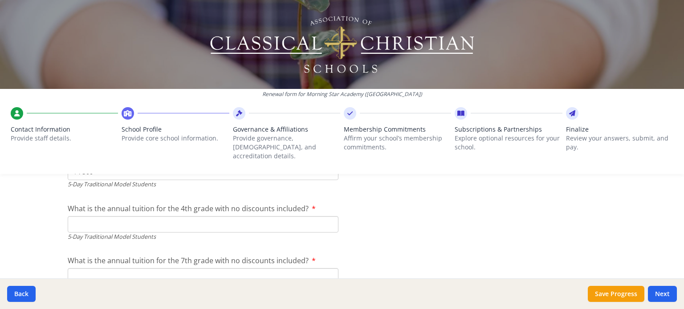
type input "$4 300"
click at [134, 216] on input "What is the annual tuition for the 4th grade with no discounts included?" at bounding box center [203, 224] width 271 height 16
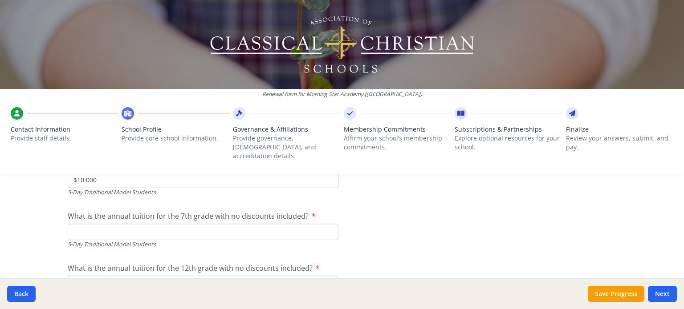
type input "$10 000"
click at [131, 224] on input "What is the annual tuition for the 7th grade with no discounts included?" at bounding box center [203, 232] width 271 height 16
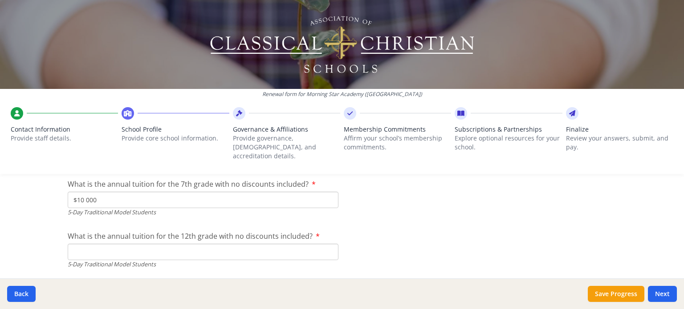
scroll to position [2672, 0]
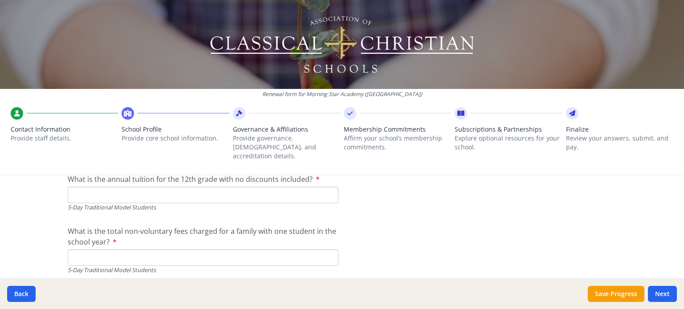
type input "$10 000"
click at [139, 187] on input "What is the annual tuition for the 12th grade with no discounts included?" at bounding box center [203, 195] width 271 height 16
type input "$10 000"
click at [108, 250] on input "What is the total non-voluntary fees charged for a family with one student in t…" at bounding box center [203, 258] width 271 height 16
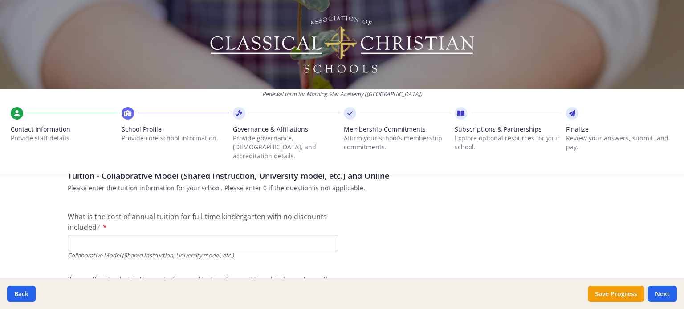
scroll to position [2805, 0]
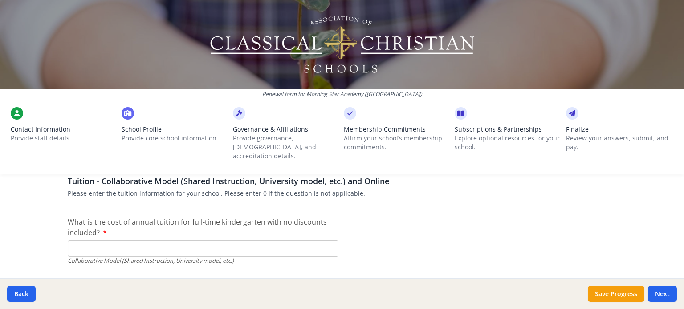
type input "$0"
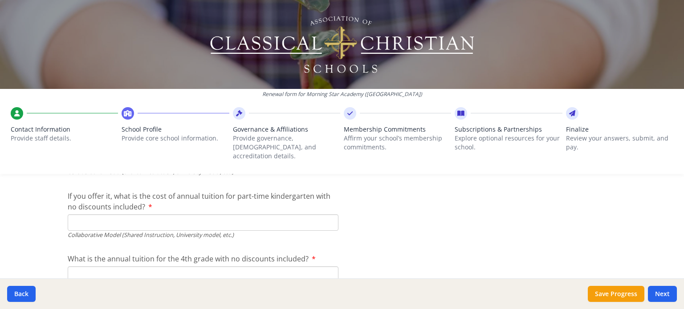
type input "$0"
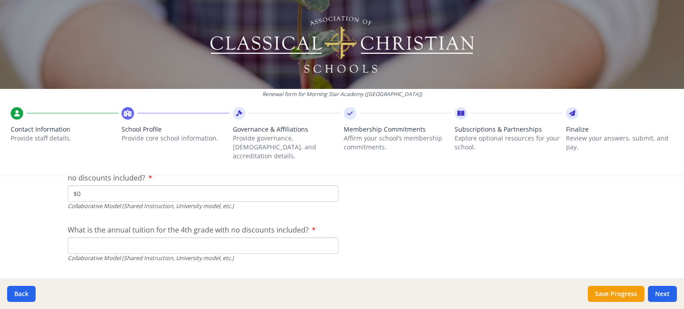
scroll to position [2939, 0]
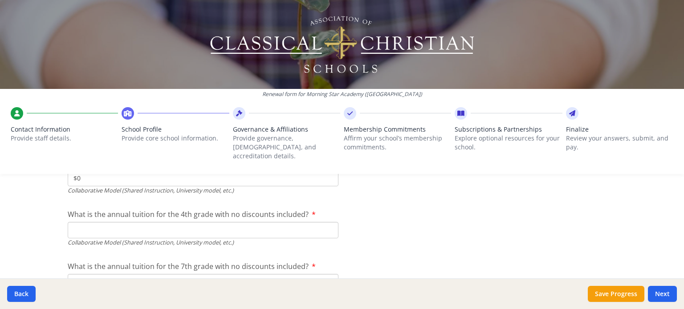
type input "$0"
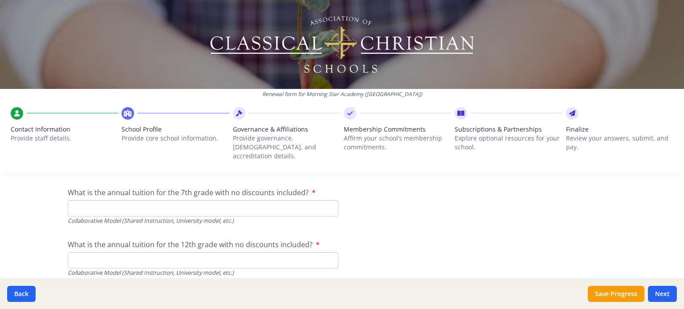
scroll to position [3028, 0]
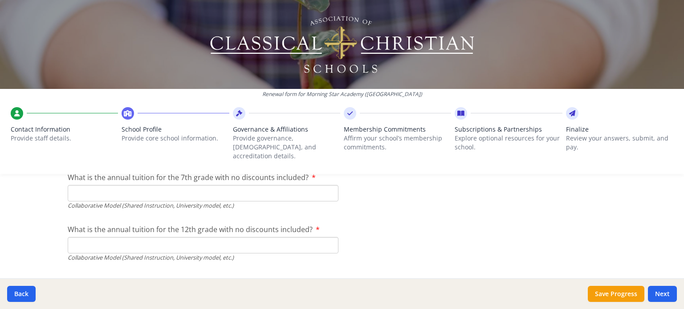
type input "$0"
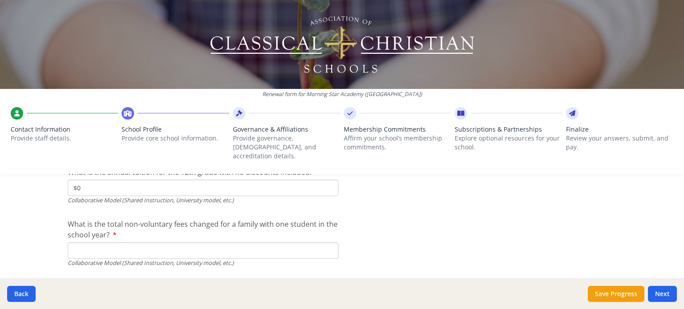
scroll to position [3102, 0]
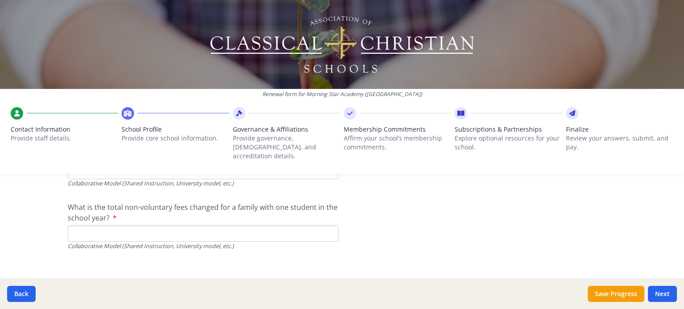
type input "$0"
click at [101, 226] on input "What is the total non-voluntary fees changed for a family with one student in t…" at bounding box center [203, 234] width 271 height 16
type input "$0"
click at [614, 292] on button "Save Progress" at bounding box center [616, 294] width 57 height 16
click at [667, 294] on button "Next" at bounding box center [662, 294] width 29 height 16
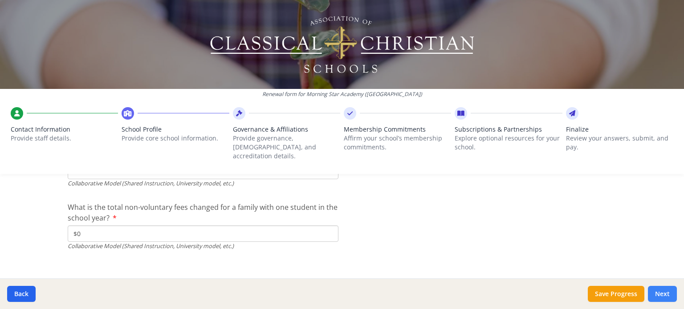
click at [667, 294] on button "Next" at bounding box center [662, 294] width 29 height 16
click at [663, 293] on button "Next" at bounding box center [662, 294] width 29 height 16
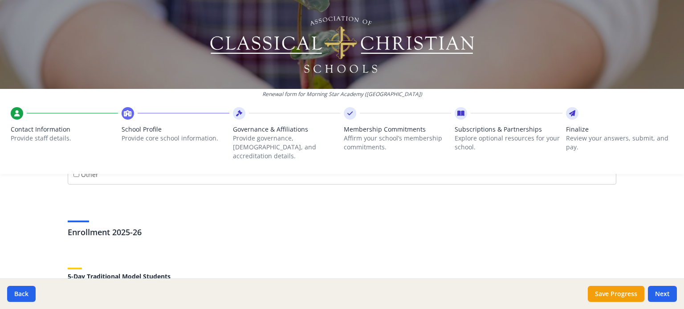
scroll to position [1915, 0]
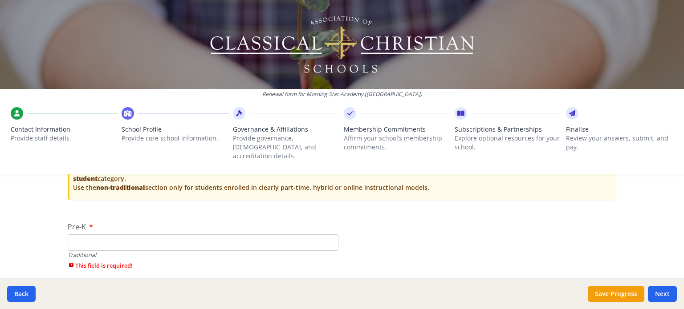
click at [165, 235] on input "Pre-K" at bounding box center [203, 243] width 271 height 16
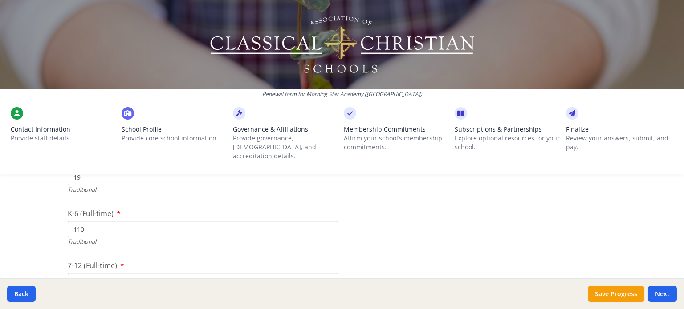
scroll to position [1960, 0]
type input "19"
click at [81, 242] on input "110" at bounding box center [203, 250] width 271 height 16
click at [155, 229] on div "K-6 (Full-time) 120 Traditional" at bounding box center [203, 248] width 271 height 38
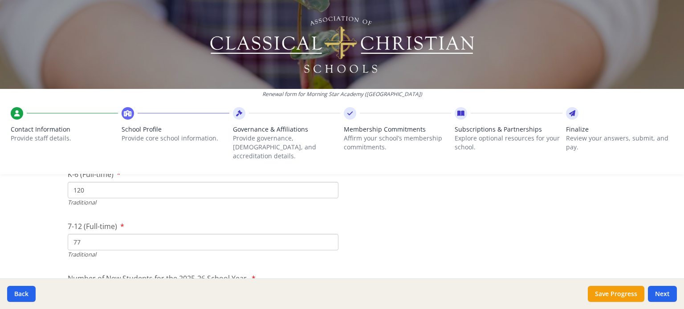
scroll to position [2004, 0]
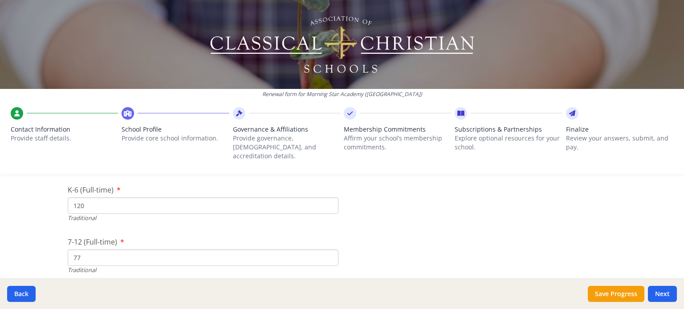
click at [125, 198] on input "120" at bounding box center [203, 206] width 271 height 16
type input "131"
click at [99, 250] on input "77" at bounding box center [203, 258] width 271 height 16
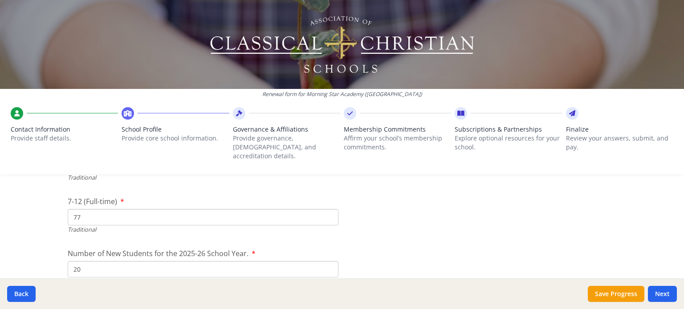
scroll to position [2049, 0]
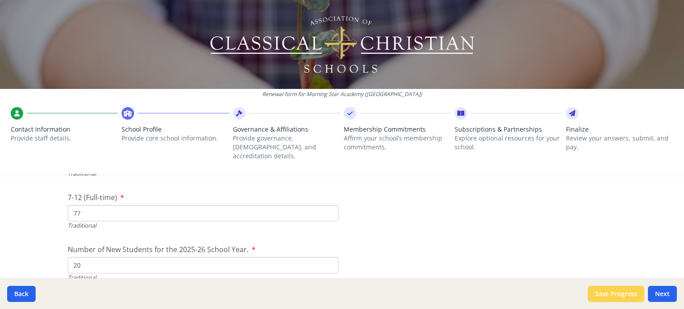
click at [638, 295] on button "Save Progress" at bounding box center [616, 294] width 57 height 16
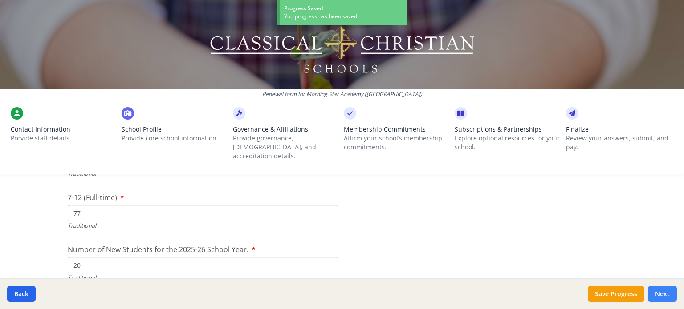
click at [664, 290] on button "Next" at bounding box center [662, 294] width 29 height 16
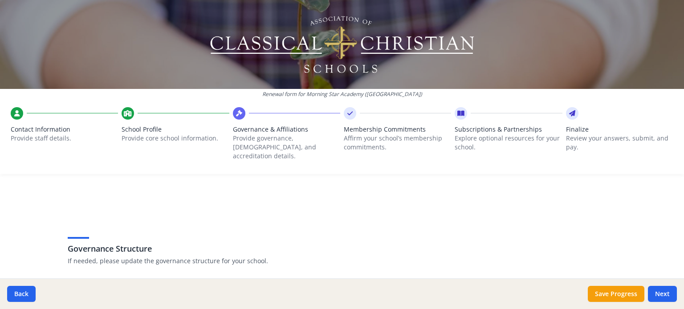
scroll to position [0, 0]
click at [664, 303] on div "Back Save Progress Next" at bounding box center [342, 294] width 684 height 31
click at [664, 297] on button "Next" at bounding box center [662, 294] width 29 height 16
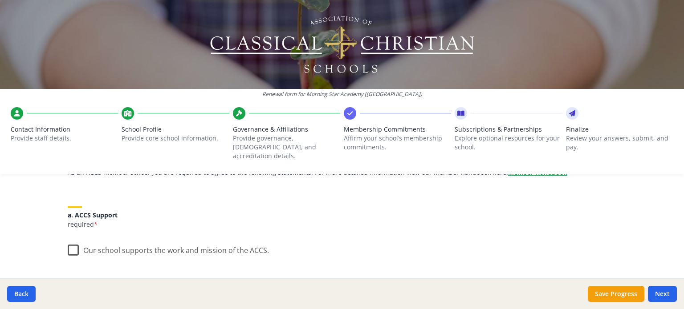
scroll to position [89, 0]
click at [73, 240] on label "Our school supports the work and mission of the ACCS." at bounding box center [168, 249] width 201 height 19
click at [0, 0] on input "Our school supports the work and mission of the ACCS." at bounding box center [0, 0] width 0 height 0
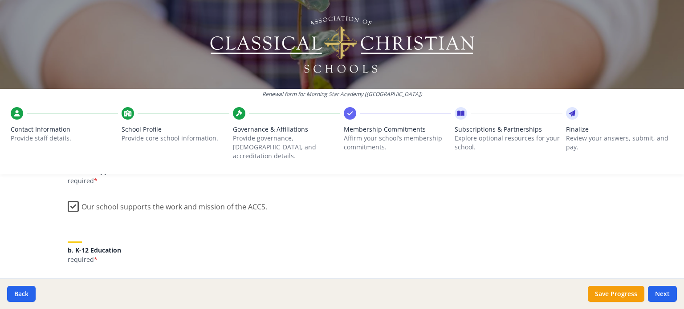
scroll to position [178, 0]
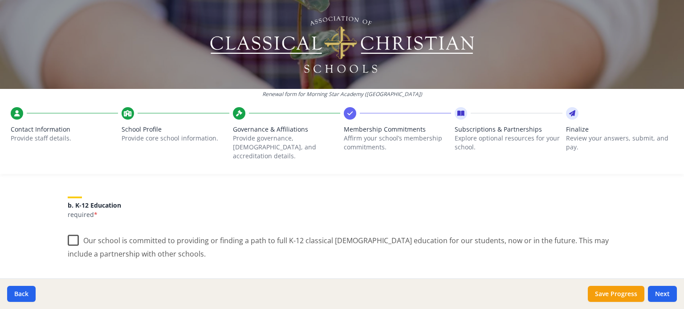
click at [69, 230] on label "Our school is committed to providing or finding a path to full K-12 classical […" at bounding box center [342, 244] width 549 height 30
click at [0, 0] on input "Our school is committed to providing or finding a path to full K-12 classical […" at bounding box center [0, 0] width 0 height 0
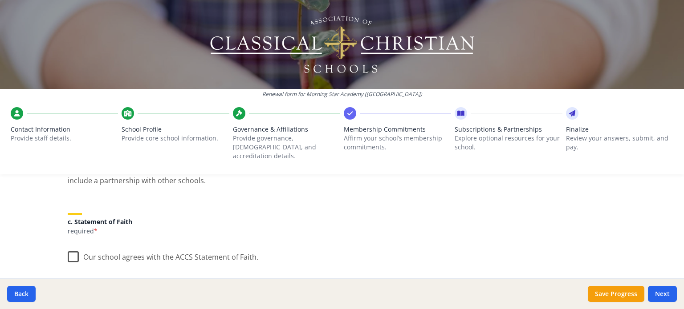
scroll to position [267, 0]
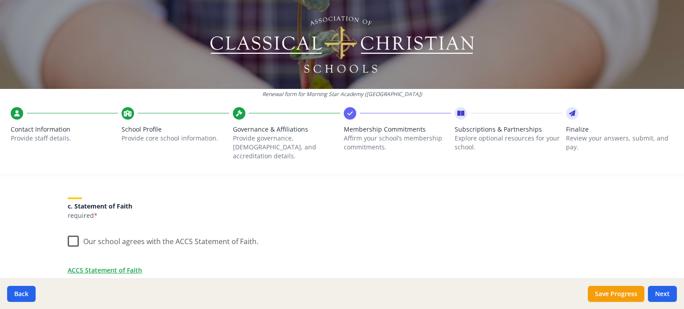
click at [71, 233] on label "Our school agrees with the ACCS Statement of Faith." at bounding box center [163, 239] width 191 height 19
click at [0, 0] on input "Our school agrees with the ACCS Statement of Faith." at bounding box center [0, 0] width 0 height 0
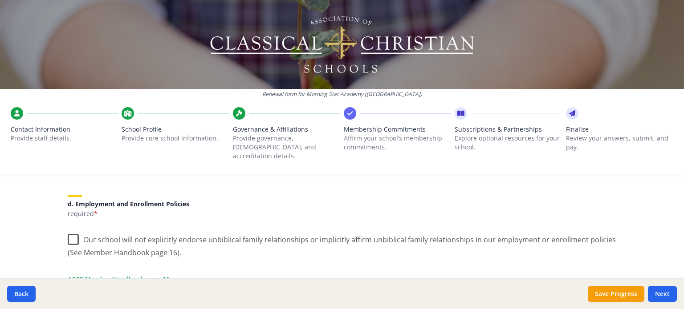
scroll to position [401, 0]
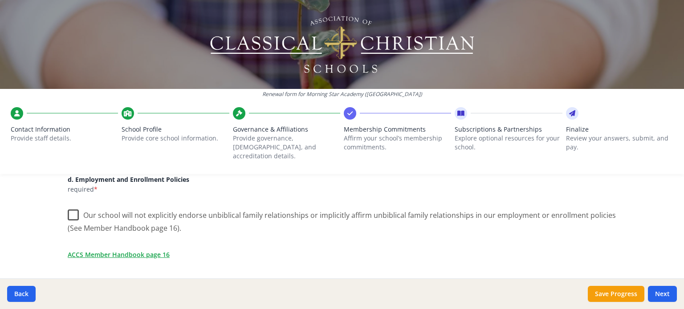
click at [72, 206] on label "Our school will not explicitly endorse unbiblical family relationships or impli…" at bounding box center [342, 219] width 549 height 30
click at [0, 0] on input "Our school will not explicitly endorse unbiblical family relationships or impli…" at bounding box center [0, 0] width 0 height 0
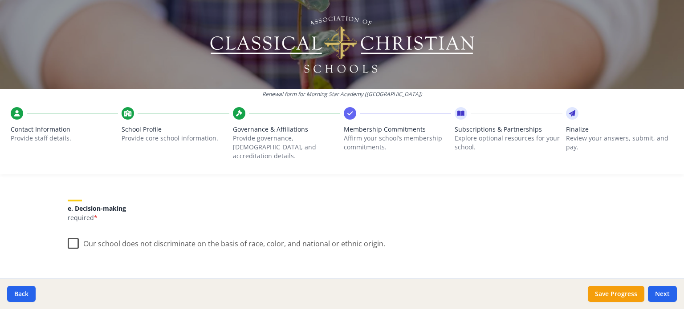
scroll to position [534, 0]
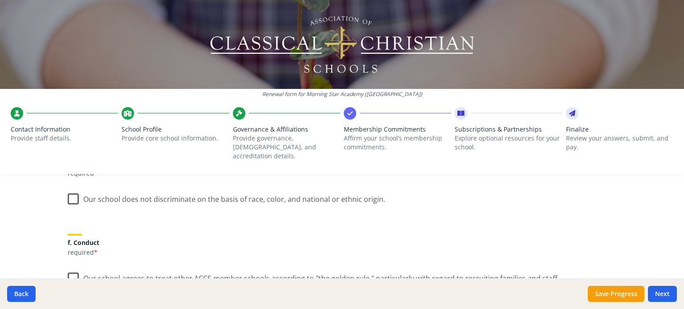
click at [69, 190] on label "Our school does not discriminate on the basis of race, color, and national or e…" at bounding box center [226, 197] width 317 height 19
click at [0, 0] on input "Our school does not discriminate on the basis of race, color, and national or e…" at bounding box center [0, 0] width 0 height 0
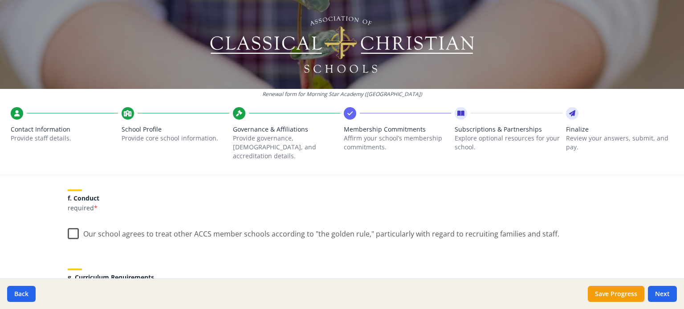
click at [71, 223] on label "Our school agrees to treat other ACCS member schools according to "the golden r…" at bounding box center [314, 232] width 492 height 19
click at [0, 0] on input "Our school agrees to treat other ACCS member schools according to "the golden r…" at bounding box center [0, 0] width 0 height 0
click at [71, 223] on label "Our school agrees to treat other ACCS member schools according to "the golden r…" at bounding box center [313, 232] width 490 height 19
click at [0, 0] on input "Our school agrees to treat other ACCS member schools according to "the golden r…" at bounding box center [0, 0] width 0 height 0
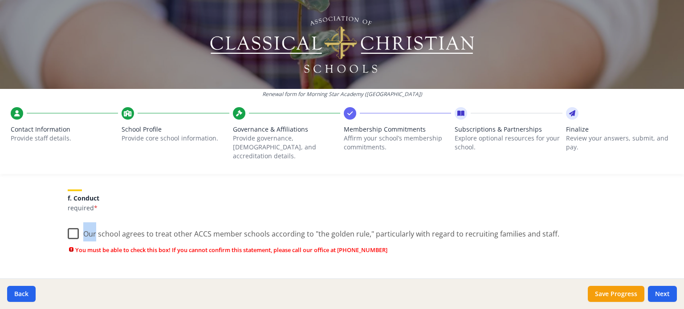
click at [68, 224] on label "Our school agrees to treat other ACCS member schools according to "the golden r…" at bounding box center [314, 232] width 492 height 19
click at [0, 0] on input "Our school agrees to treat other ACCS member schools according to "the golden r…" at bounding box center [0, 0] width 0 height 0
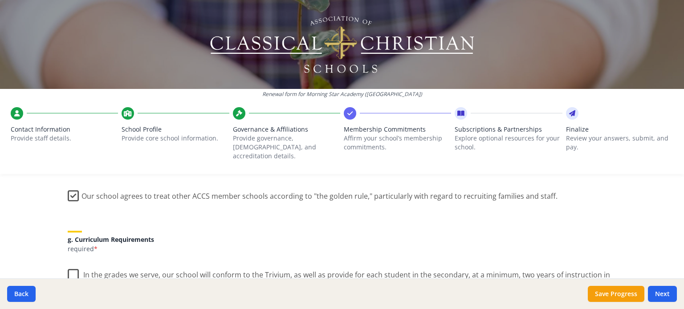
scroll to position [668, 0]
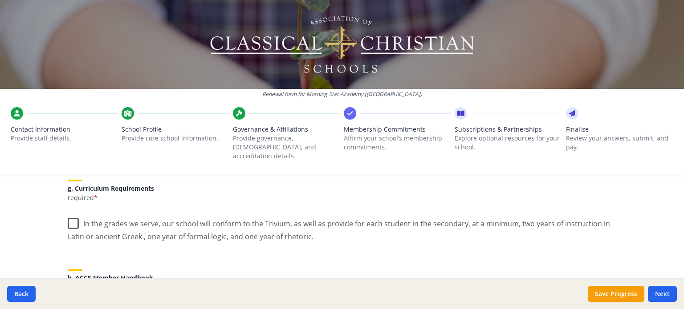
click at [71, 216] on label "In the grades we serve, our school will conform to the Trivium, as well as prov…" at bounding box center [342, 227] width 549 height 30
click at [0, 0] on input "In the grades we serve, our school will conform to the Trivium, as well as prov…" at bounding box center [0, 0] width 0 height 0
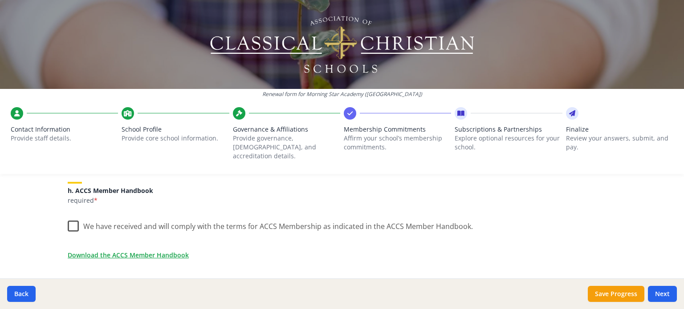
scroll to position [757, 0]
click at [71, 216] on label "We have received and will comply with the terms for ACCS Membership as indicate…" at bounding box center [270, 222] width 405 height 19
click at [0, 0] on input "We have received and will comply with the terms for ACCS Membership as indicate…" at bounding box center [0, 0] width 0 height 0
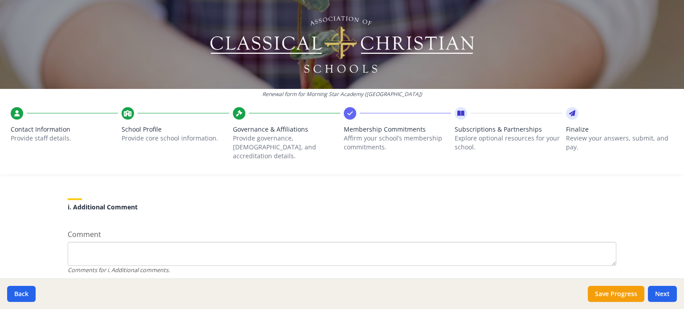
scroll to position [870, 0]
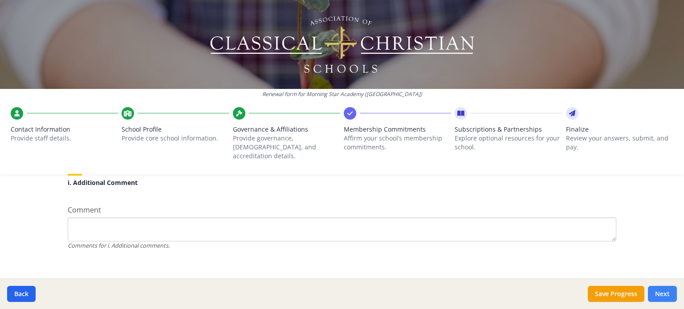
click at [659, 295] on button "Next" at bounding box center [662, 294] width 29 height 16
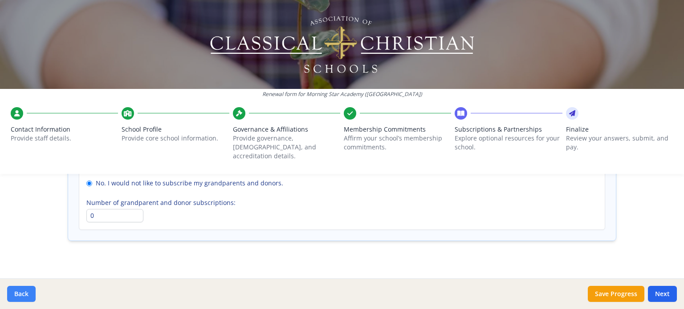
click at [28, 298] on button "Back" at bounding box center [21, 294] width 28 height 16
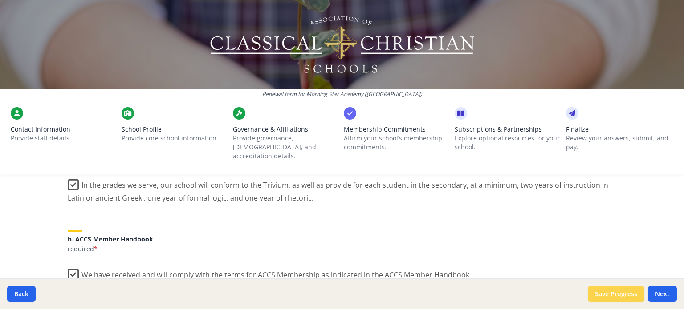
click at [601, 295] on button "Save Progress" at bounding box center [616, 294] width 57 height 16
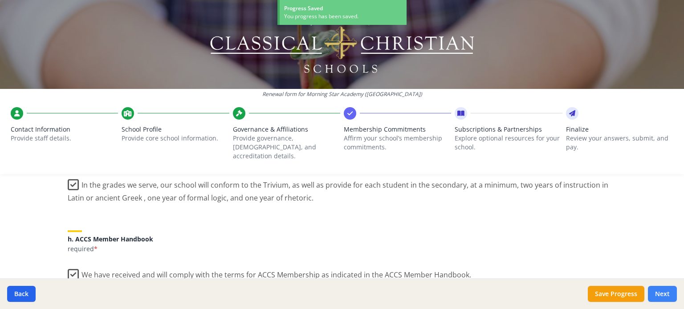
click at [662, 289] on button "Next" at bounding box center [662, 294] width 29 height 16
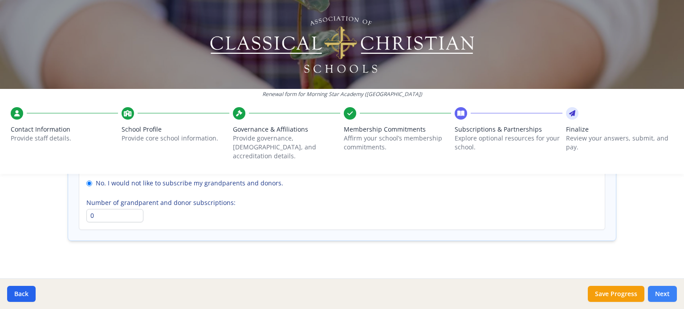
click at [666, 297] on button "Next" at bounding box center [662, 294] width 29 height 16
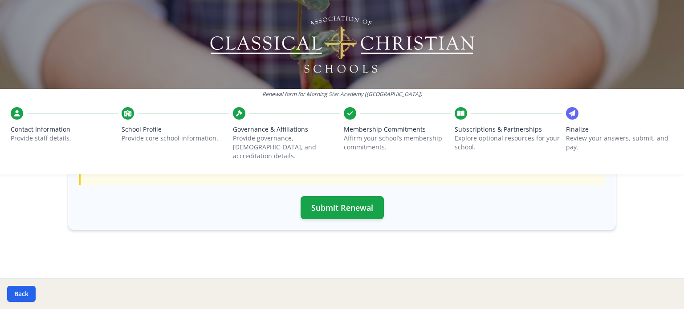
scroll to position [331, 0]
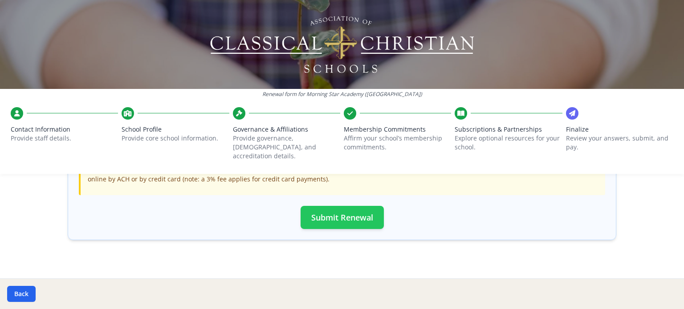
click at [321, 208] on button "Submit Renewal" at bounding box center [342, 217] width 83 height 23
